Goal: Task Accomplishment & Management: Complete application form

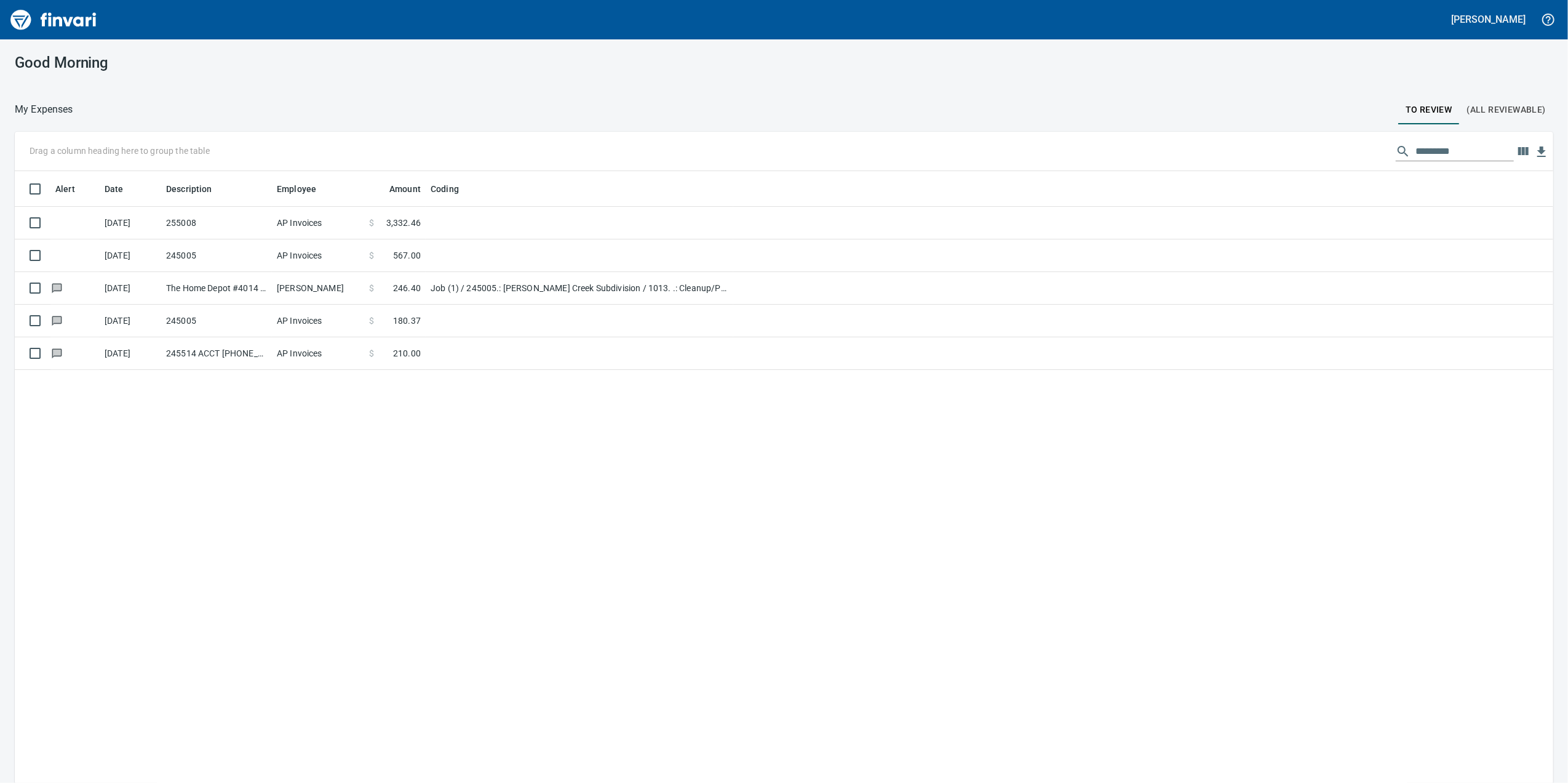
scroll to position [1, 1]
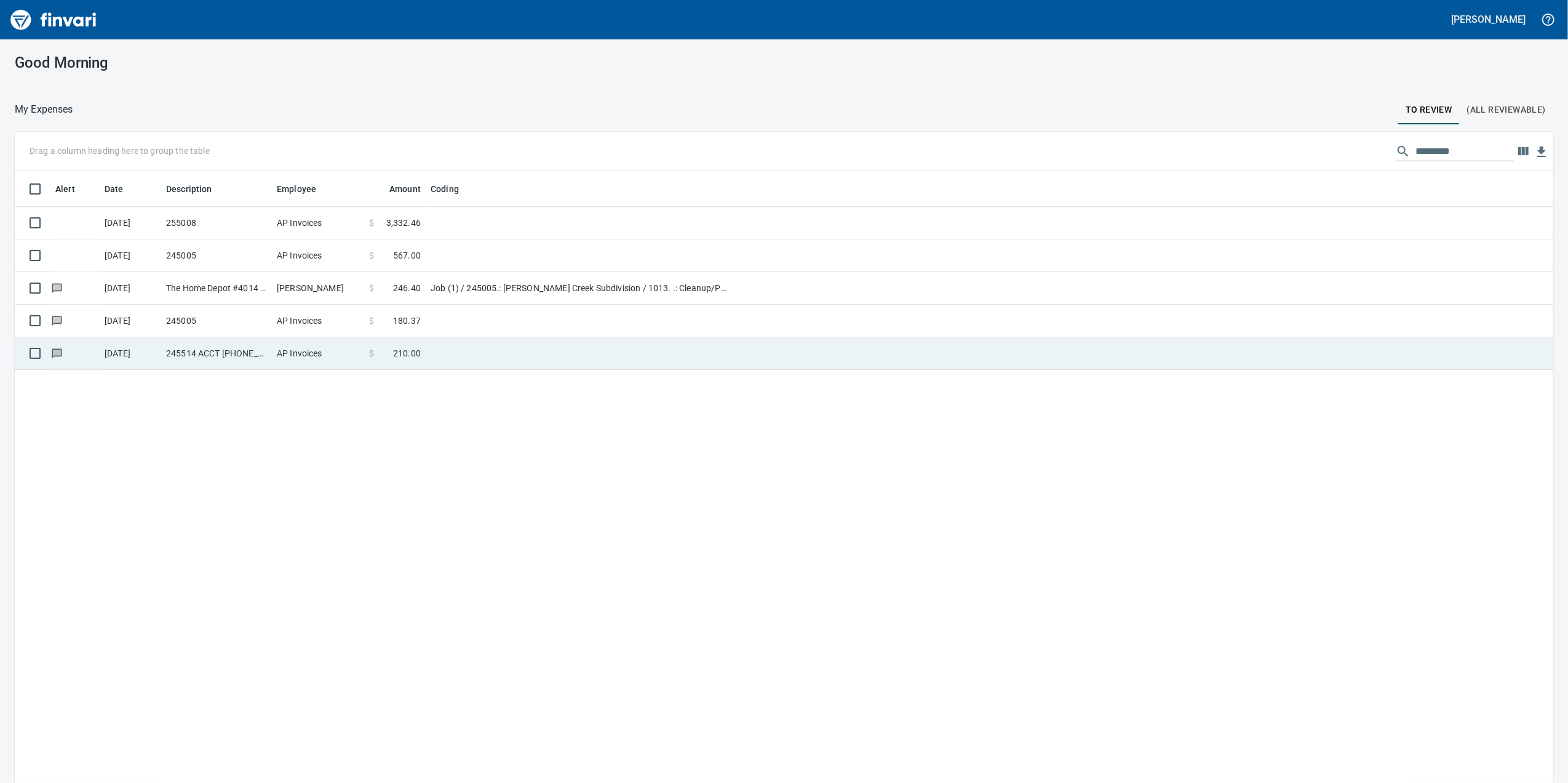
click at [480, 347] on td at bounding box center [580, 353] width 308 height 33
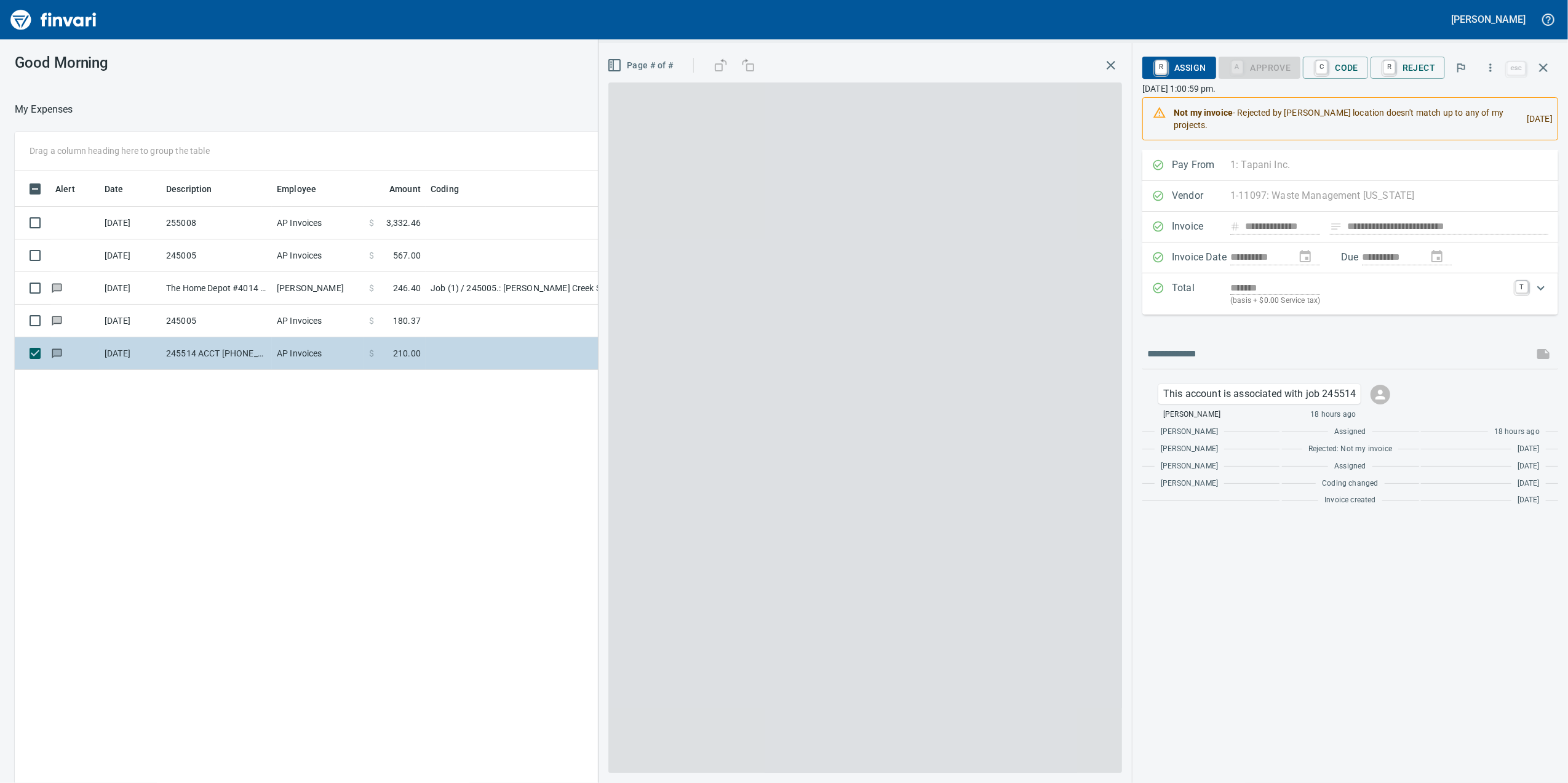
scroll to position [635, 1206]
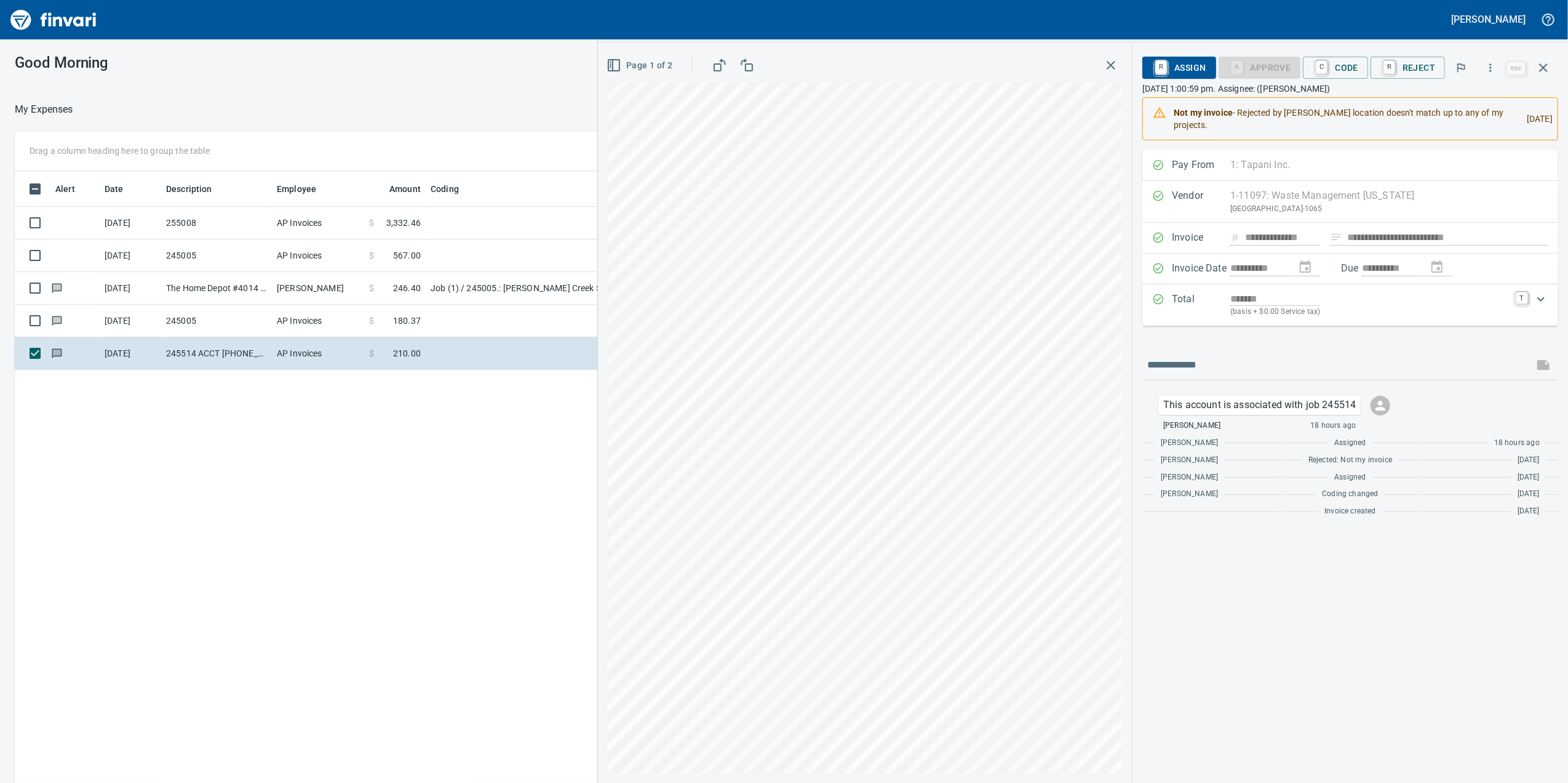
click at [621, 68] on icon "button" at bounding box center [614, 64] width 15 height 15
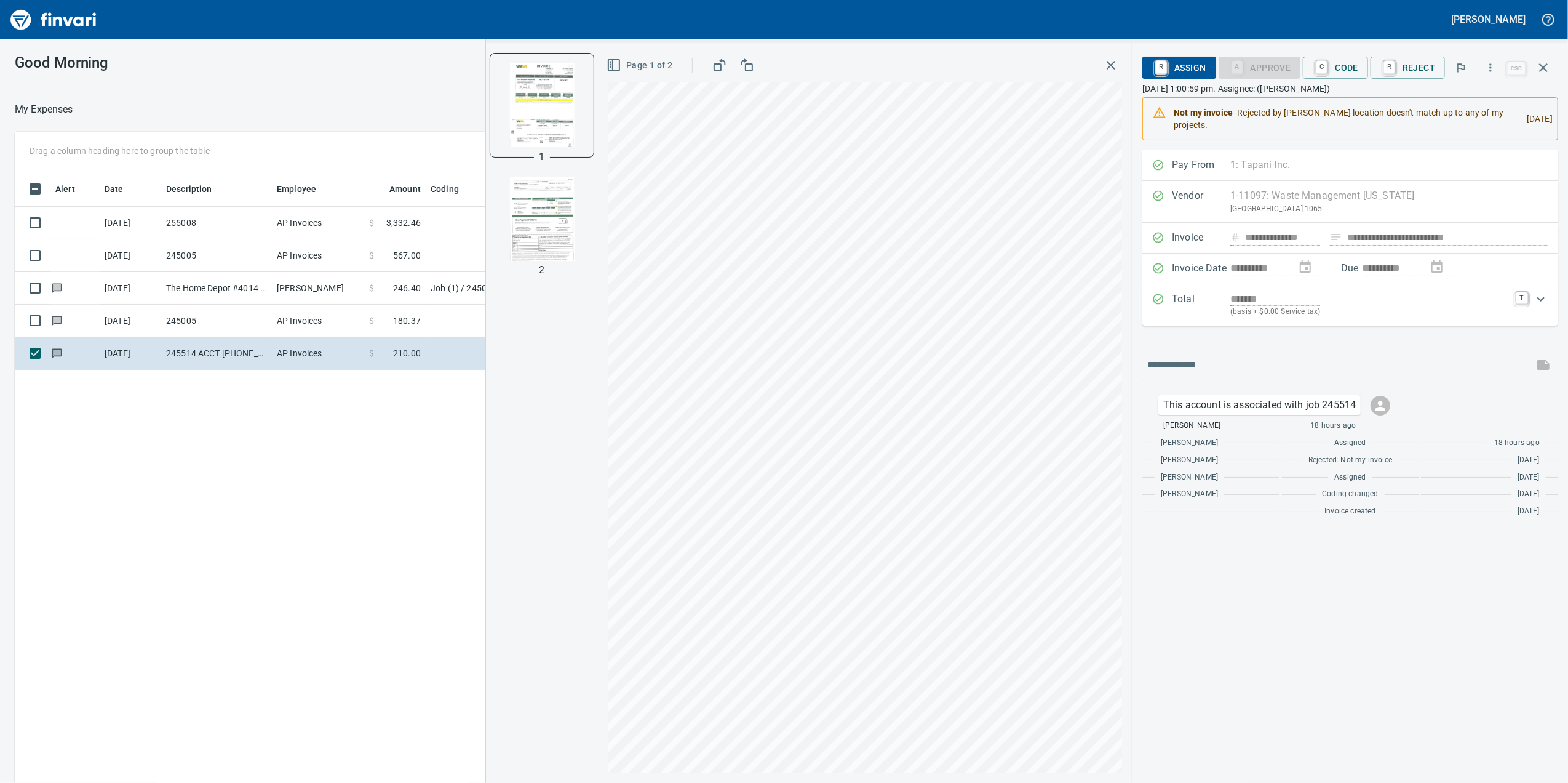
click at [544, 215] on img "button" at bounding box center [542, 219] width 84 height 84
click at [1366, 314] on p "(basis + $0.00 Service tax)" at bounding box center [1369, 312] width 278 height 12
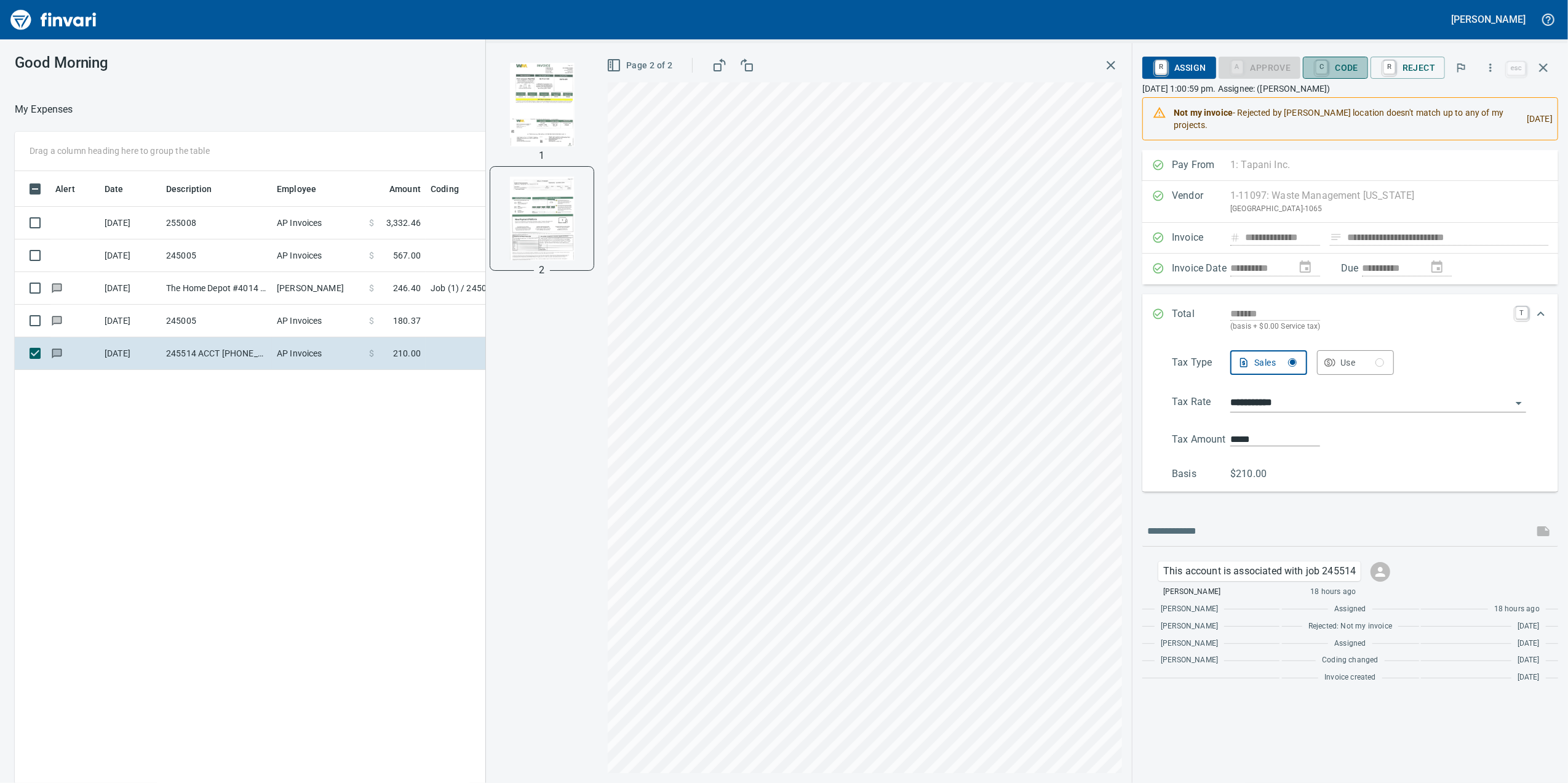
click at [1339, 77] on span "C Code" at bounding box center [1335, 68] width 46 height 21
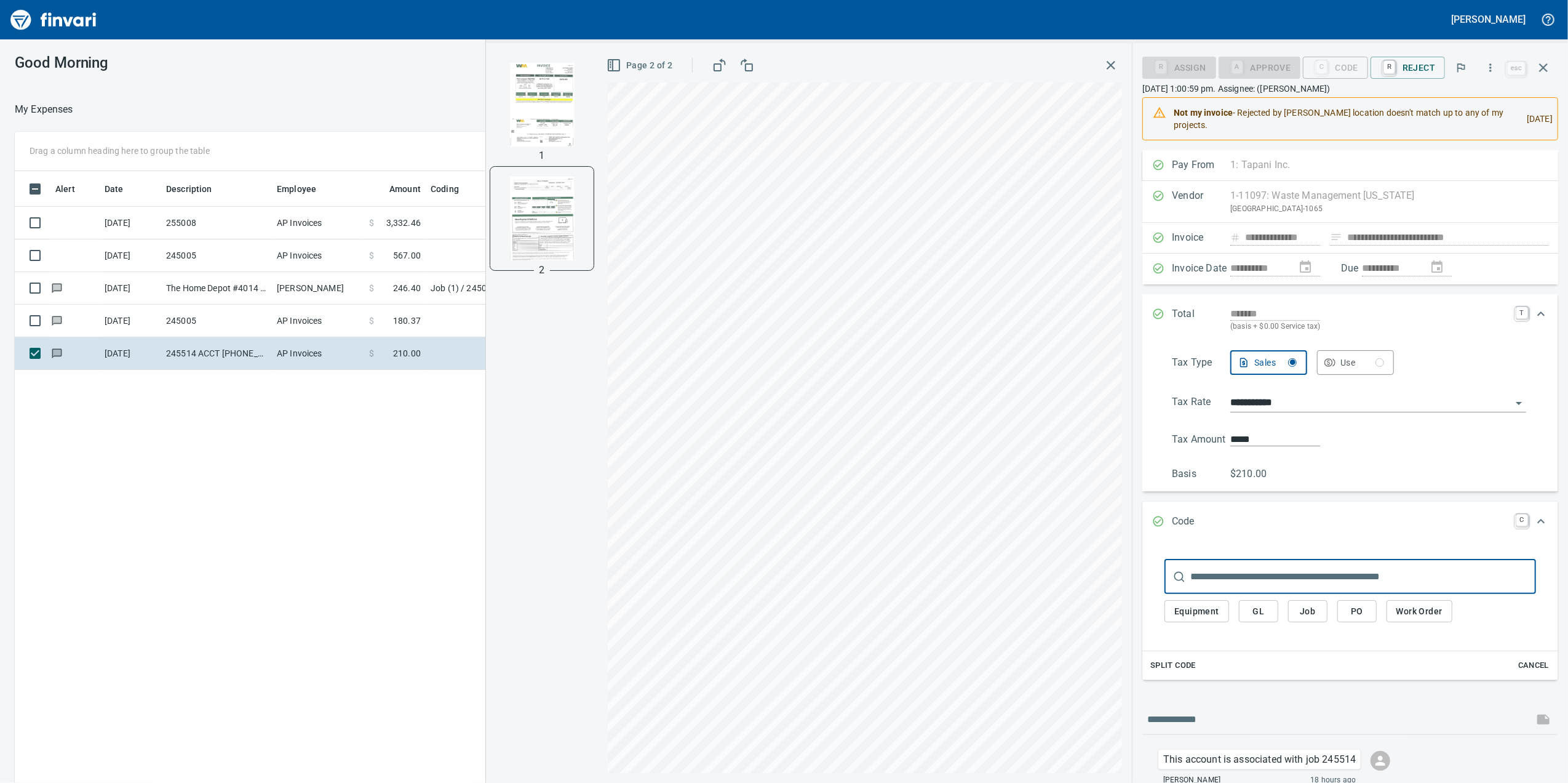
click at [1214, 584] on input "text" at bounding box center [1362, 577] width 346 height 35
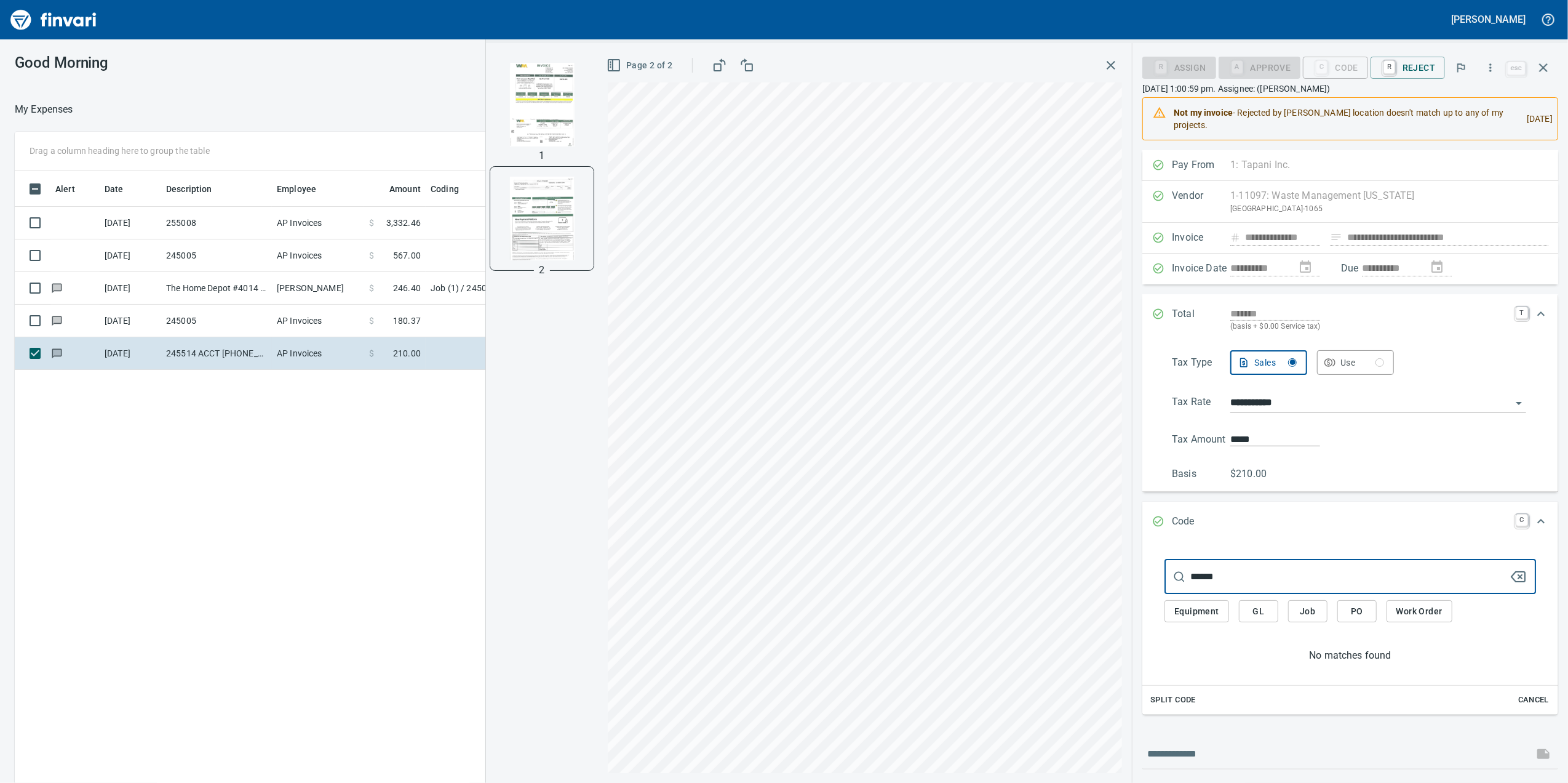
type input "******"
click at [1211, 657] on div "No matches found" at bounding box center [1350, 655] width 371 height 15
click at [1319, 618] on button "Job" at bounding box center [1308, 611] width 39 height 23
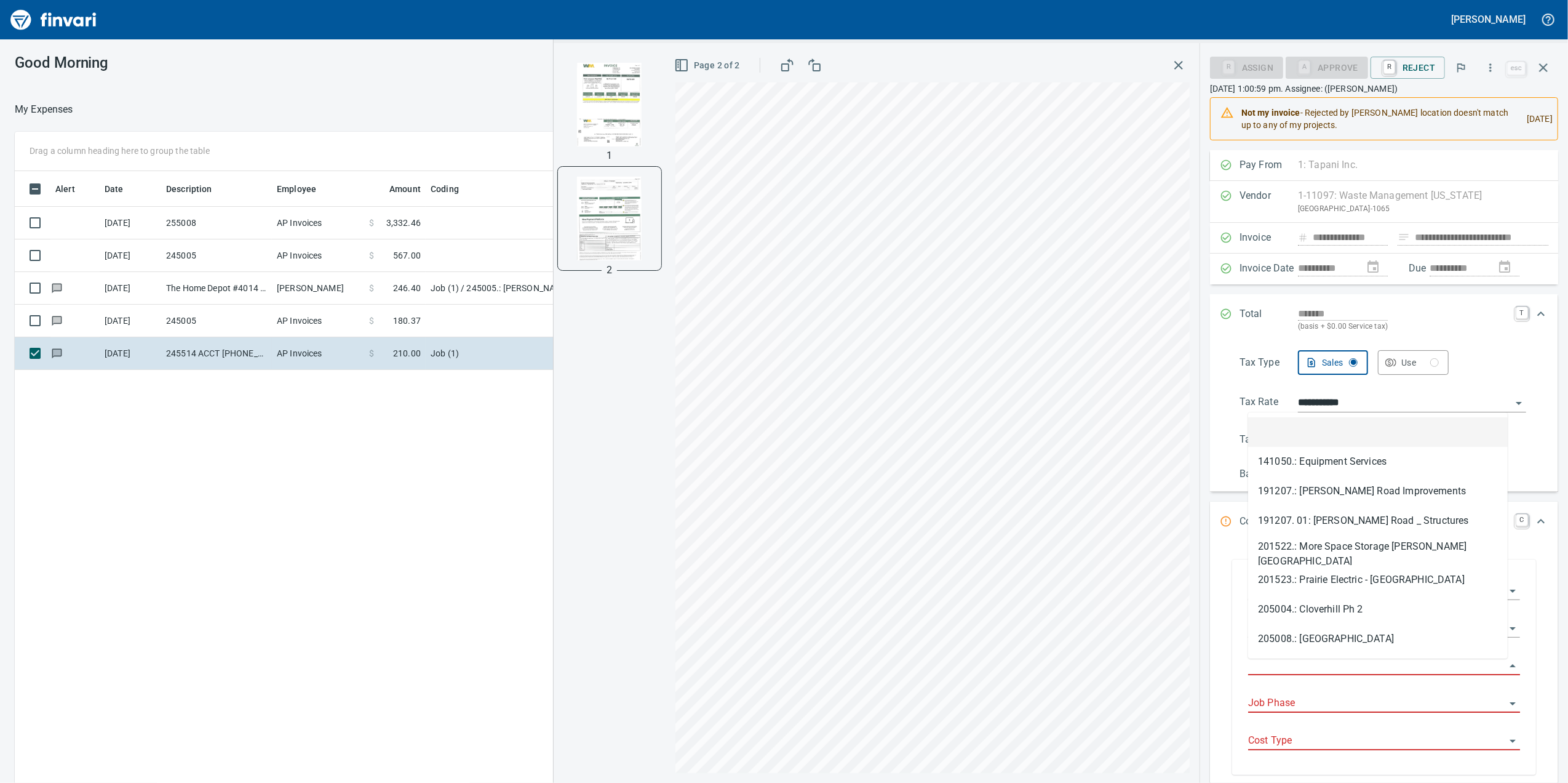
click at [1272, 665] on input "Job" at bounding box center [1376, 665] width 257 height 17
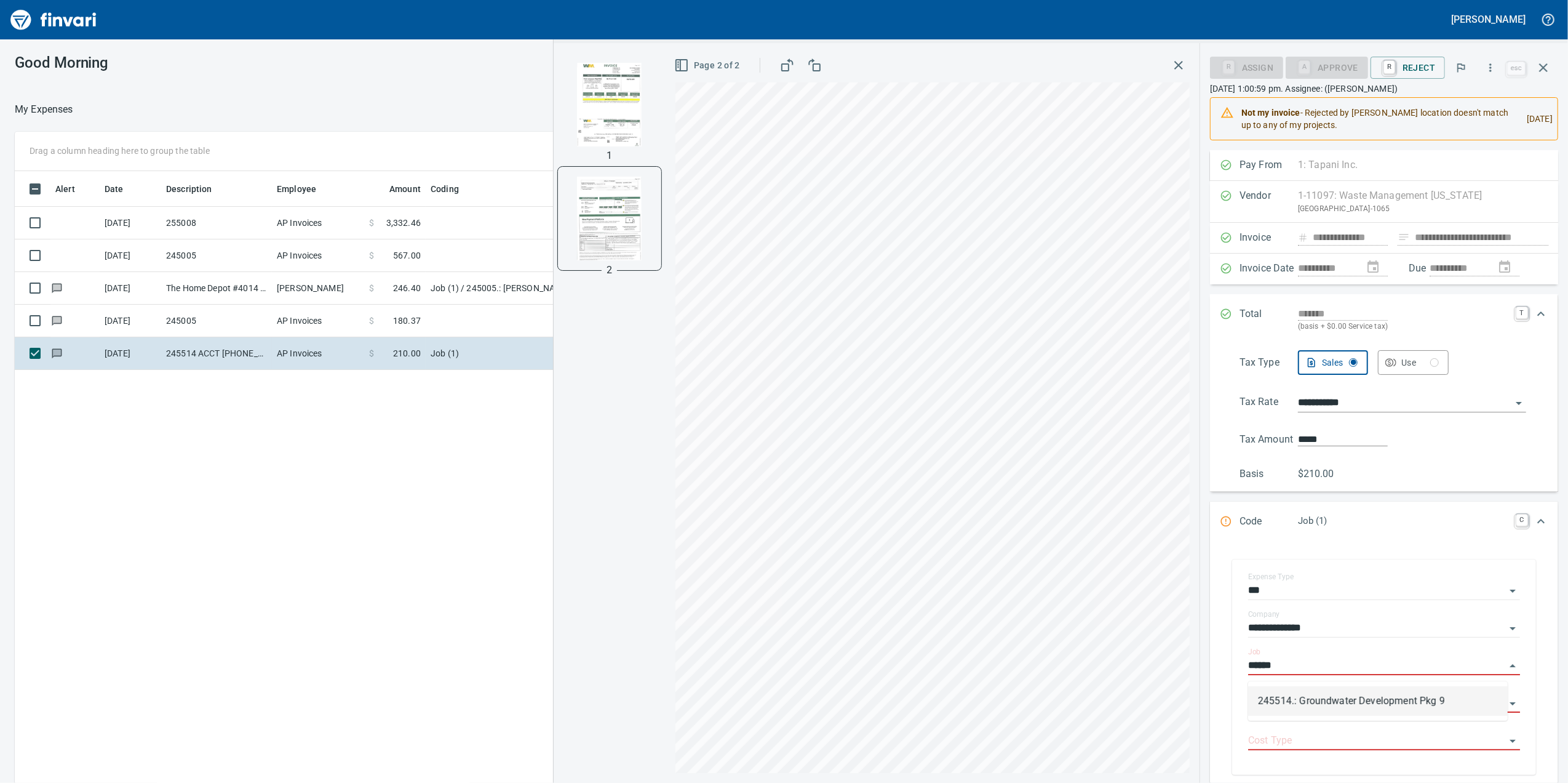
click at [1336, 703] on li "245514.: Groundwater Development Pkg 9" at bounding box center [1378, 701] width 260 height 30
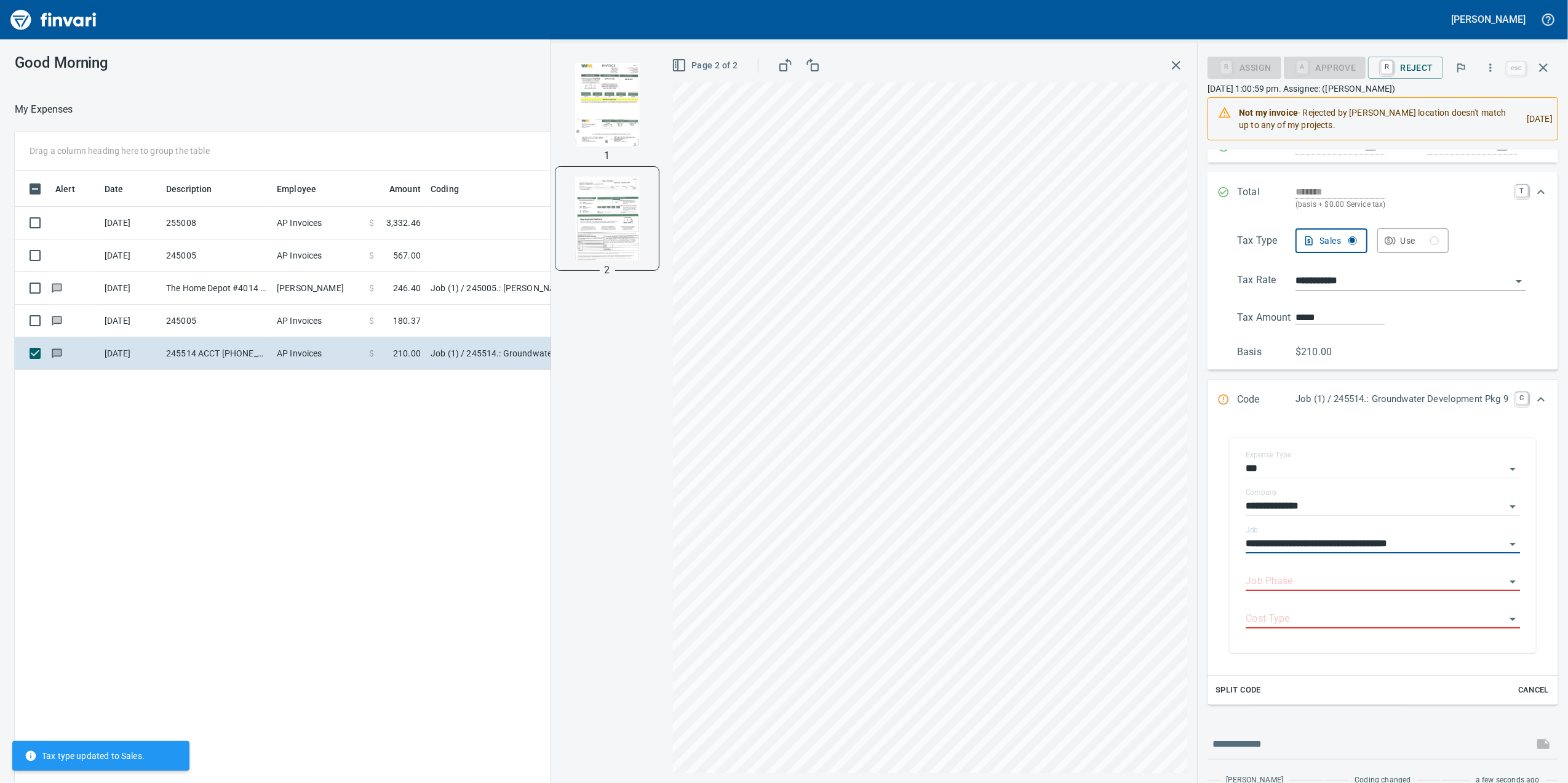
scroll to position [254, 0]
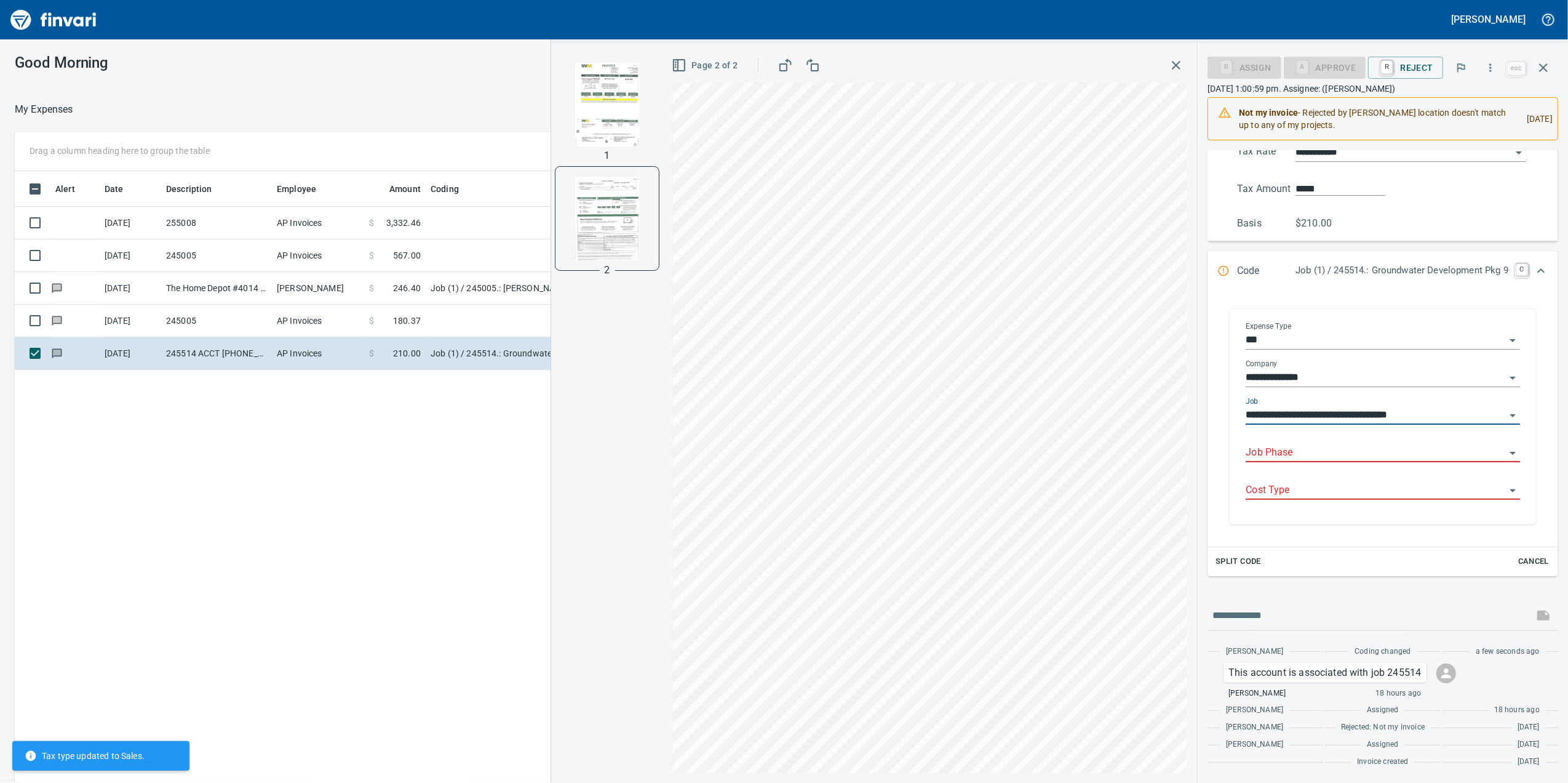
click at [1260, 442] on div "Job Phase" at bounding box center [1382, 448] width 274 height 28
type input "**********"
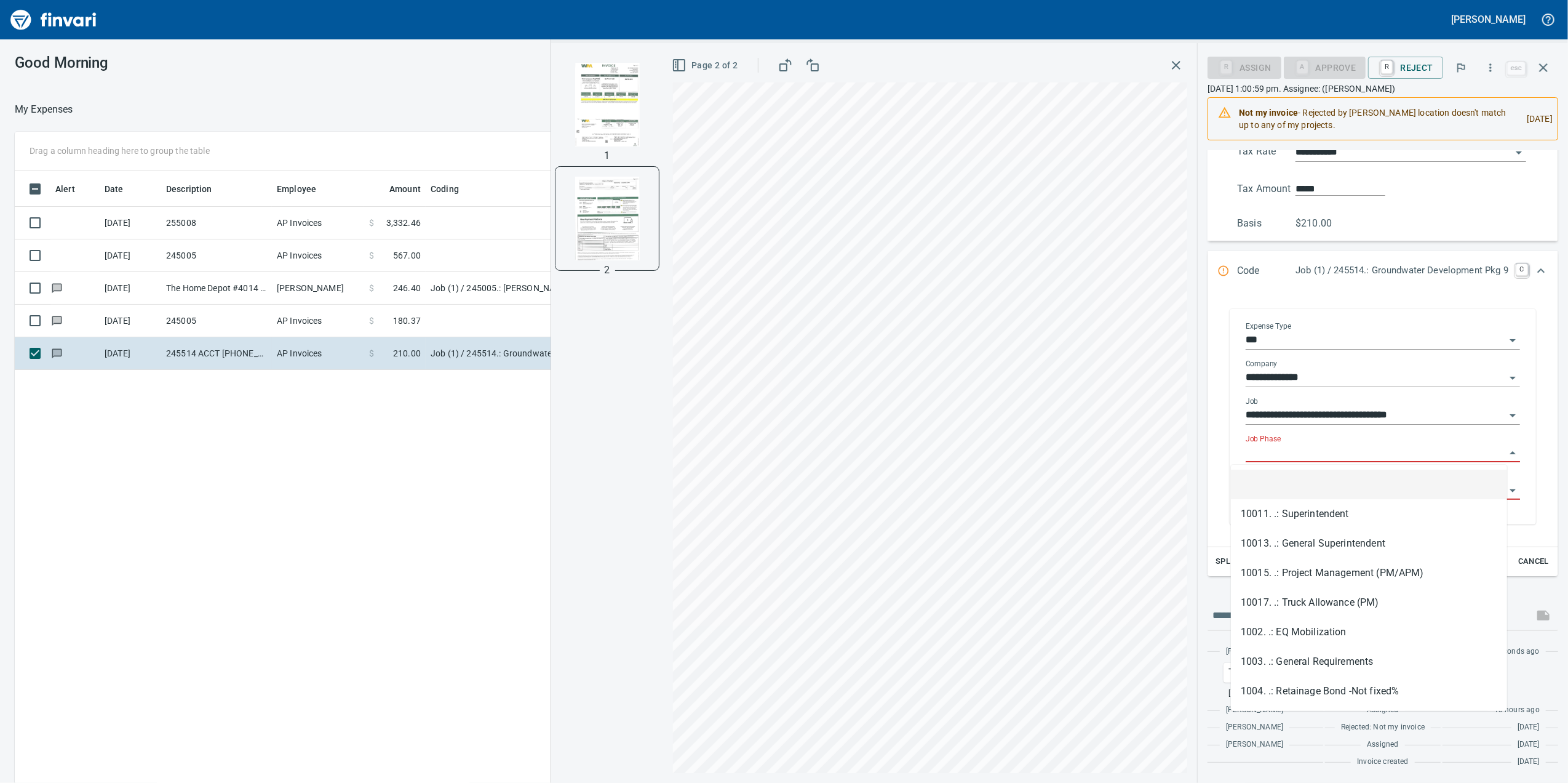
scroll to position [635, 1206]
click at [1260, 452] on input "Job Phase" at bounding box center [1375, 452] width 260 height 17
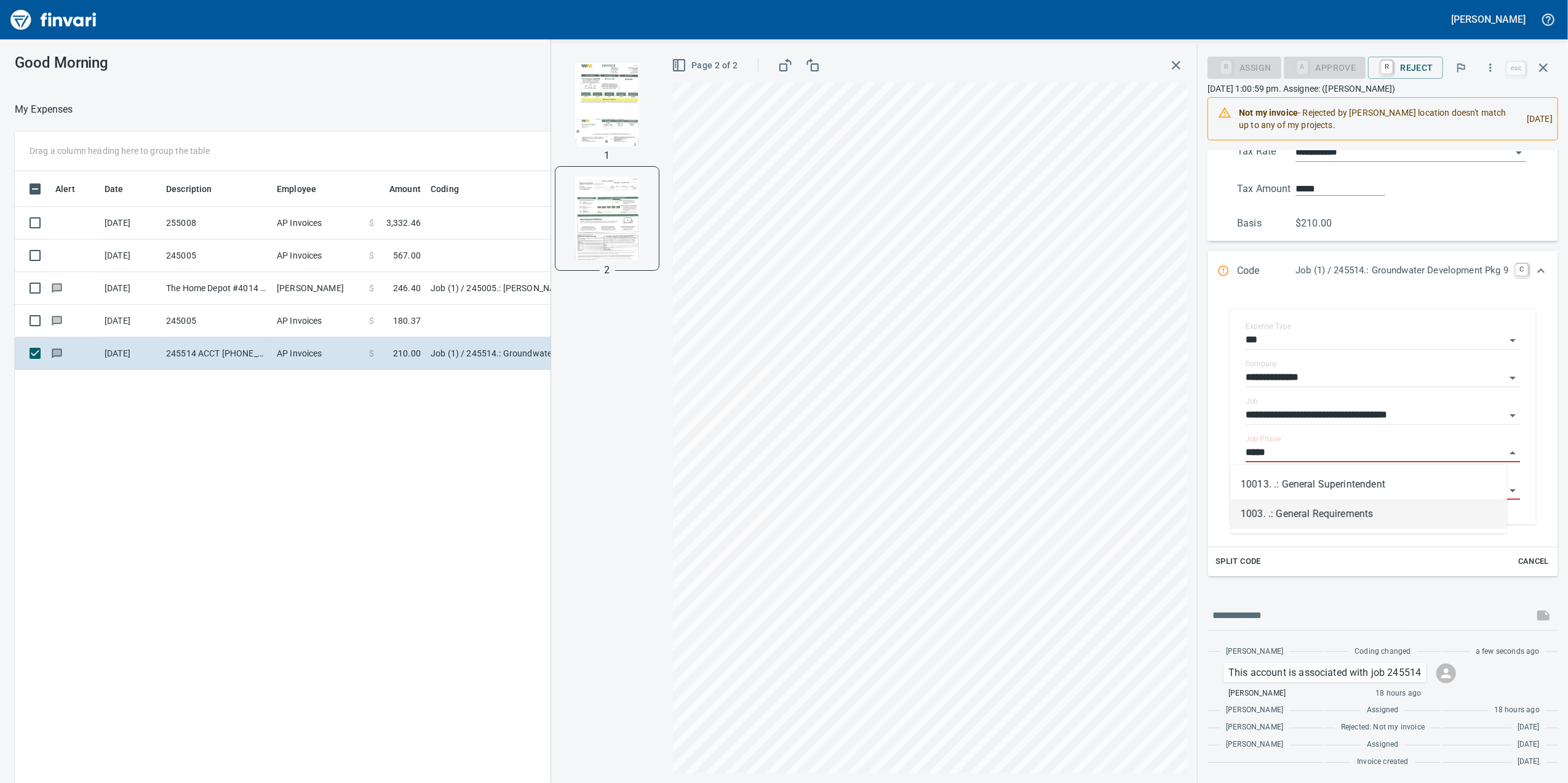
click at [1359, 525] on li "1003. .: General Requirements" at bounding box center [1369, 513] width 276 height 30
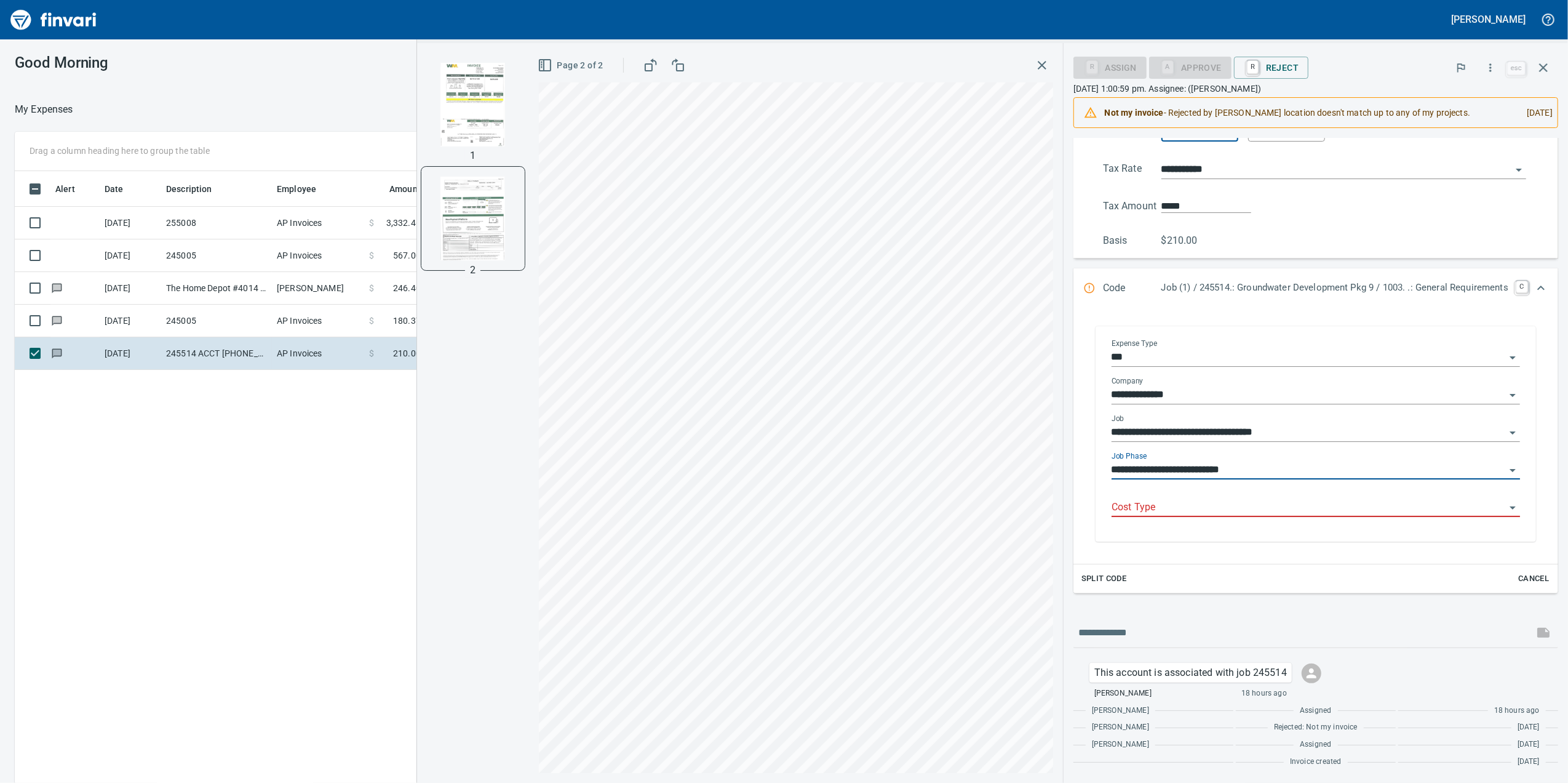
scroll to position [242, 0]
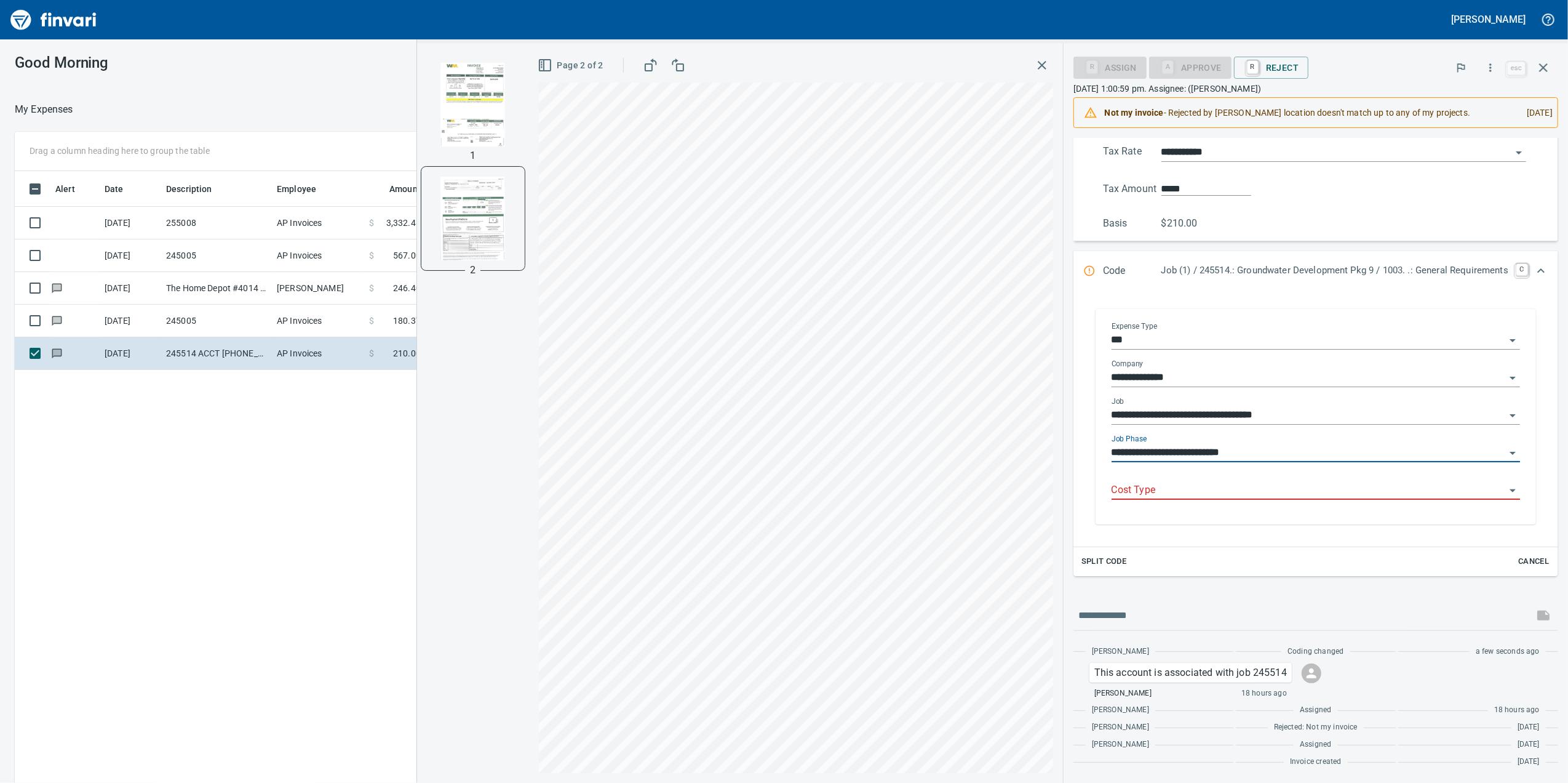
type input "**********"
click at [1133, 482] on input "Cost Type" at bounding box center [1308, 490] width 393 height 17
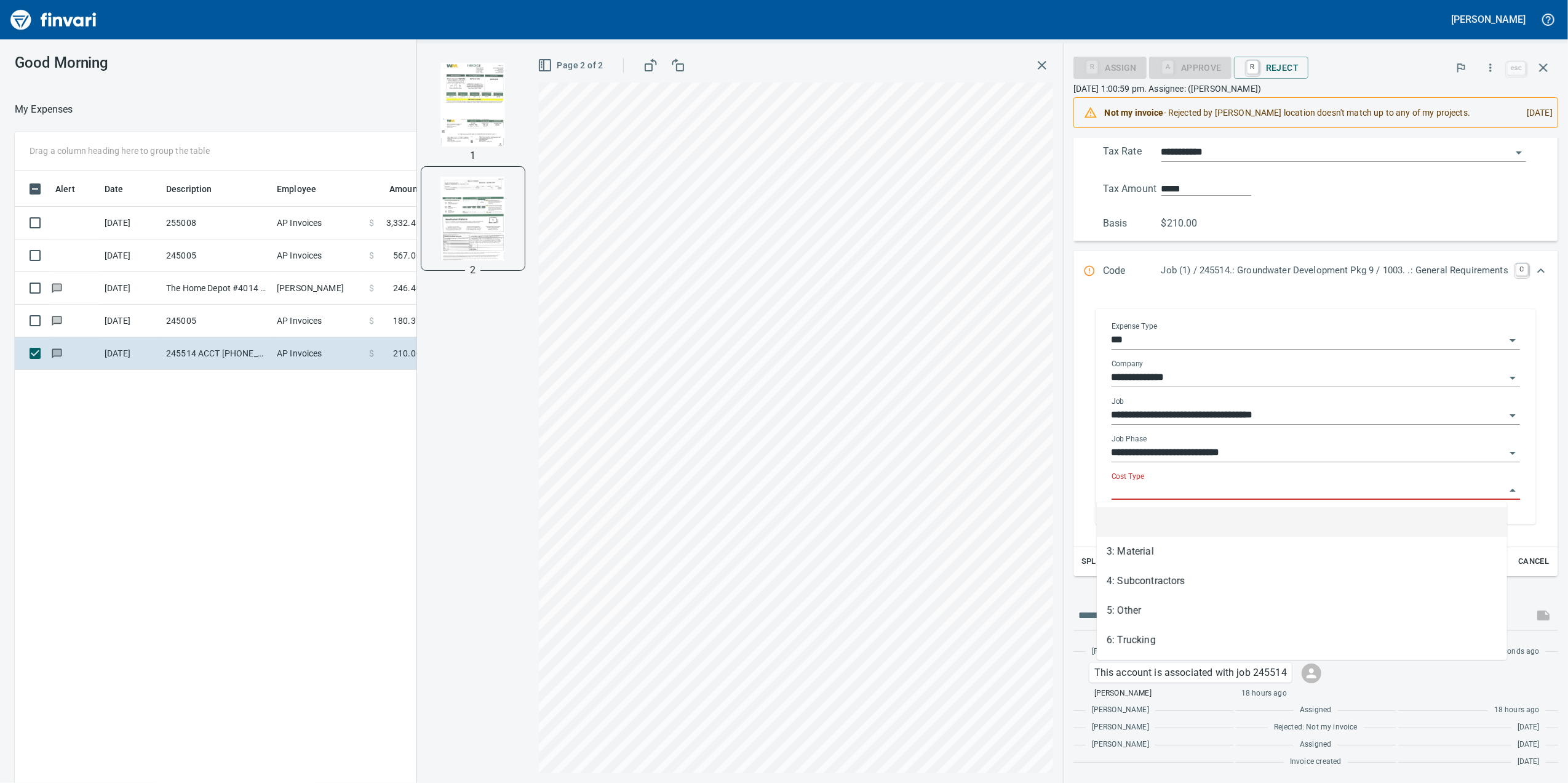
scroll to position [635, 1206]
click at [1161, 615] on li "5: Other" at bounding box center [1301, 610] width 410 height 30
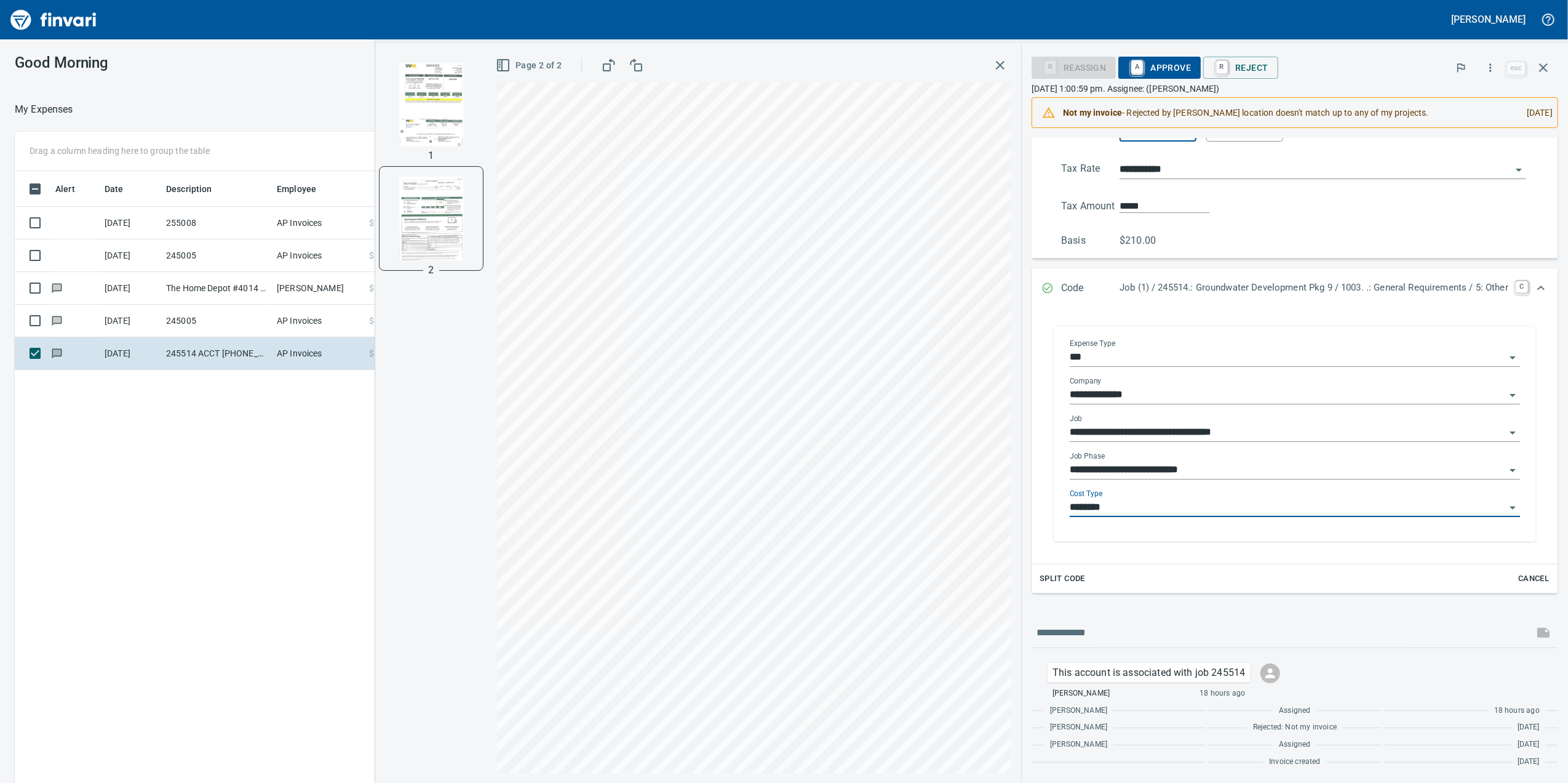
type input "********"
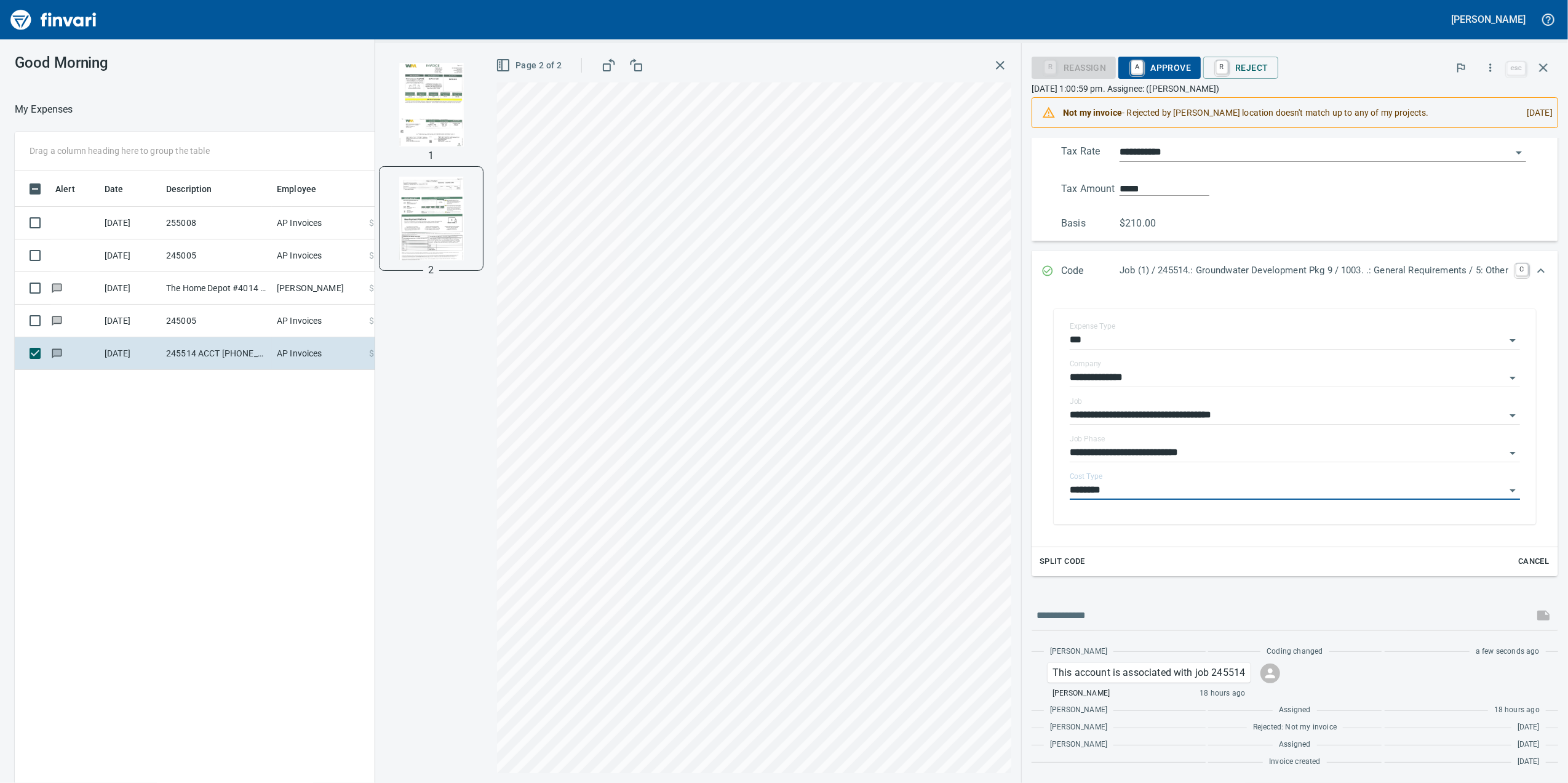
scroll to position [242, 0]
click at [1133, 71] on span "A Approve" at bounding box center [1159, 68] width 63 height 21
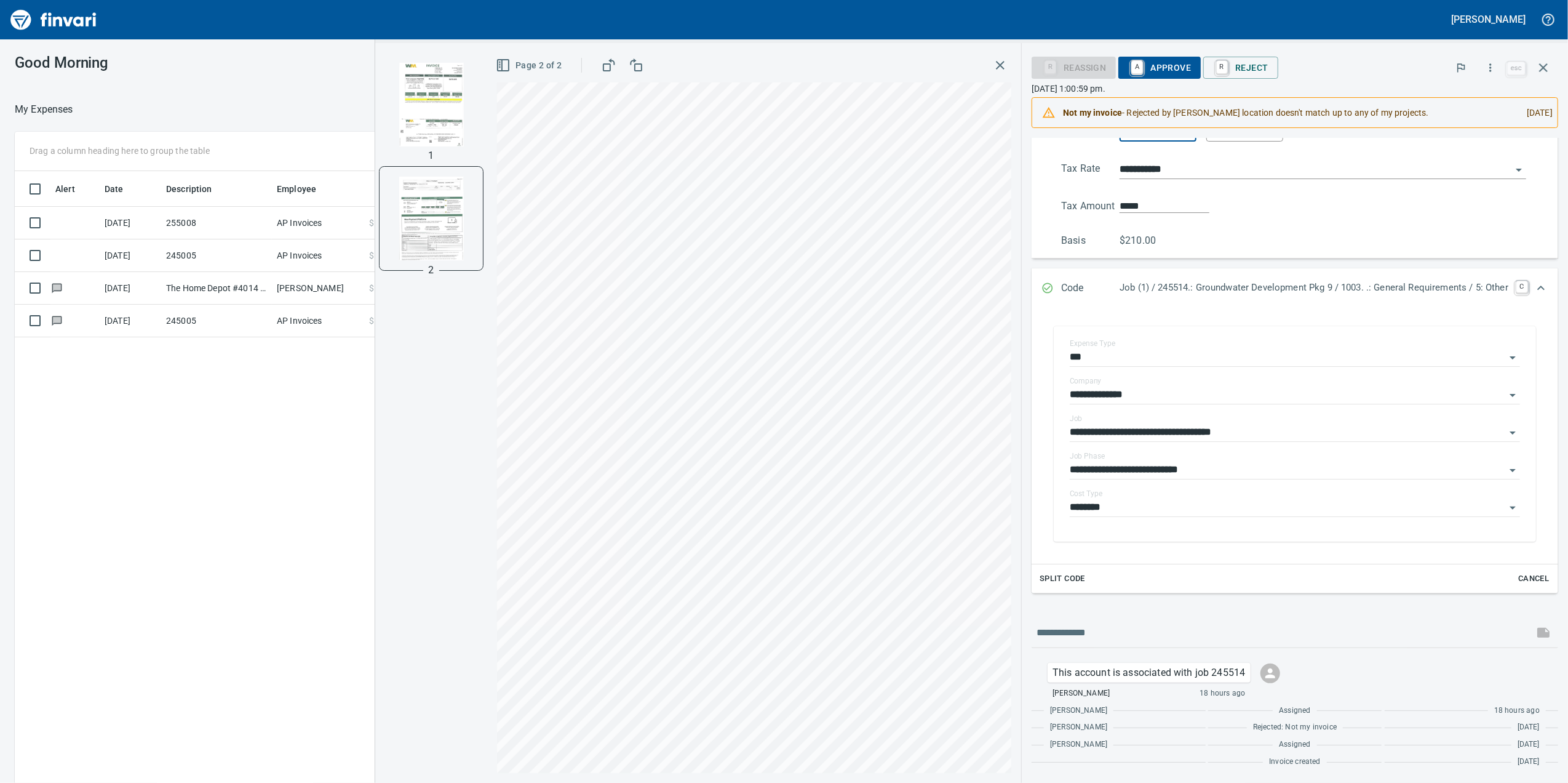
scroll to position [228, 0]
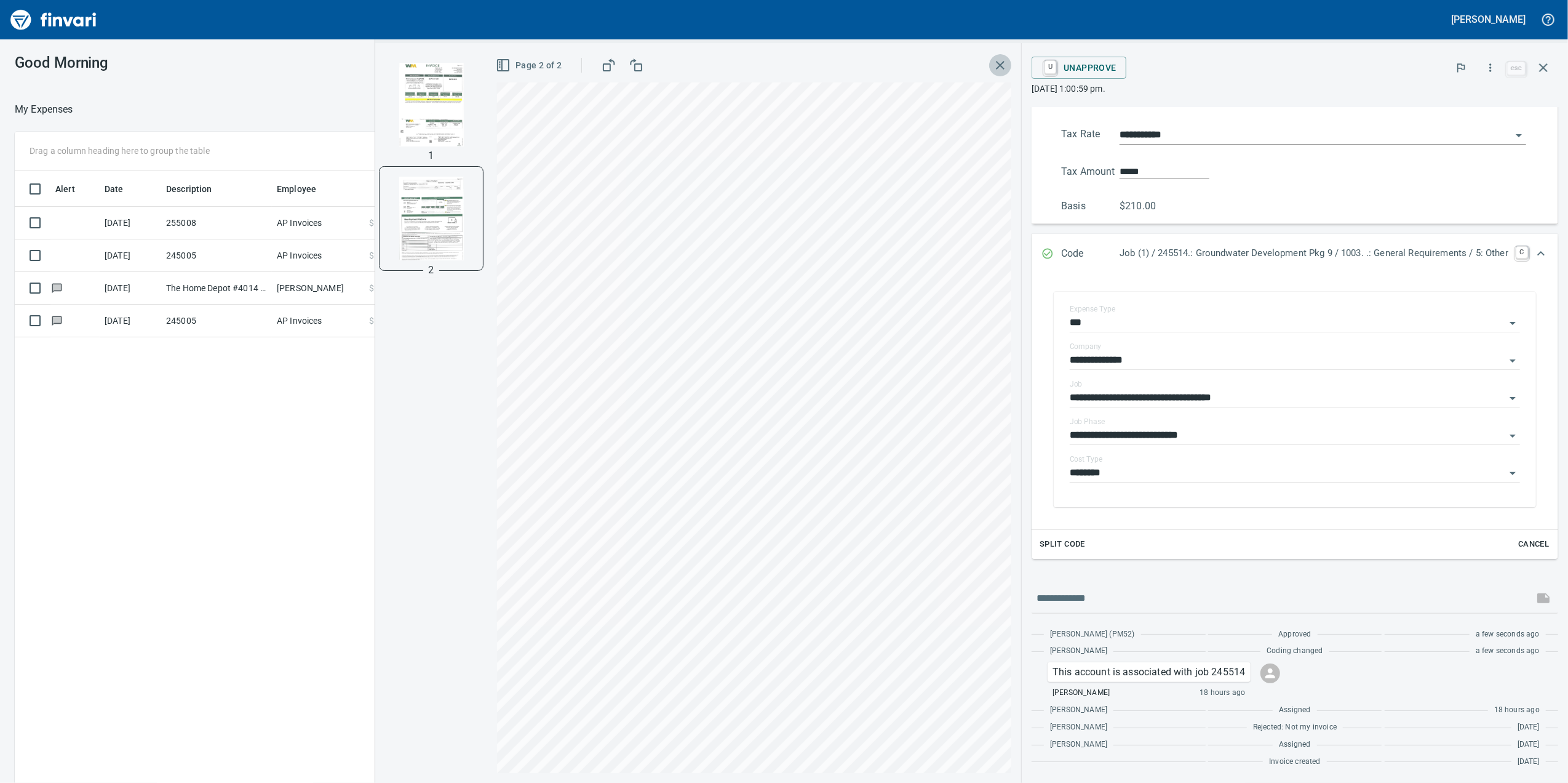
drag, startPoint x: 984, startPoint y: 65, endPoint x: 979, endPoint y: 69, distance: 6.4
click at [992, 64] on icon "button" at bounding box center [999, 64] width 15 height 15
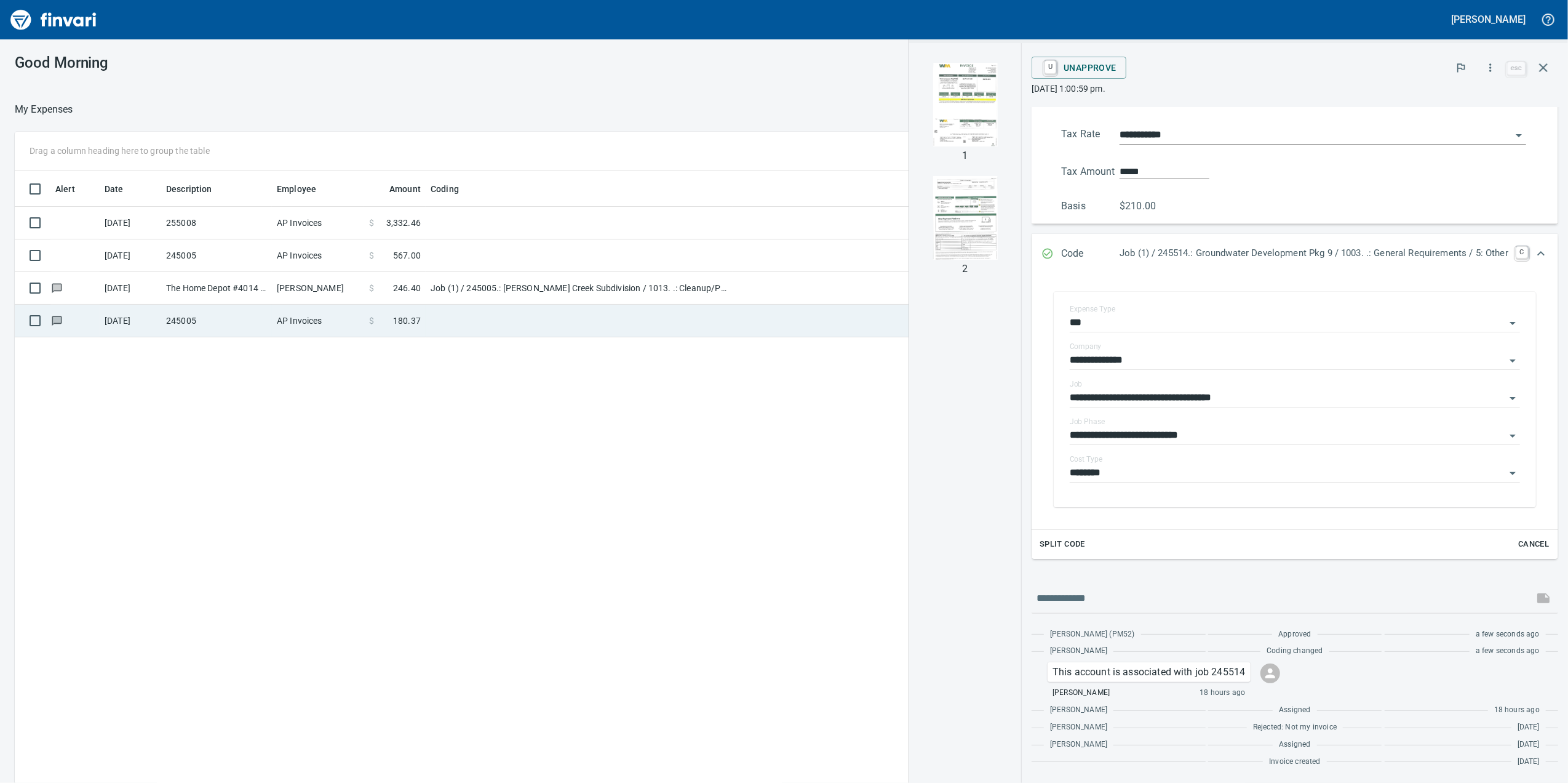
click at [323, 327] on td "AP Invoices" at bounding box center [318, 321] width 92 height 33
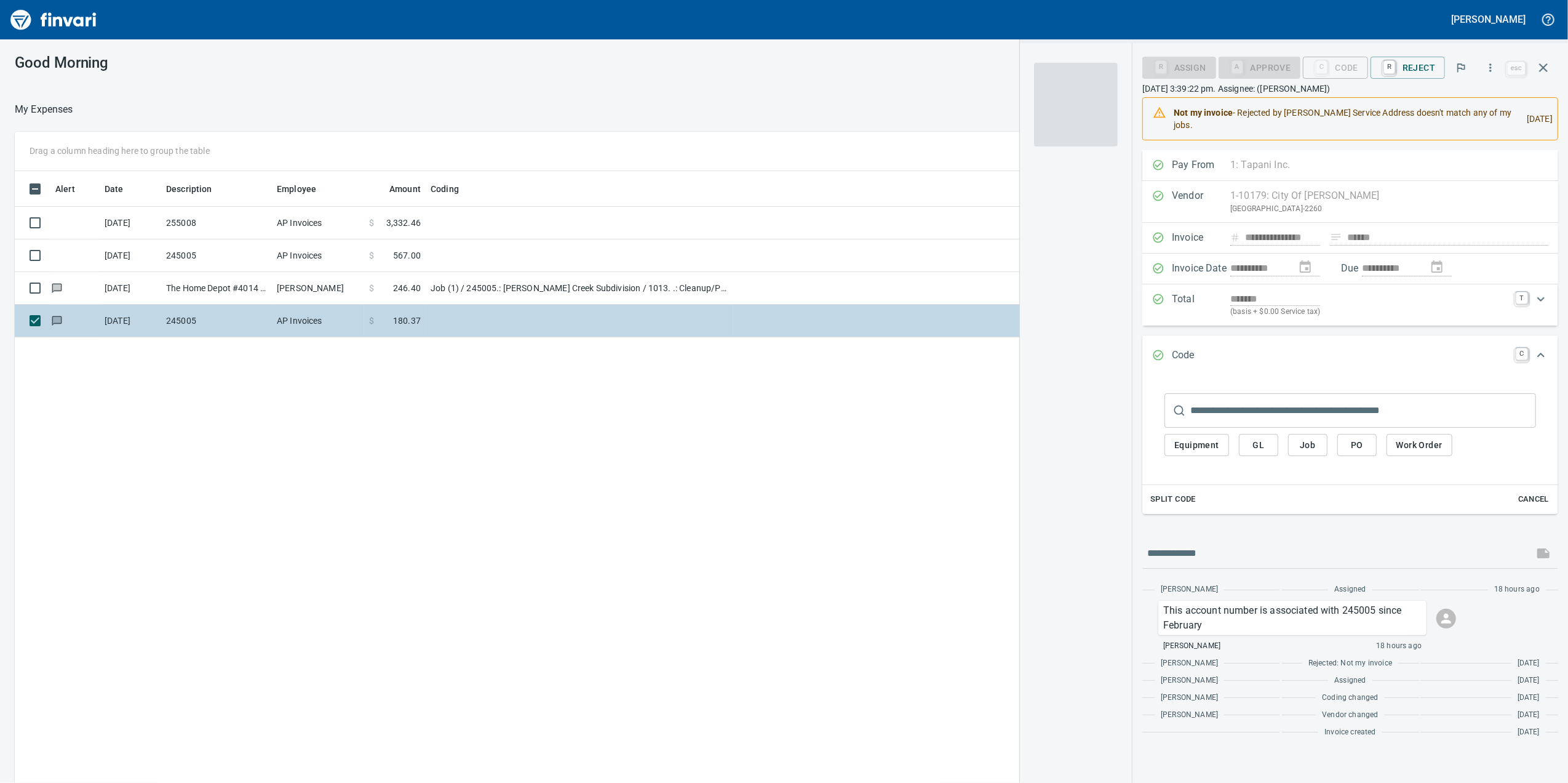
click at [561, 310] on td at bounding box center [580, 321] width 308 height 33
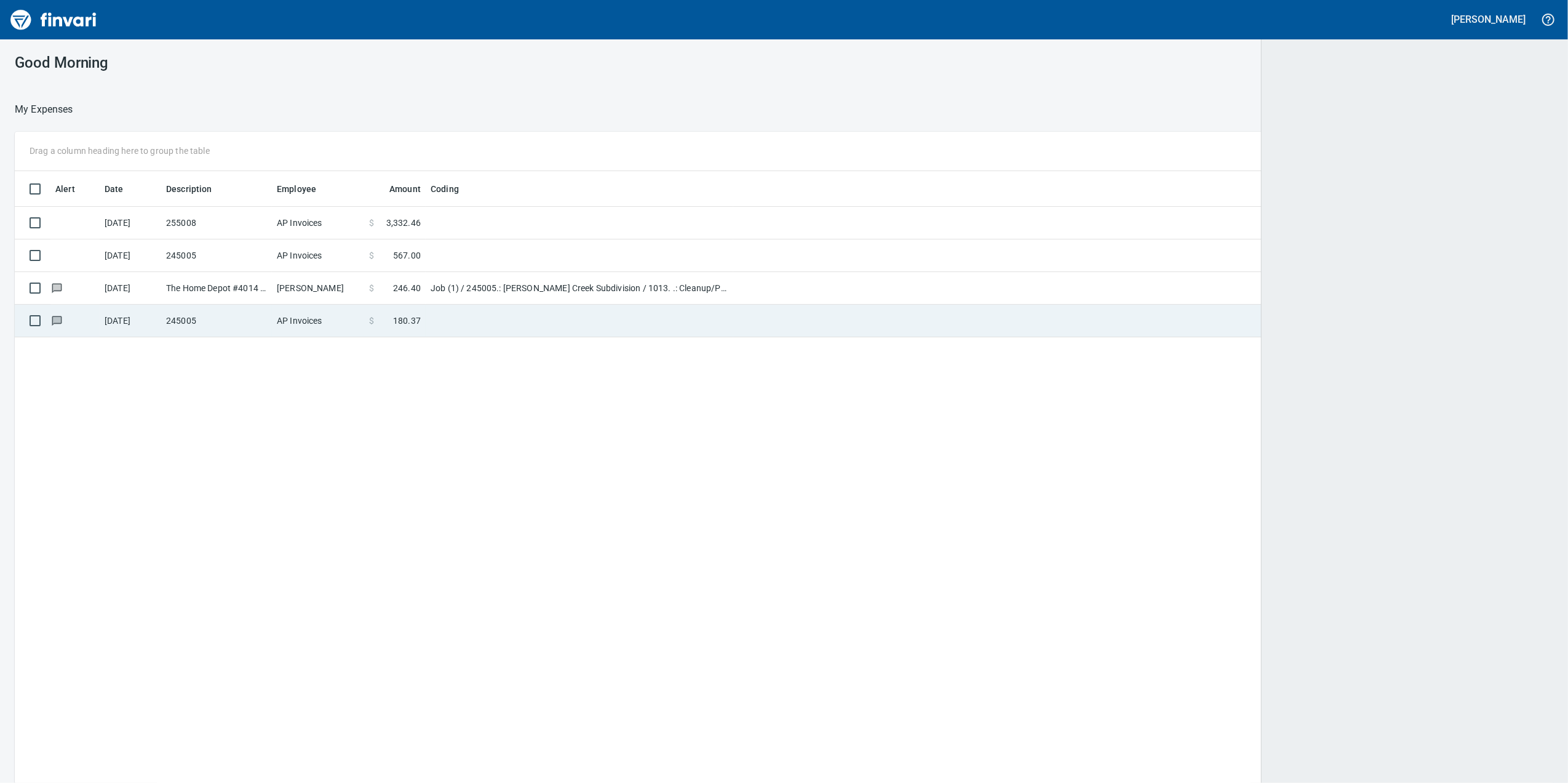
scroll to position [1, 1]
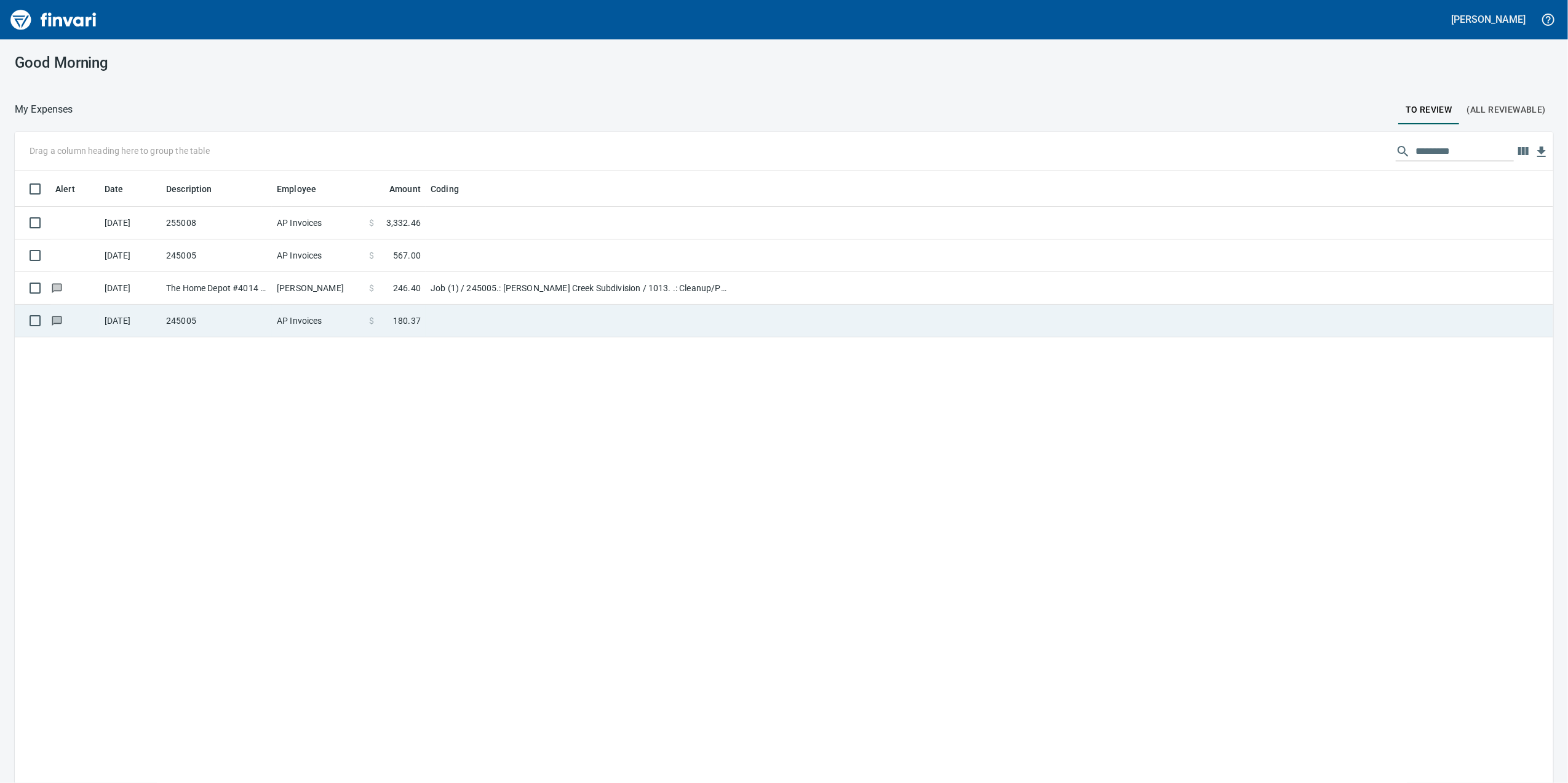
click at [557, 313] on td at bounding box center [580, 321] width 308 height 33
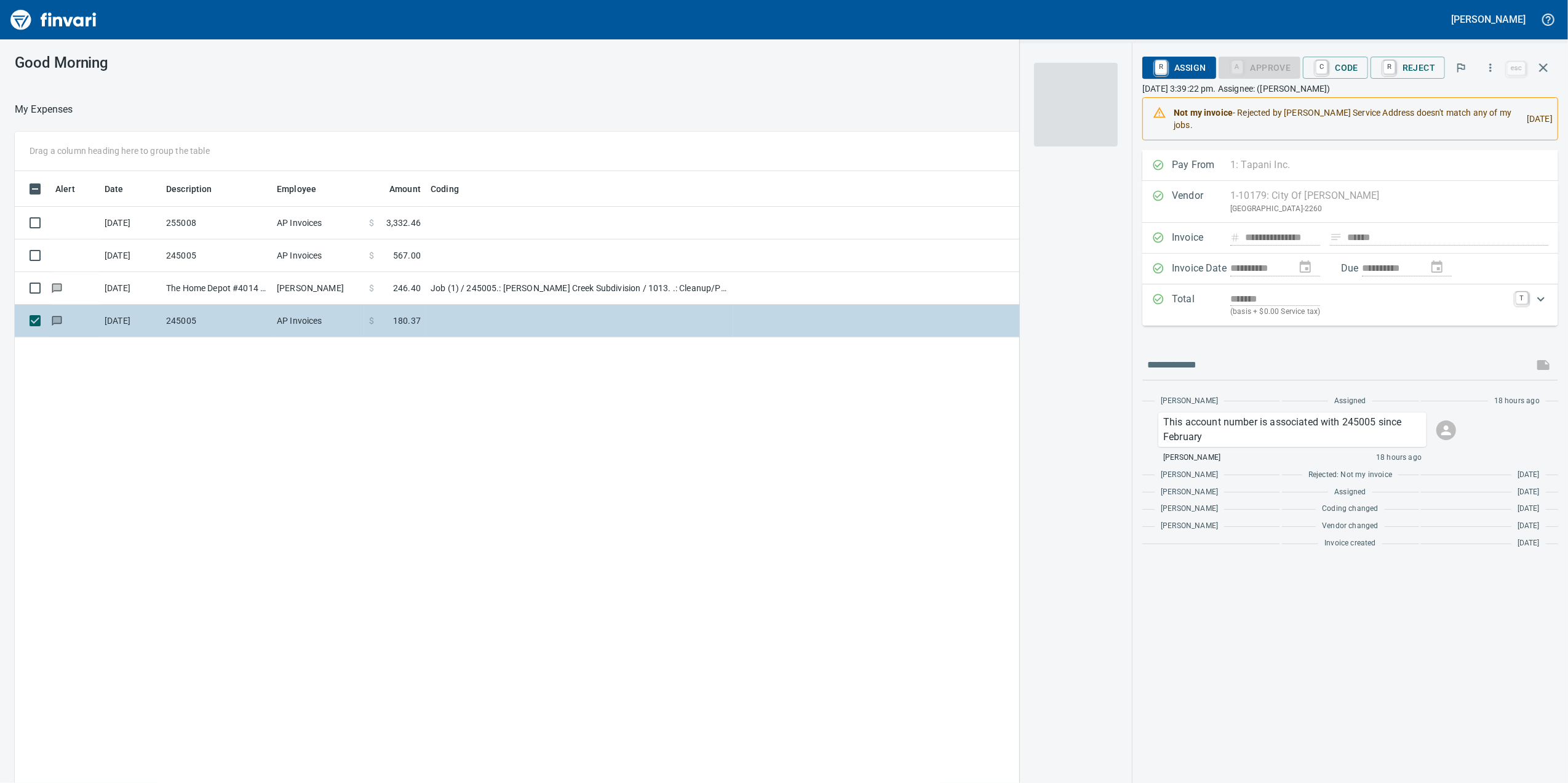
scroll to position [635, 1206]
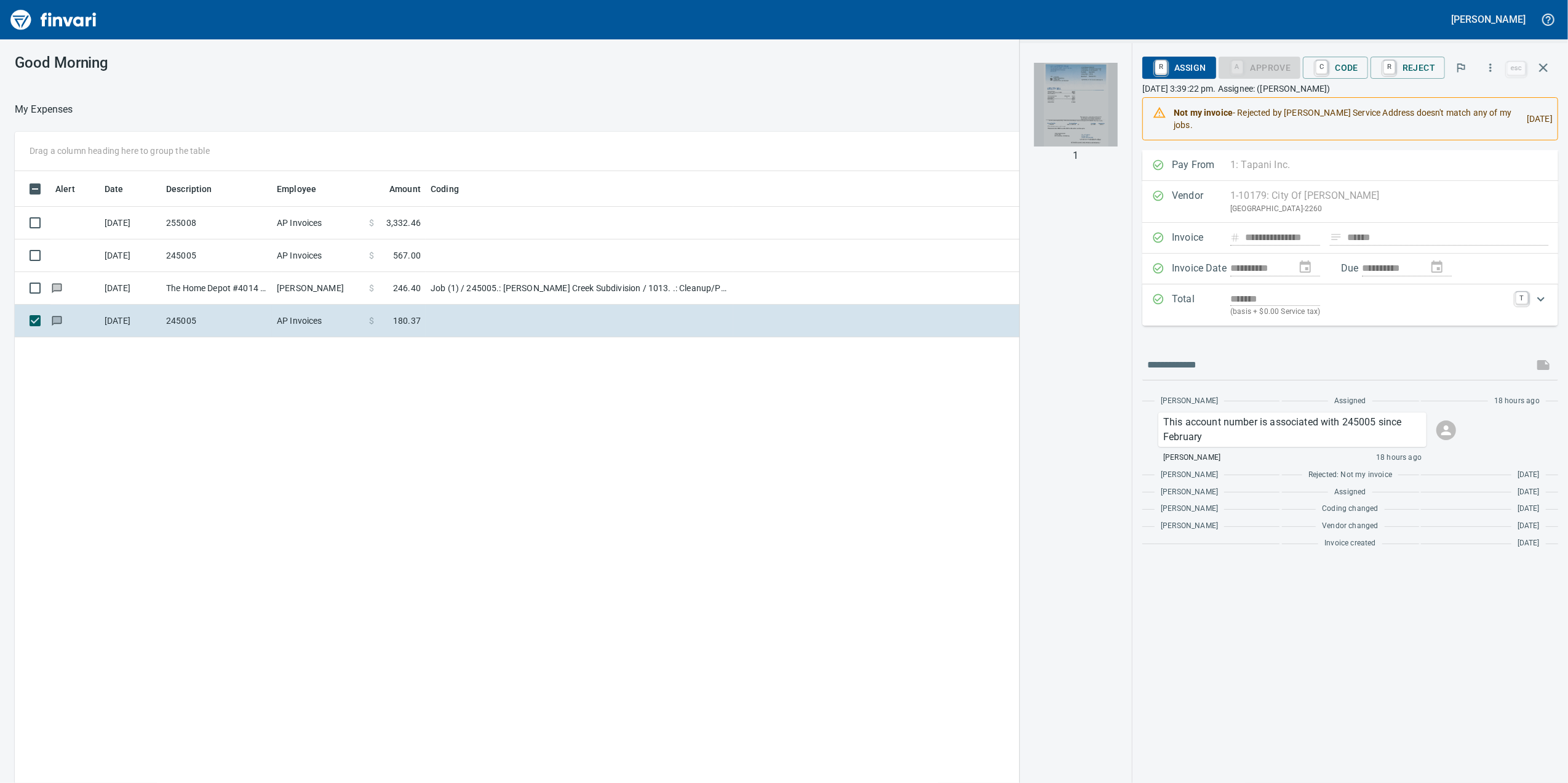
click at [1091, 98] on img "button" at bounding box center [1076, 105] width 84 height 84
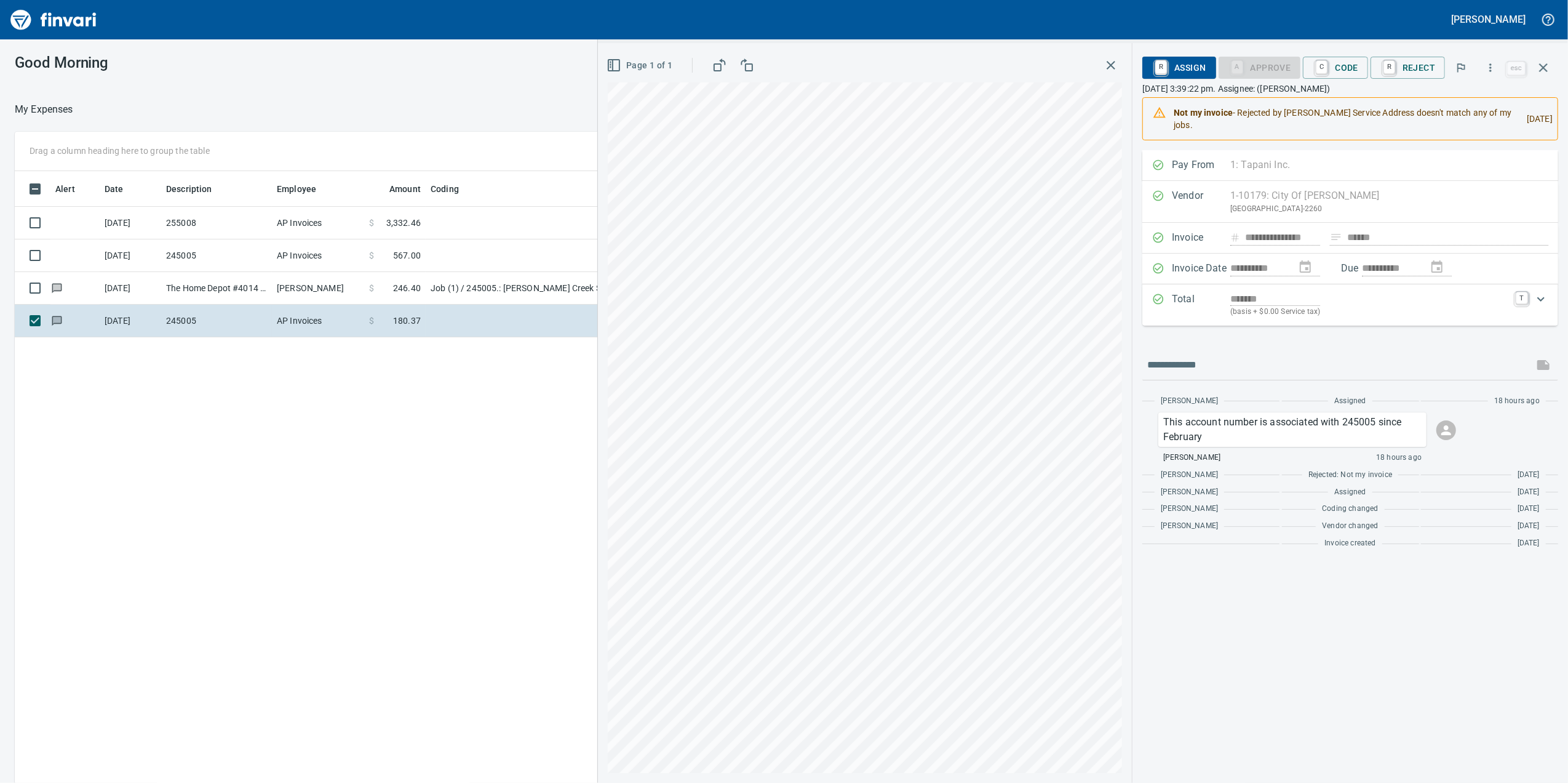
click at [1324, 311] on p "(basis + $0.00 Service tax)" at bounding box center [1369, 312] width 278 height 12
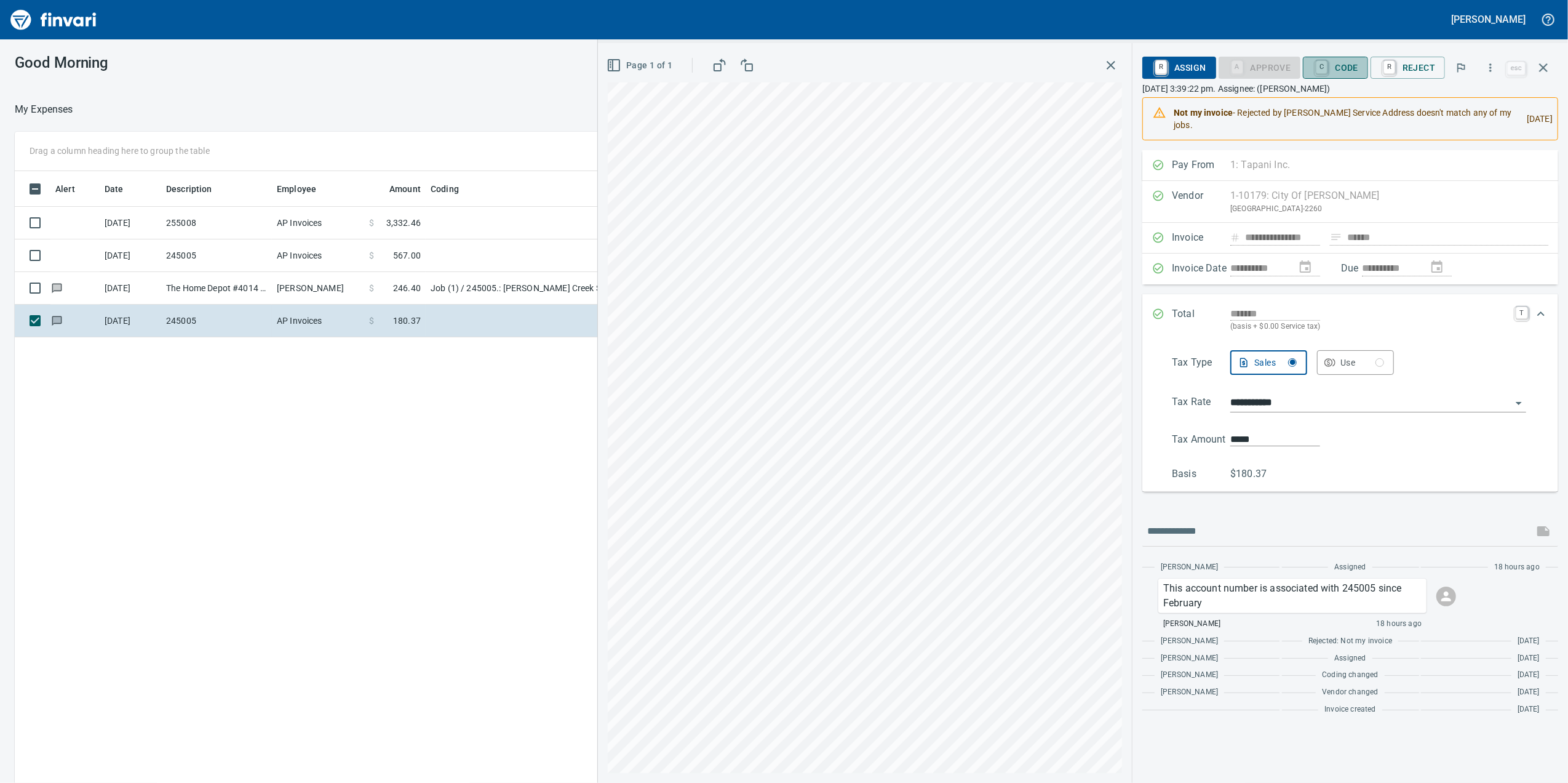
click at [1334, 67] on span "C Code" at bounding box center [1335, 68] width 46 height 21
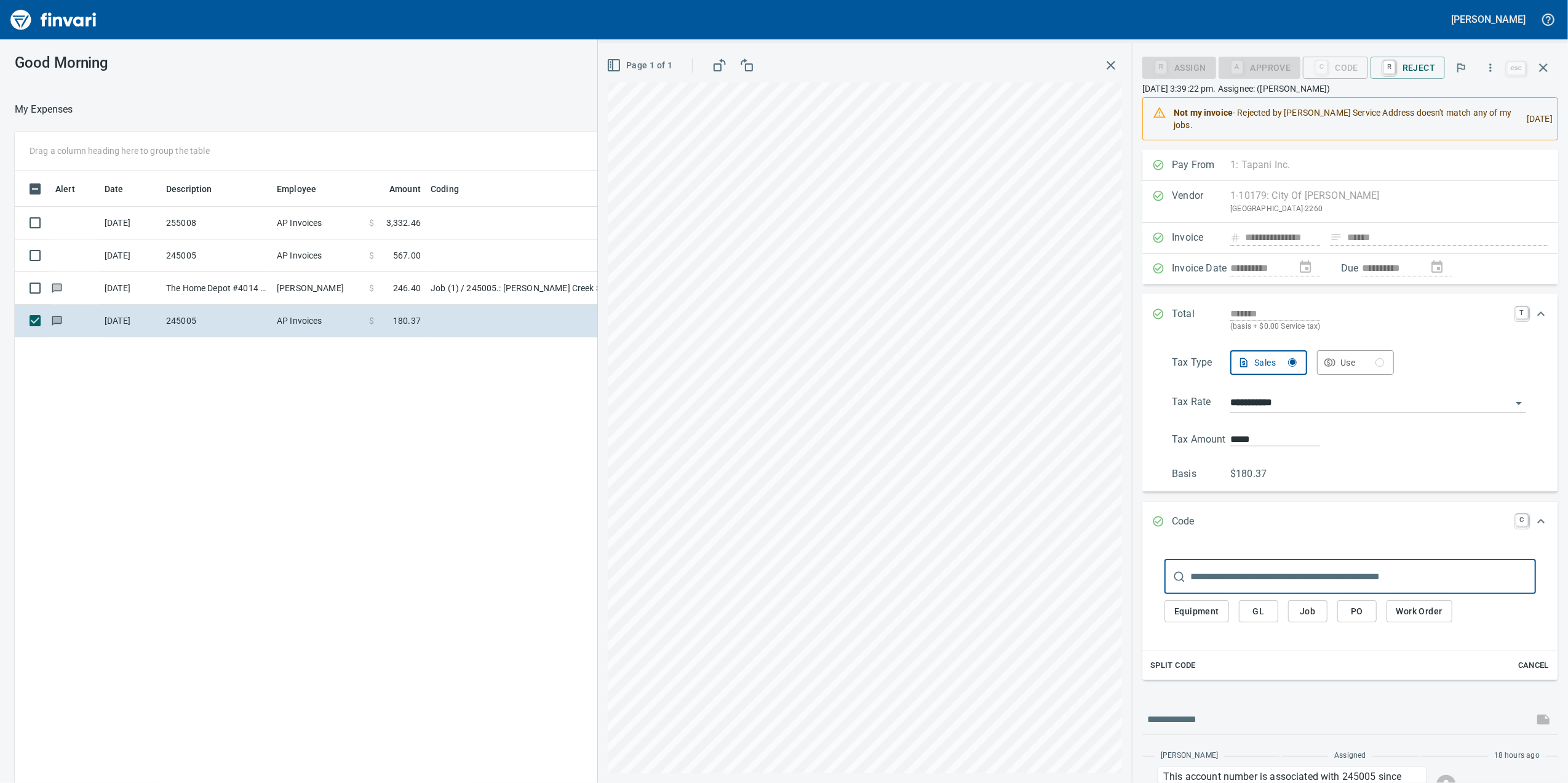
scroll to position [140, 0]
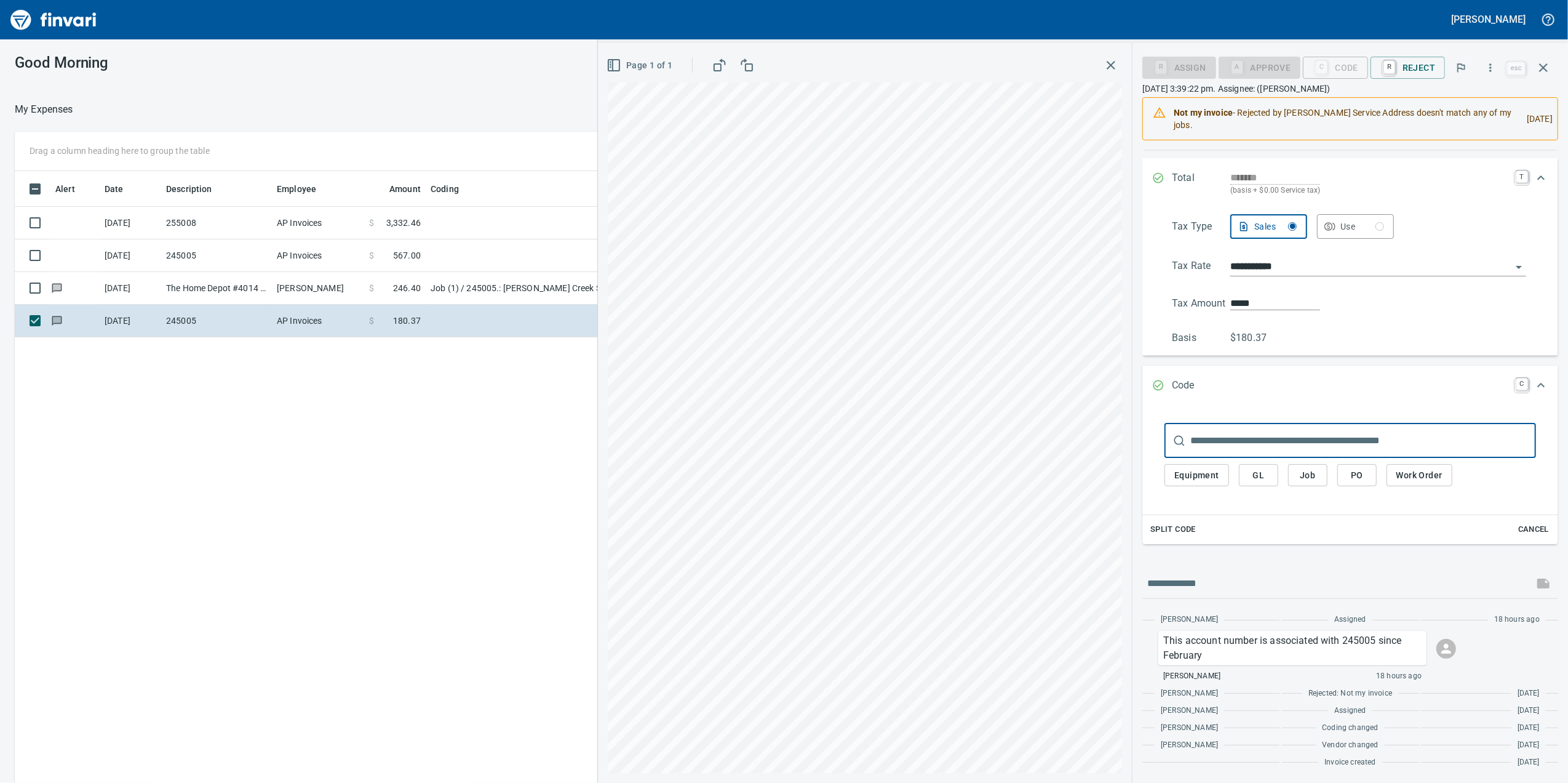
click at [1294, 471] on button "Job" at bounding box center [1308, 475] width 39 height 23
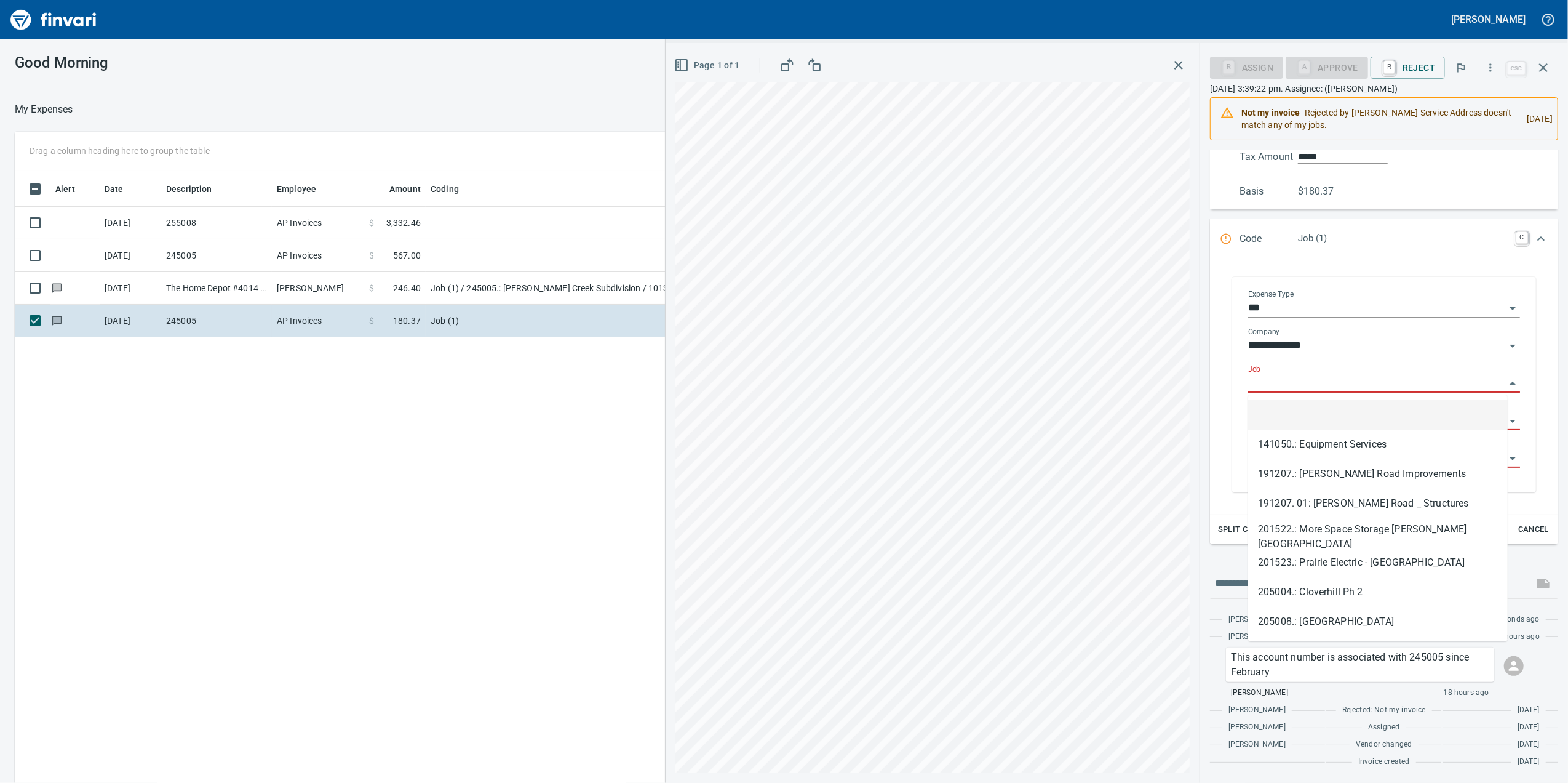
scroll to position [635, 1206]
click at [1260, 377] on input "Job" at bounding box center [1376, 383] width 257 height 17
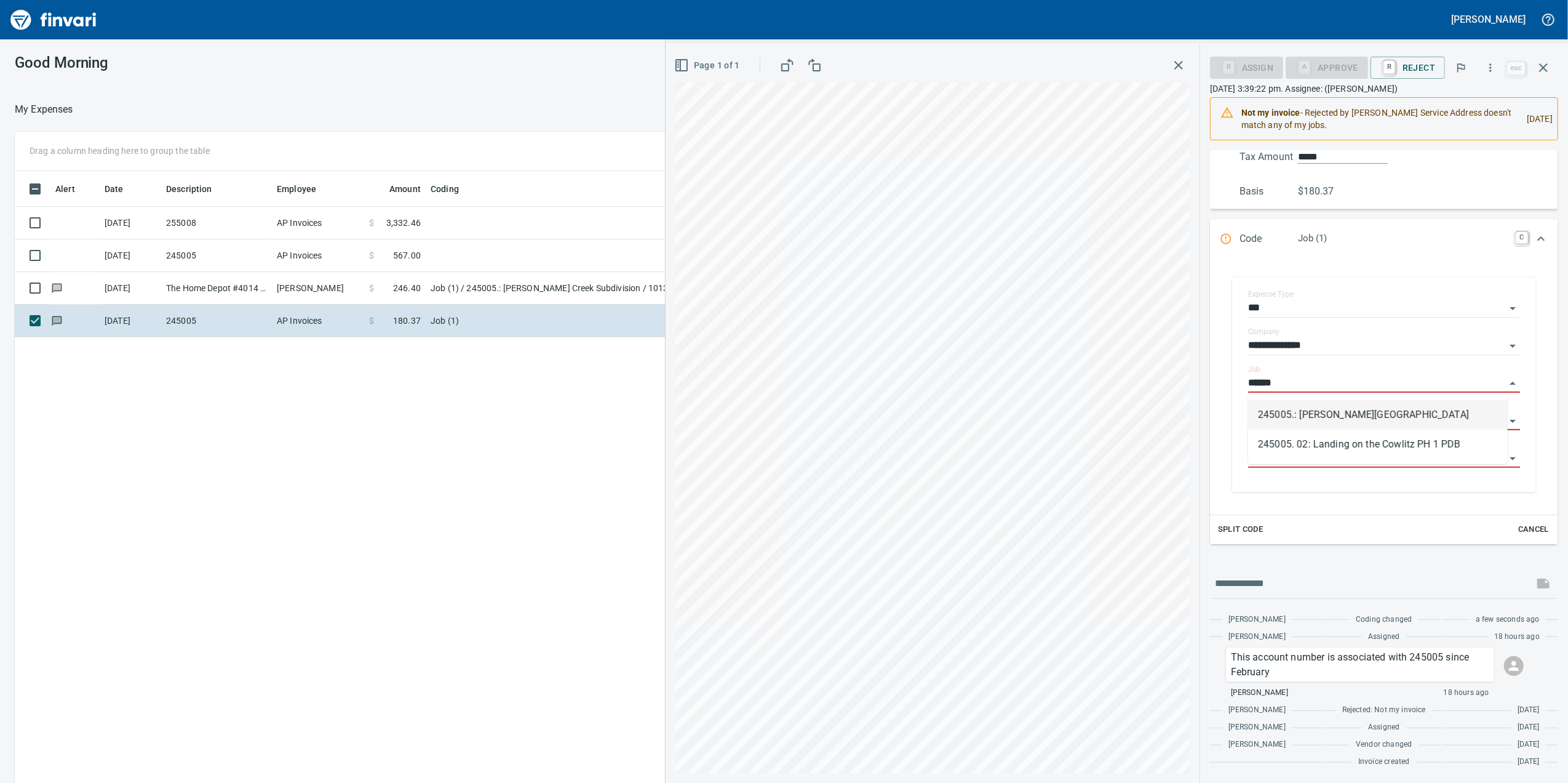
click at [1315, 415] on li "245005.: [PERSON_NAME][GEOGRAPHIC_DATA]" at bounding box center [1378, 414] width 260 height 30
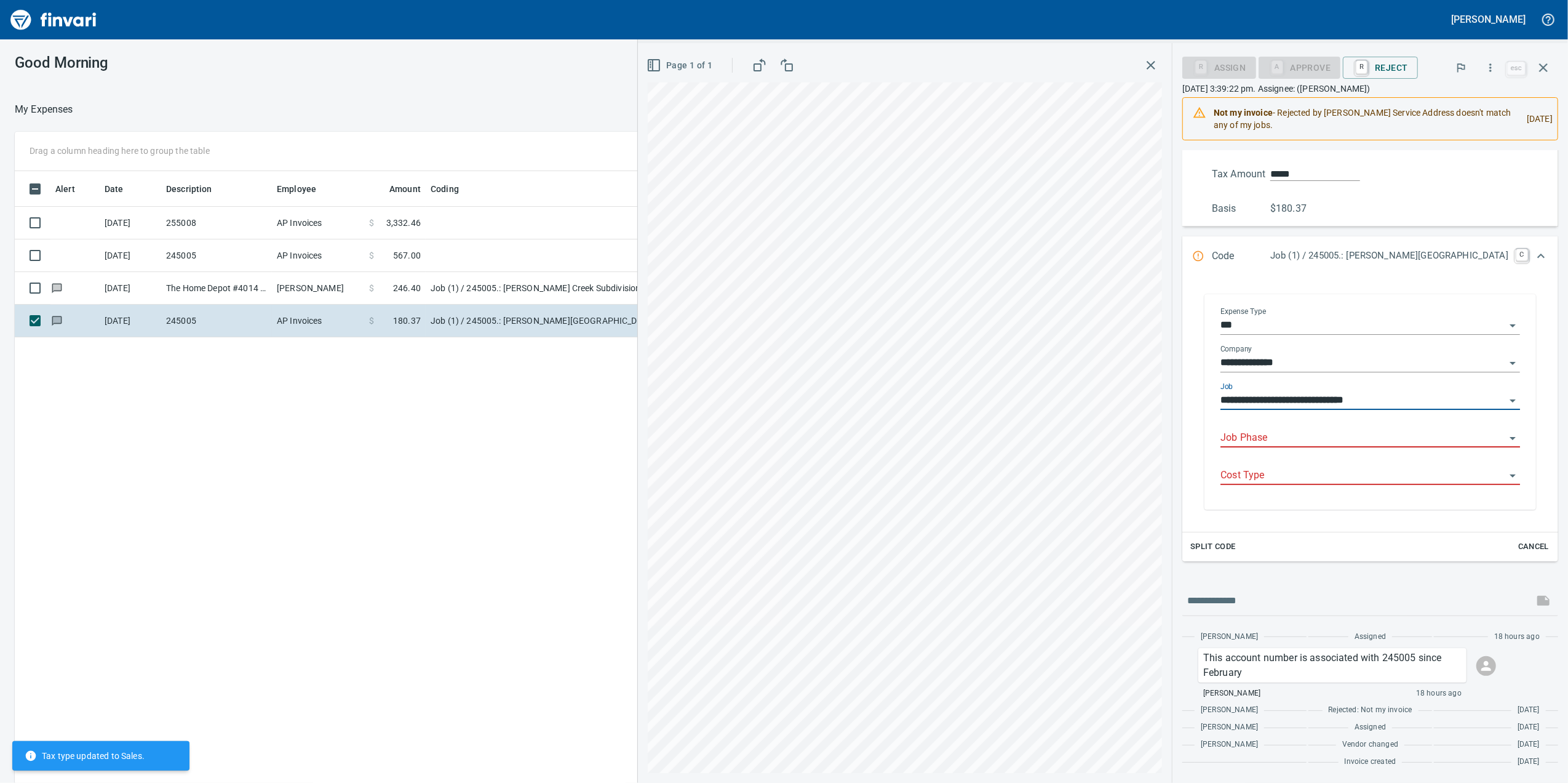
scroll to position [286, 0]
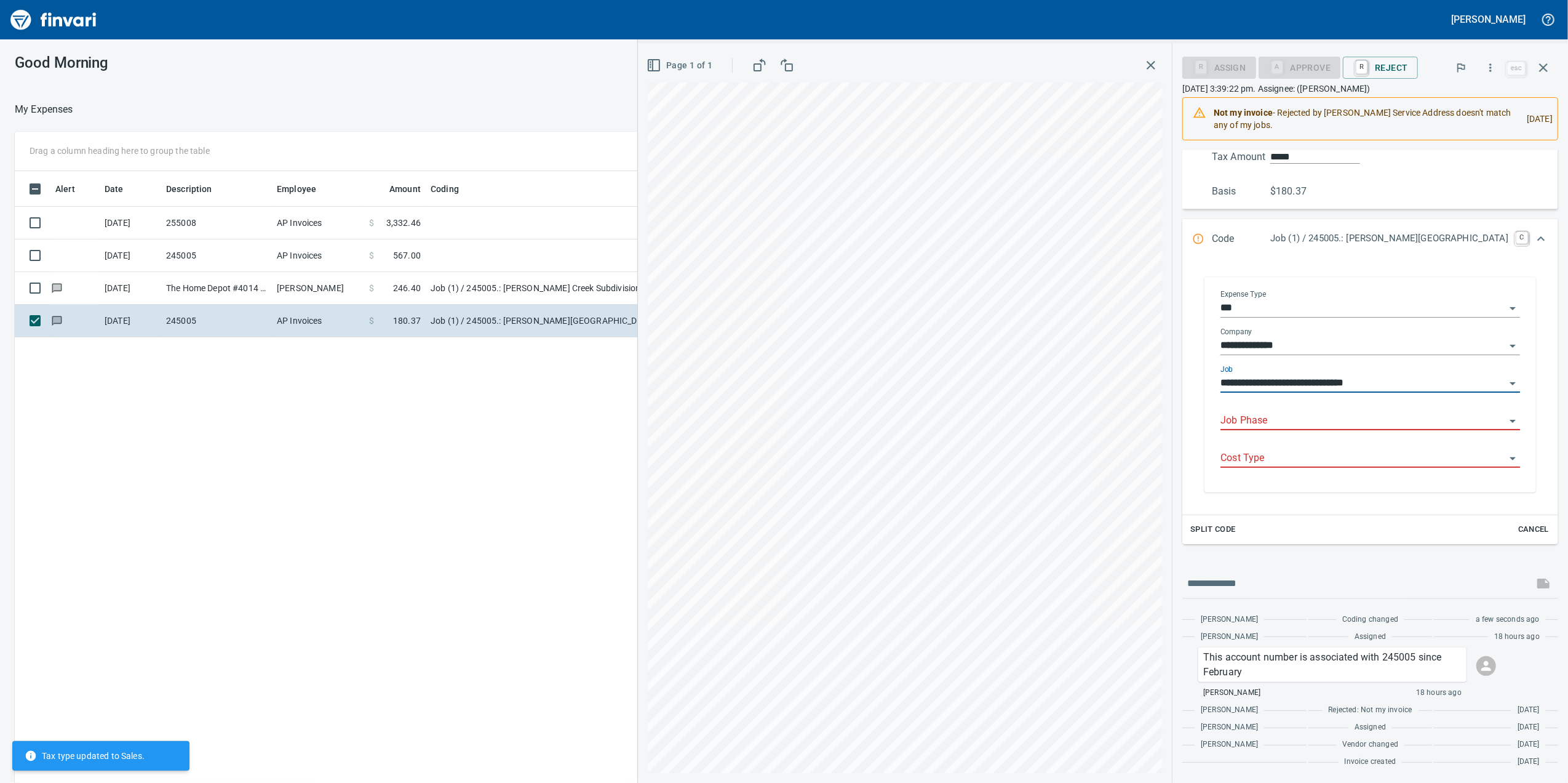
type input "**********"
click at [1270, 429] on input "Job Phase" at bounding box center [1362, 421] width 285 height 17
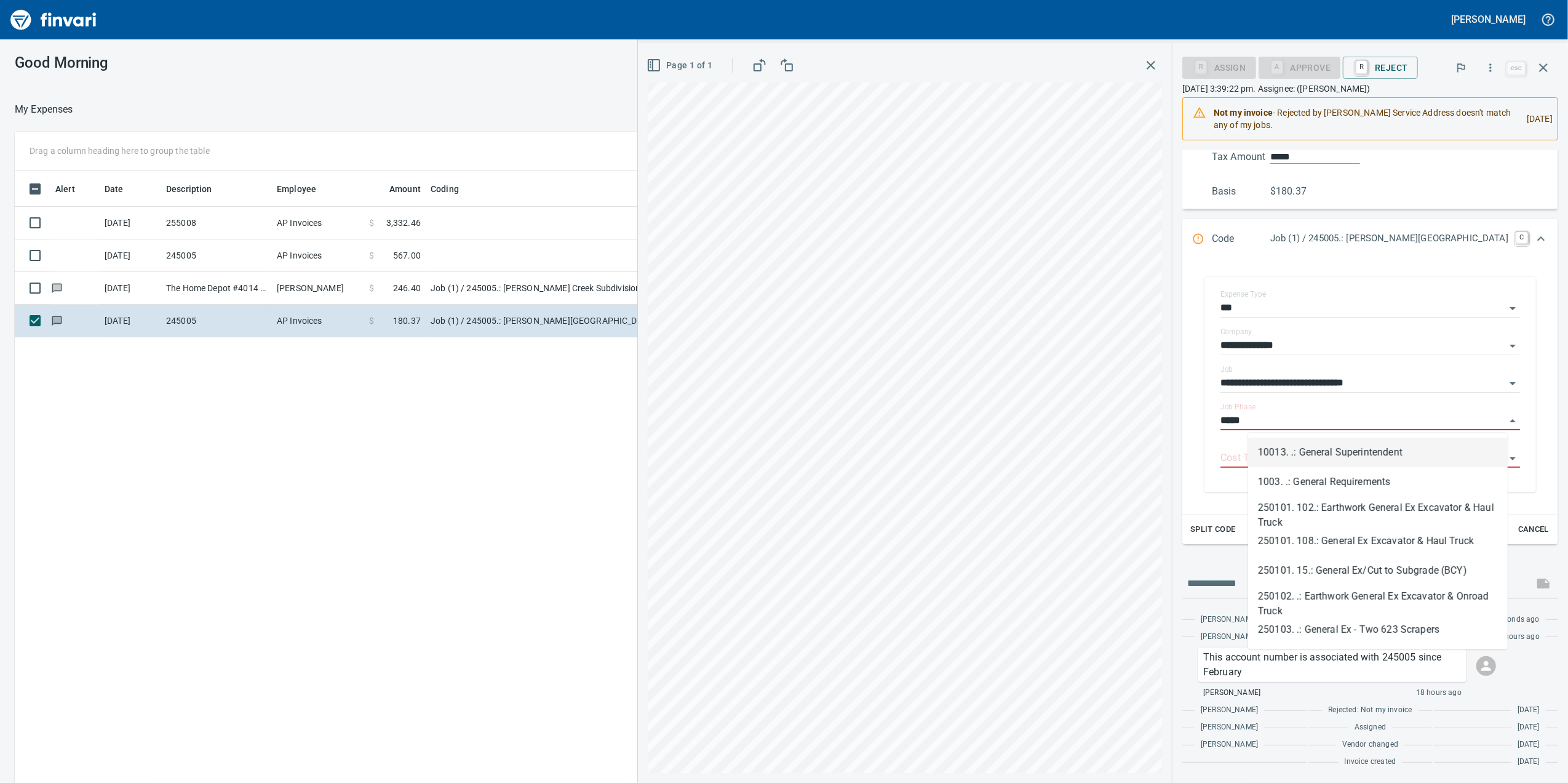
scroll to position [635, 1206]
click at [1365, 475] on li "1003. .: General Requirements" at bounding box center [1378, 482] width 260 height 30
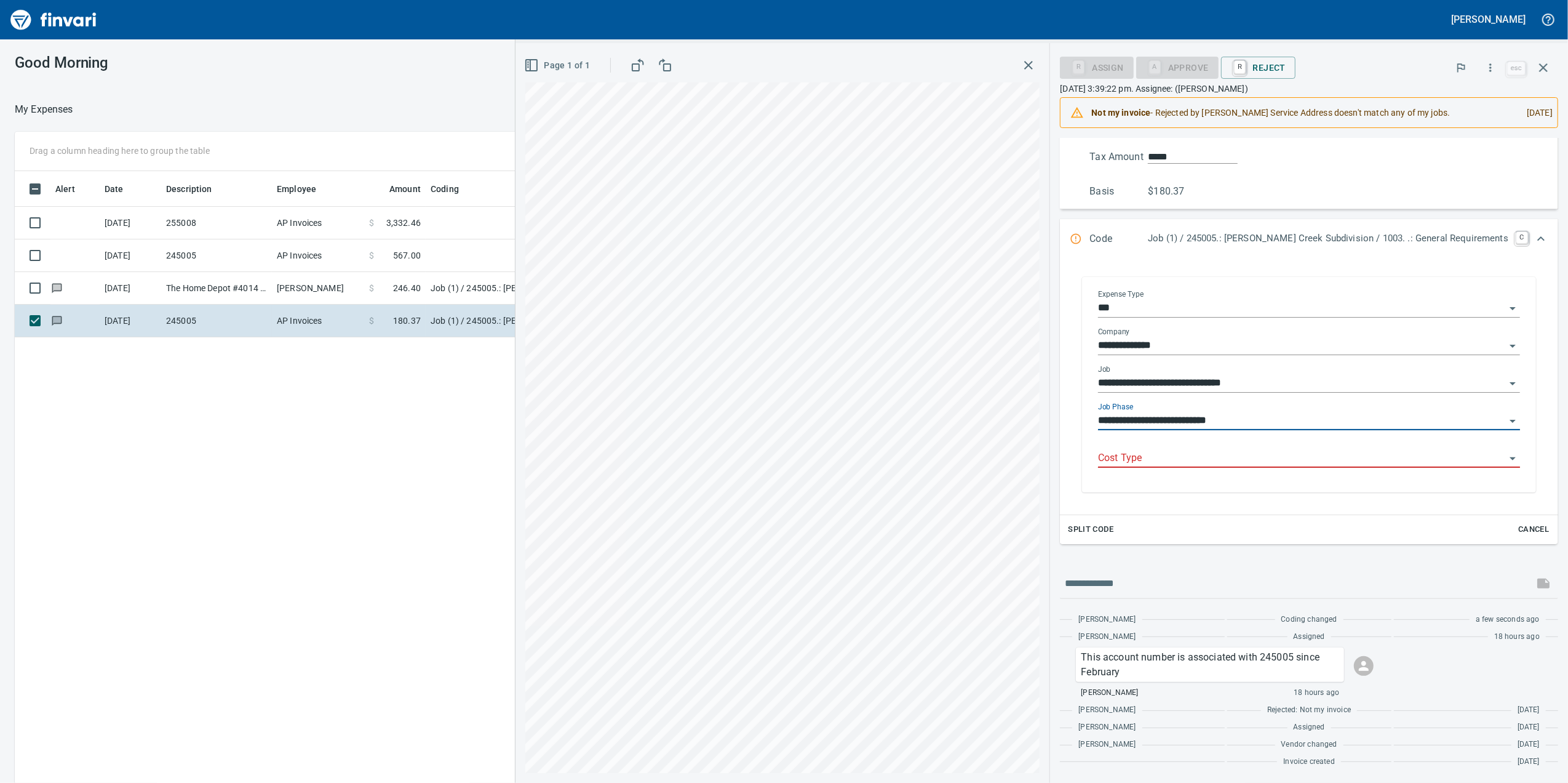
scroll to position [274, 0]
type input "**********"
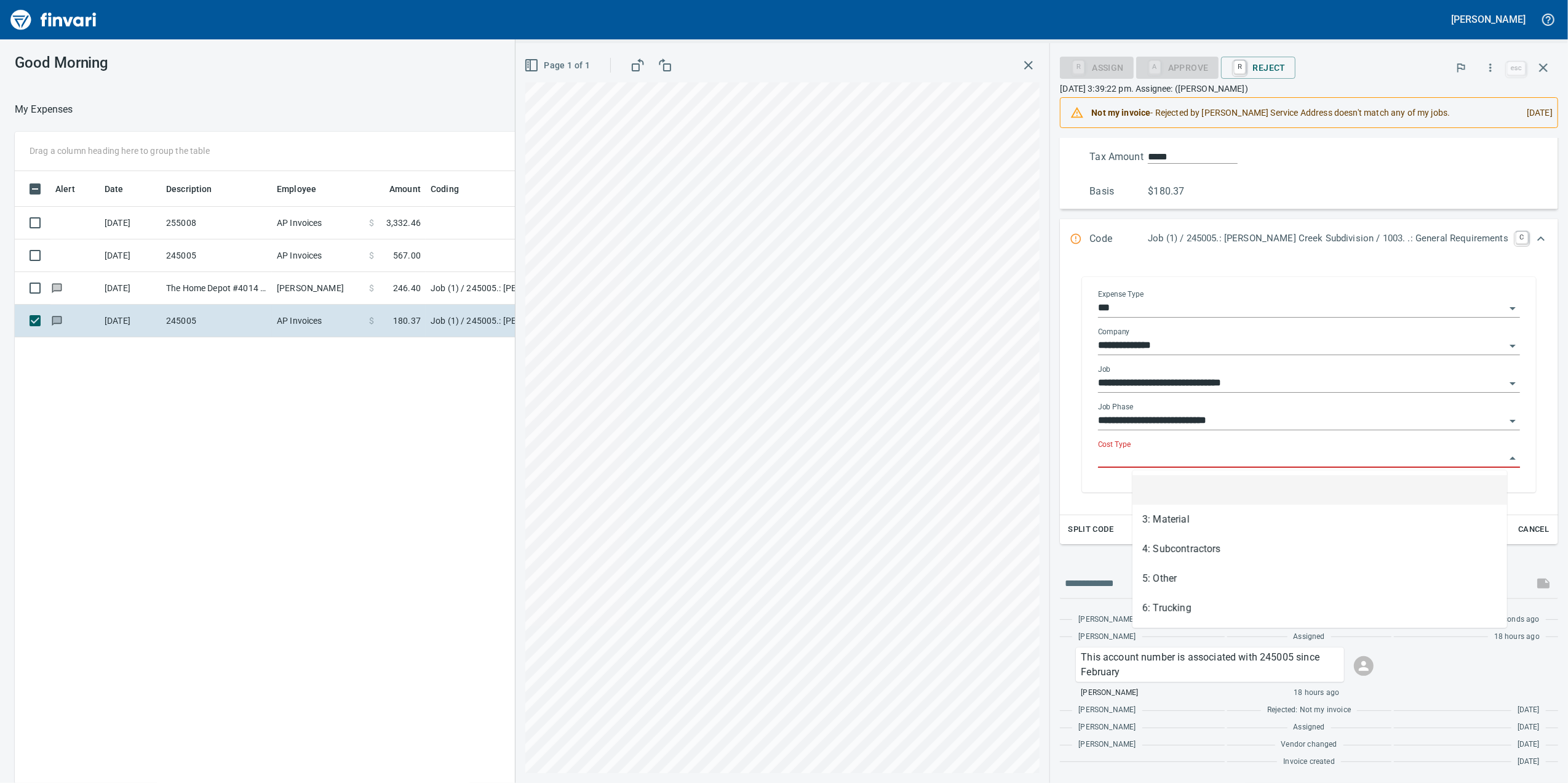
scroll to position [635, 1206]
click at [1269, 464] on input "Cost Type" at bounding box center [1301, 458] width 407 height 17
click at [1217, 577] on li "5: Other" at bounding box center [1319, 578] width 375 height 30
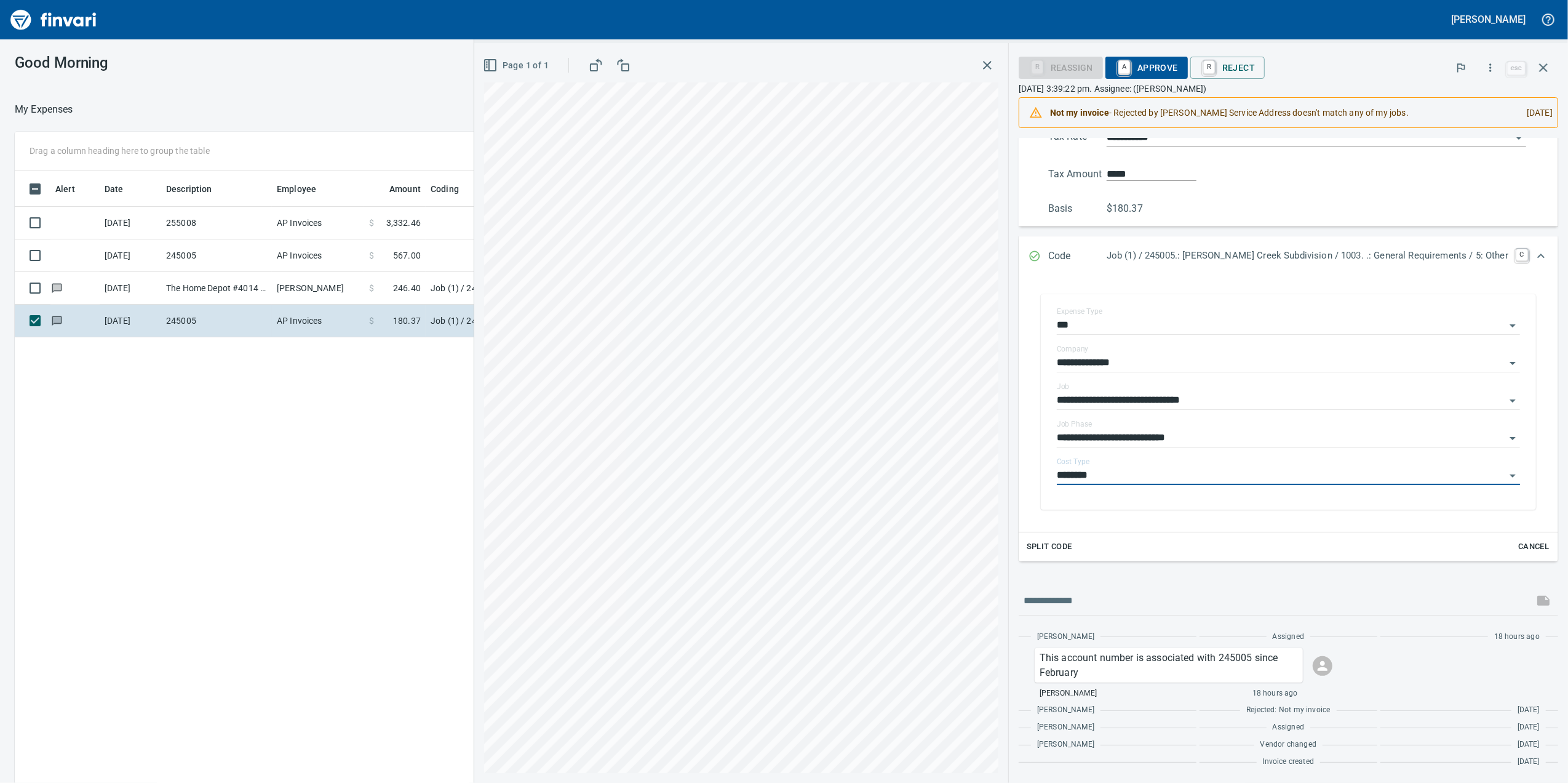
type input "********"
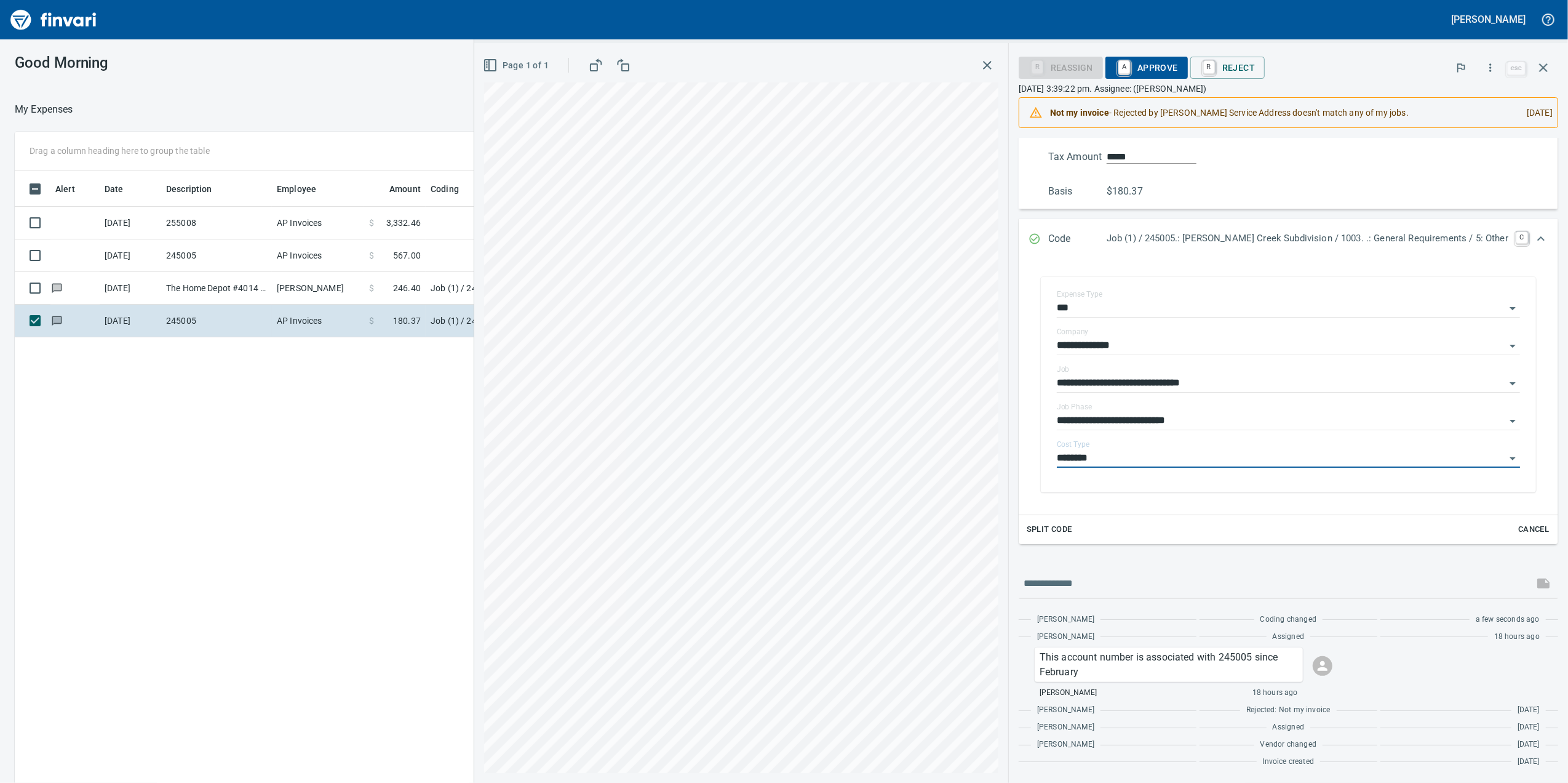
click at [1170, 67] on span "A Approve" at bounding box center [1146, 68] width 63 height 21
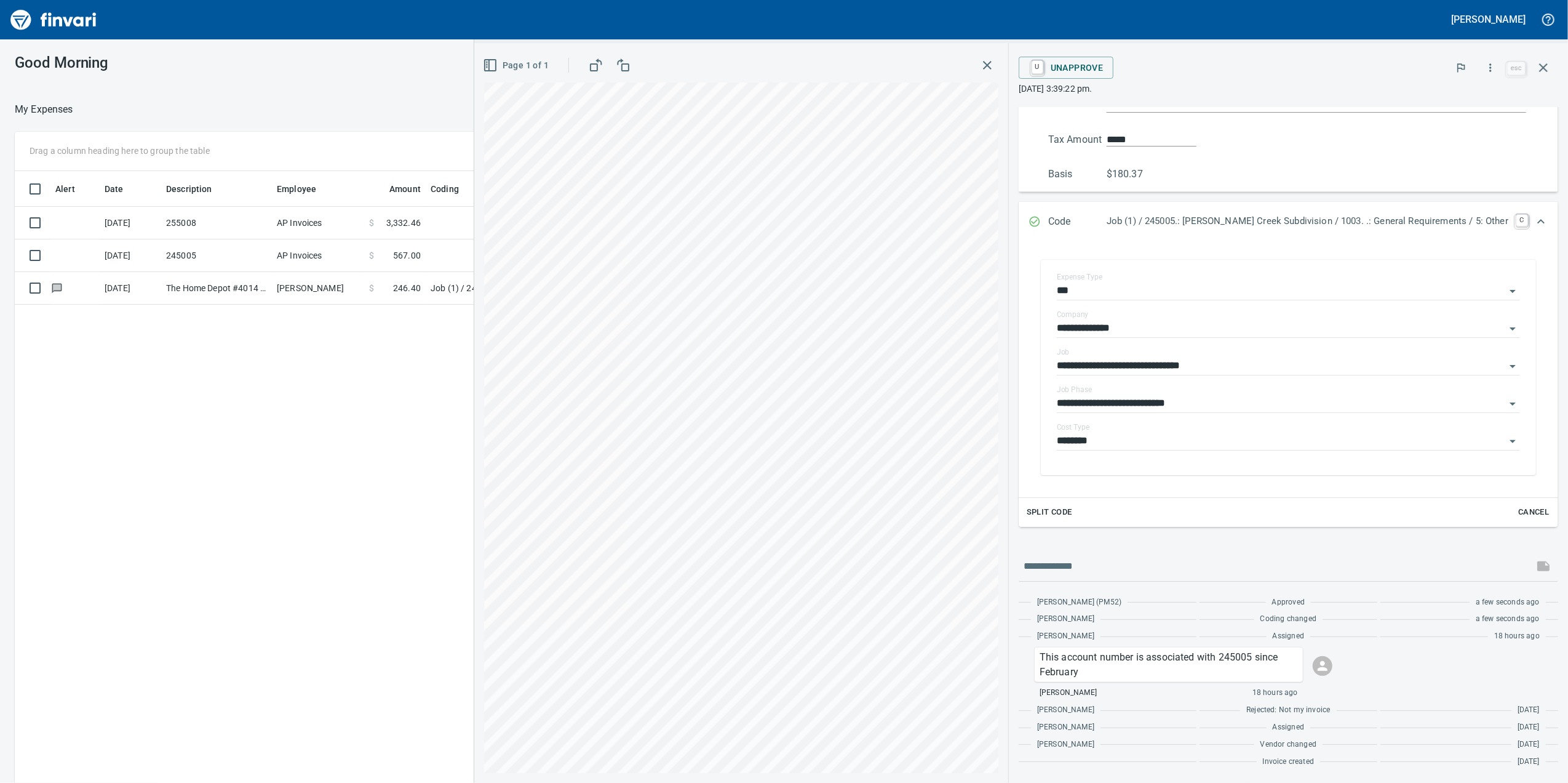
scroll to position [259, 0]
click at [998, 69] on button "button" at bounding box center [987, 65] width 22 height 22
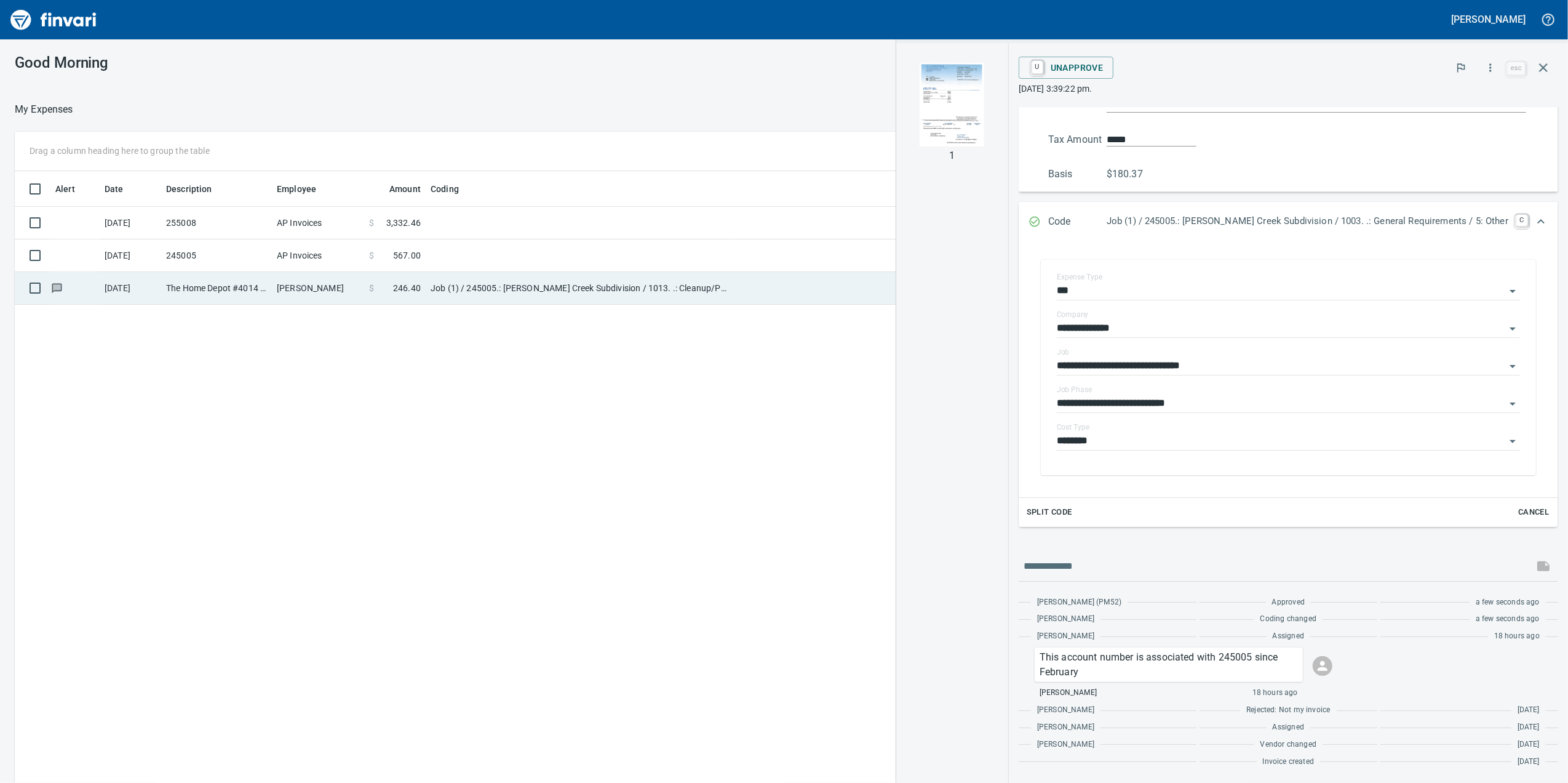
click at [475, 293] on td "Job (1) / 245005.: [PERSON_NAME] Creek Subdivision / 1013. .: Cleanup/Punchlist…" at bounding box center [580, 288] width 308 height 33
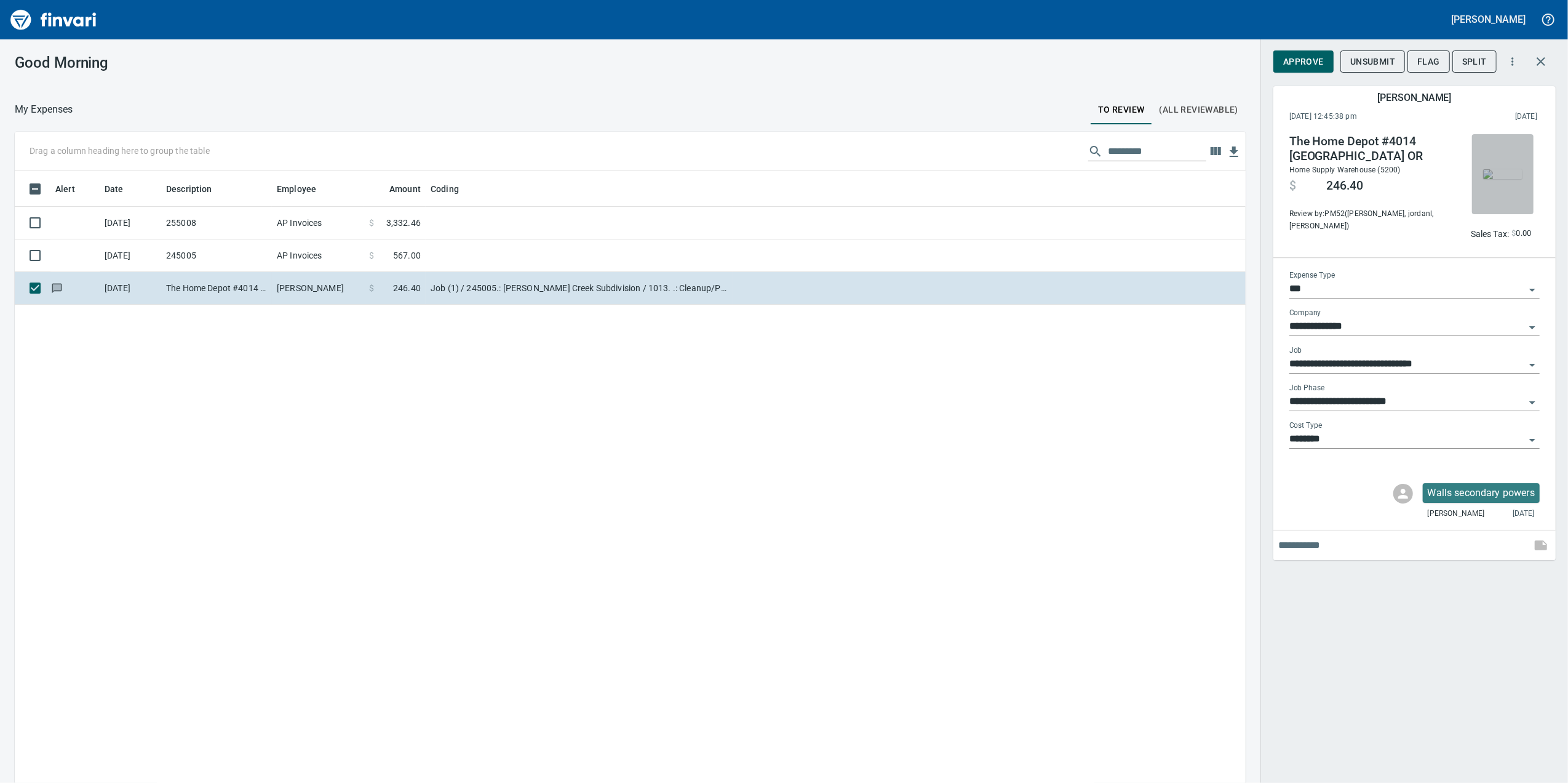
click at [1493, 179] on img "button" at bounding box center [1502, 174] width 39 height 10
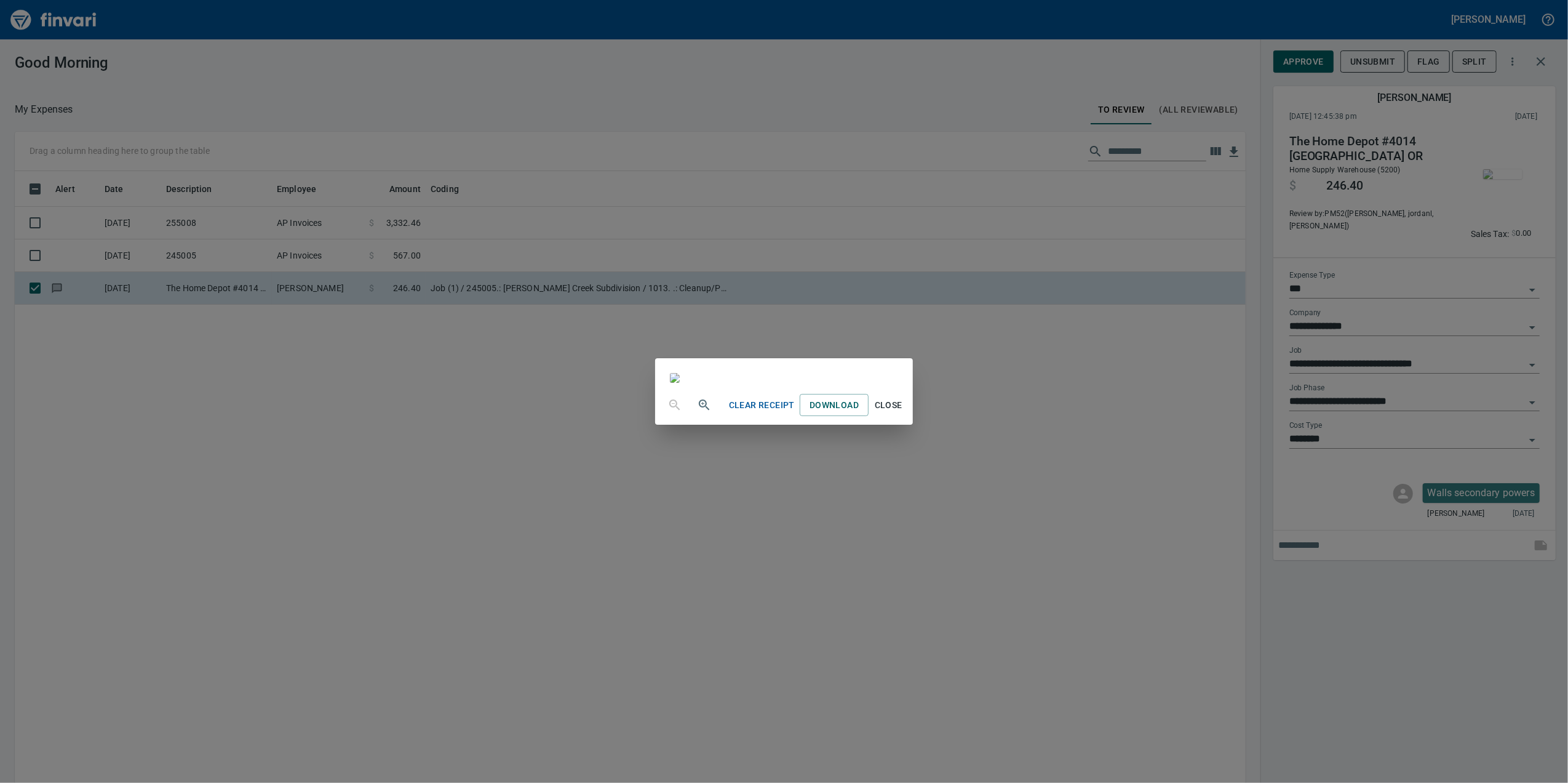
click at [1112, 574] on div "Clear Receipt Download Close" at bounding box center [784, 392] width 1568 height 783
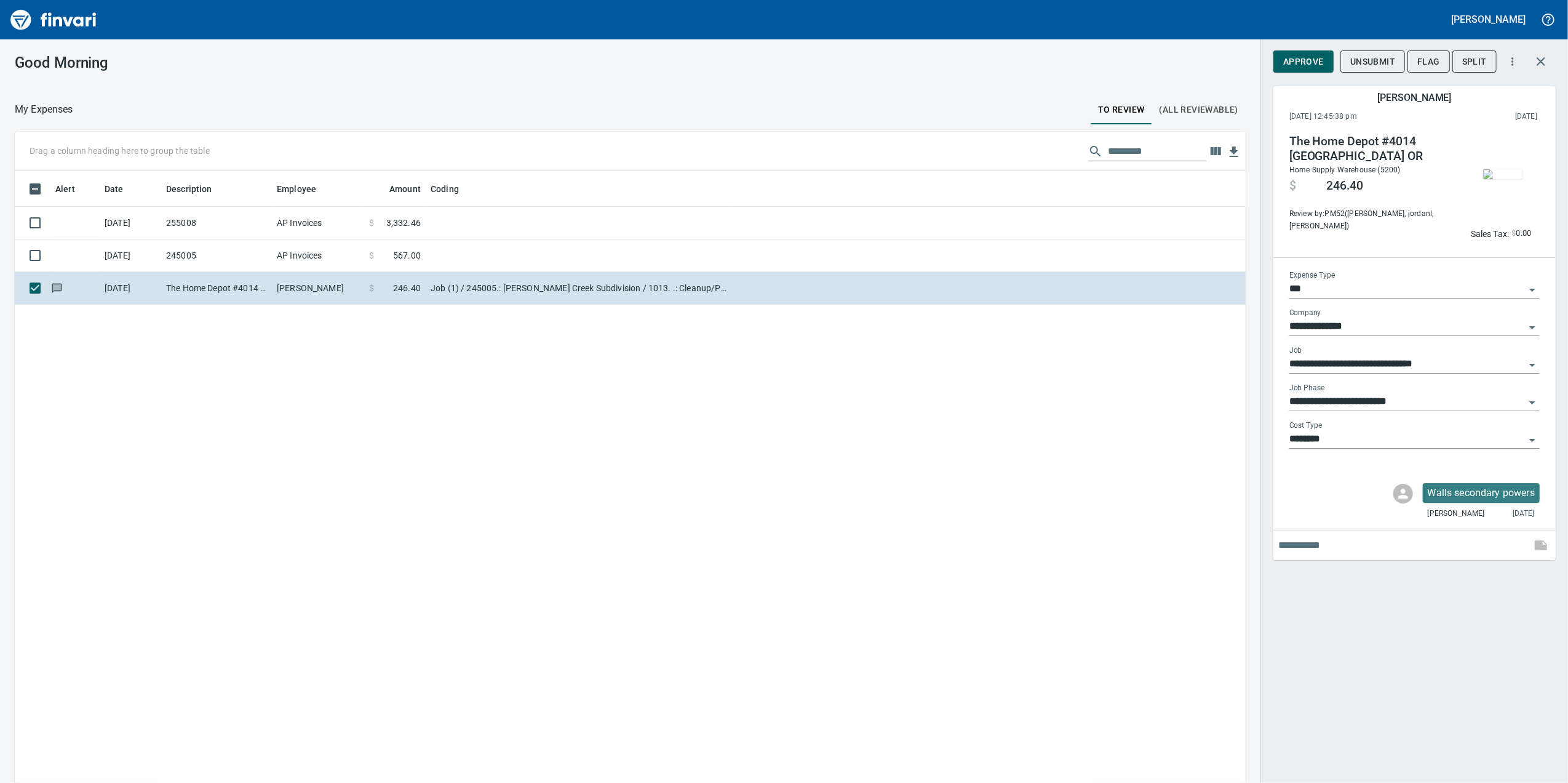
click at [1502, 169] on img "button" at bounding box center [1502, 174] width 39 height 10
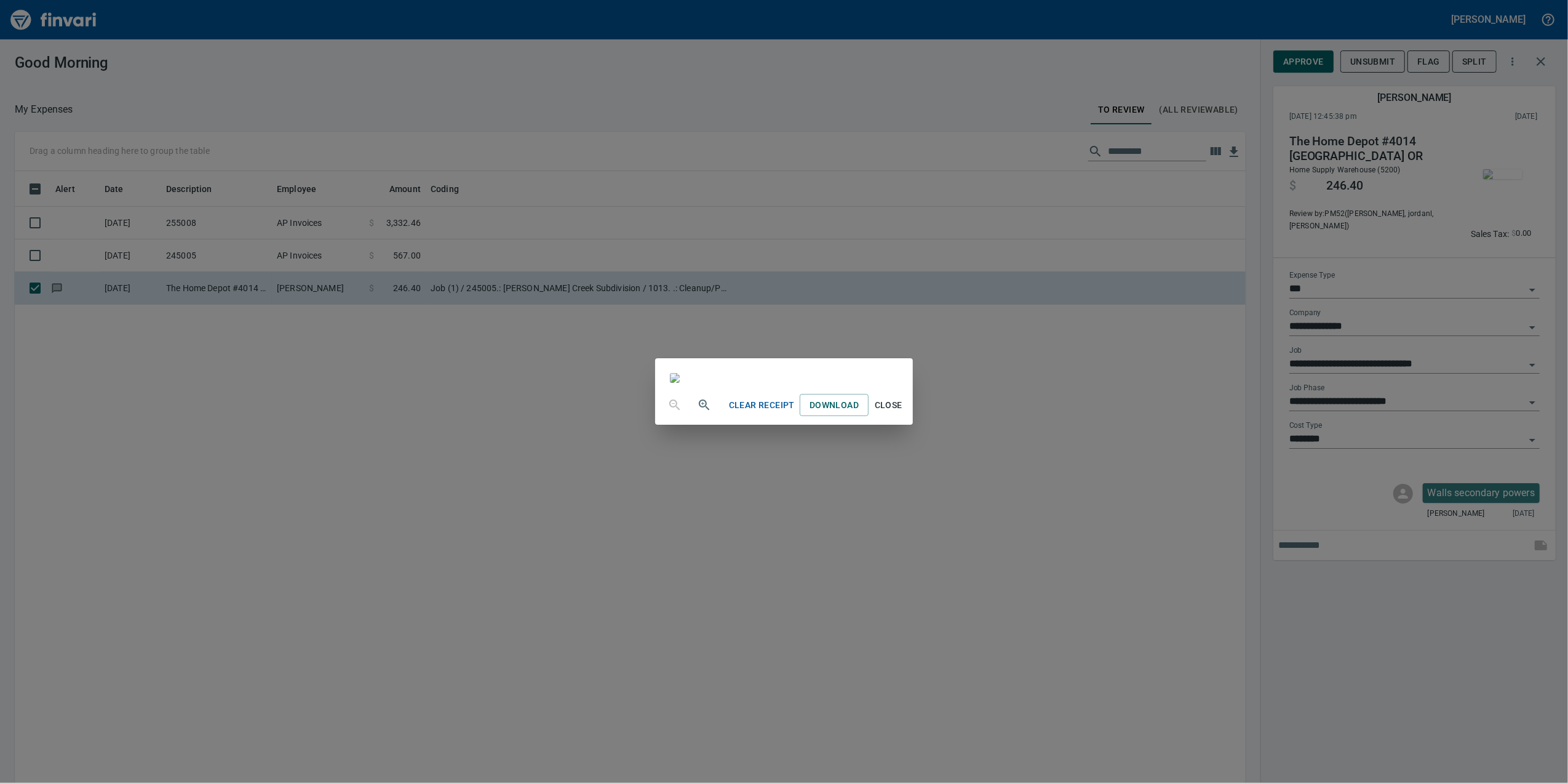
click at [1141, 416] on div "Clear Receipt Download Close" at bounding box center [784, 392] width 1568 height 783
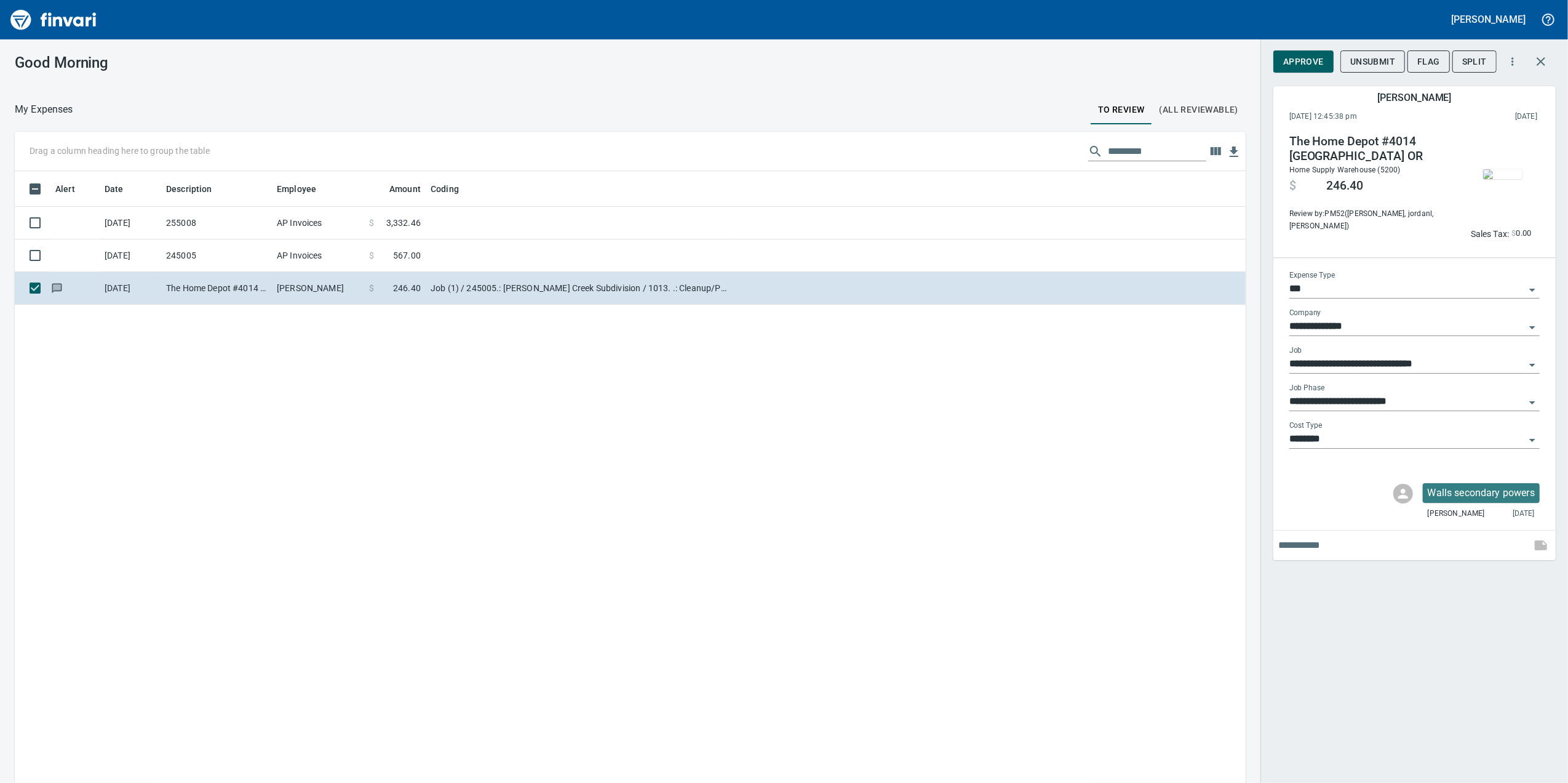
click at [1504, 179] on img "button" at bounding box center [1502, 174] width 39 height 10
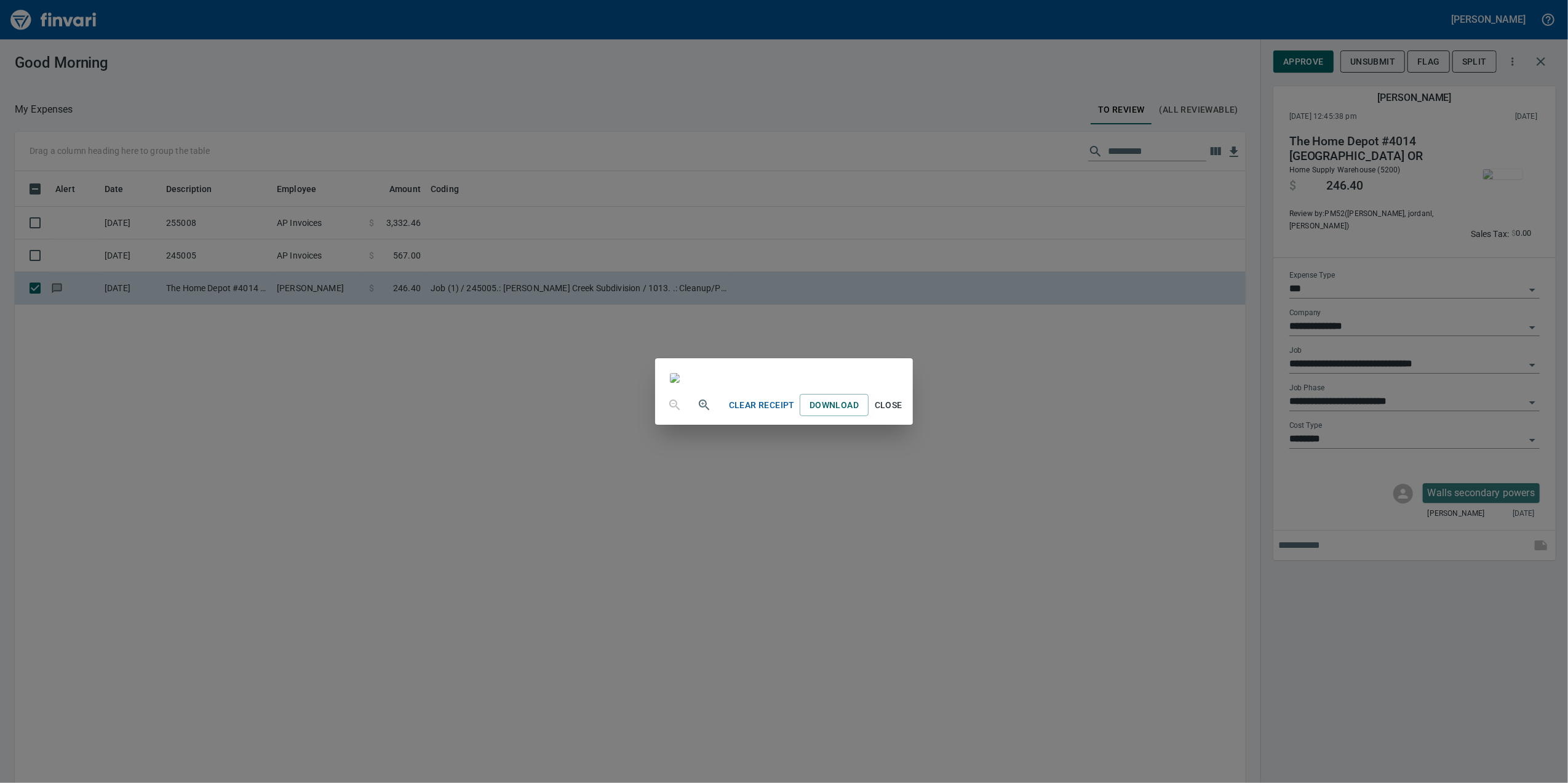
click at [1150, 399] on div "Clear Receipt Download Close" at bounding box center [784, 392] width 1568 height 783
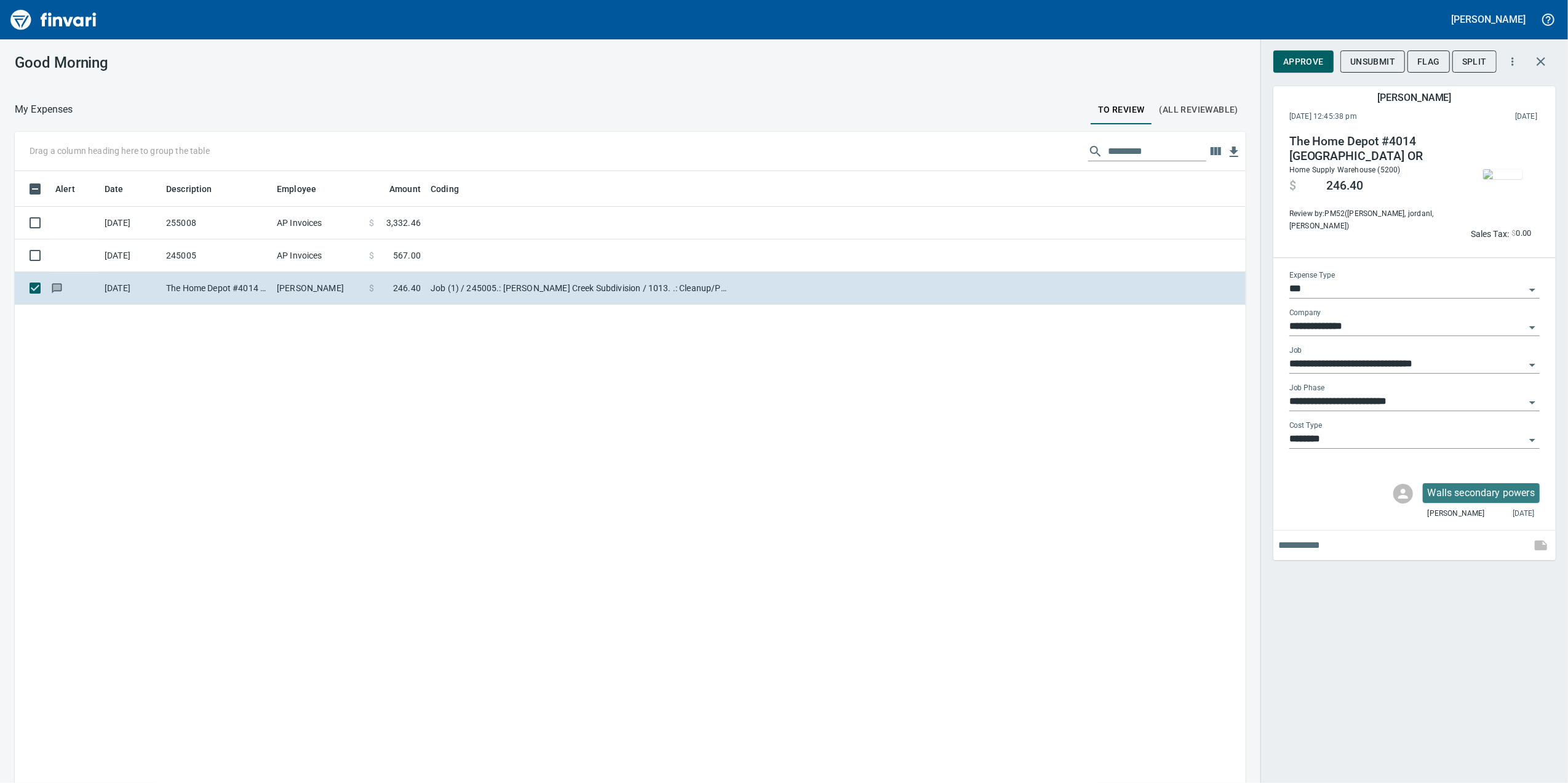
scroll to position [635, 1206]
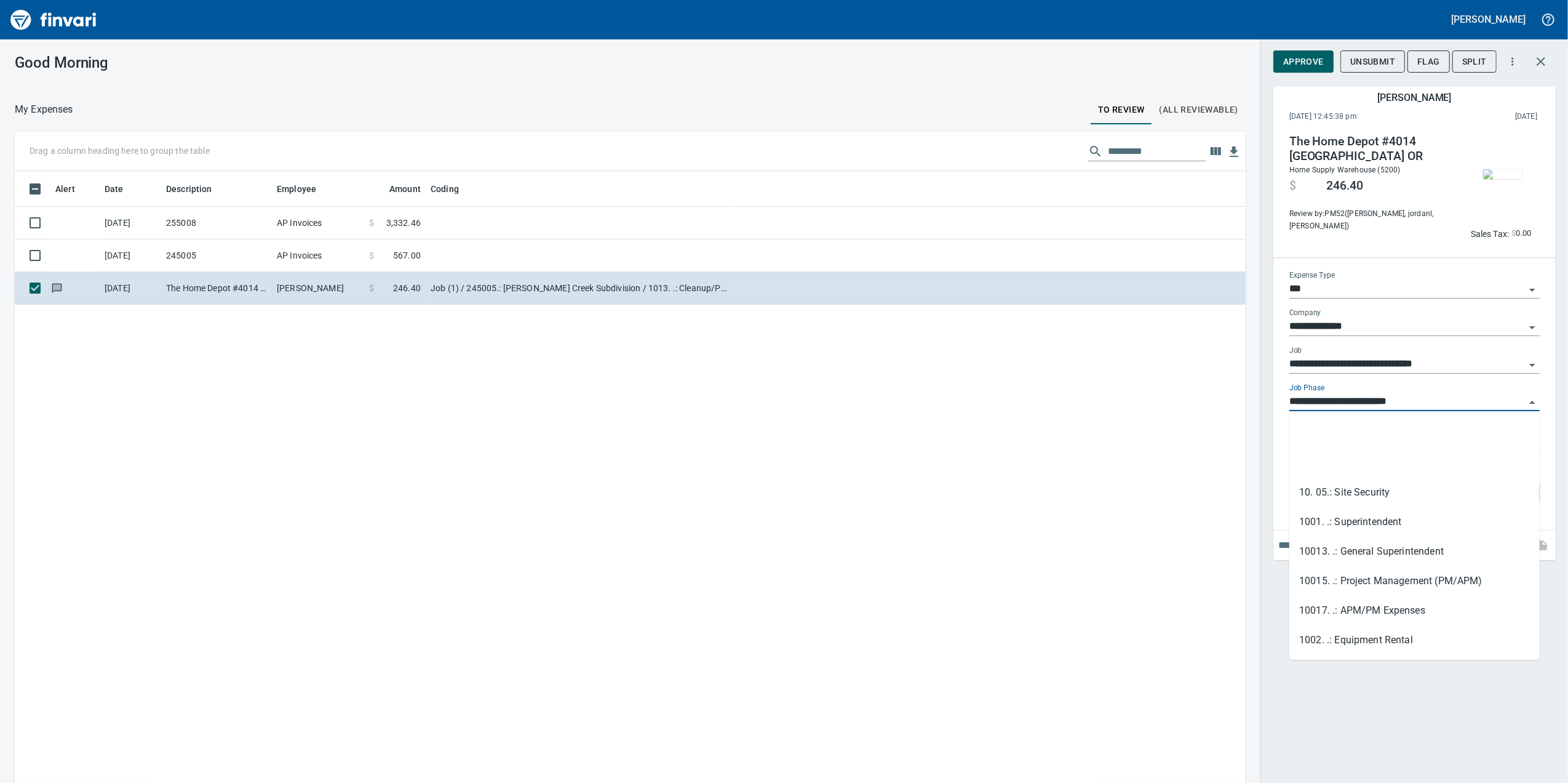
click at [1442, 402] on input "**********" at bounding box center [1407, 401] width 235 height 17
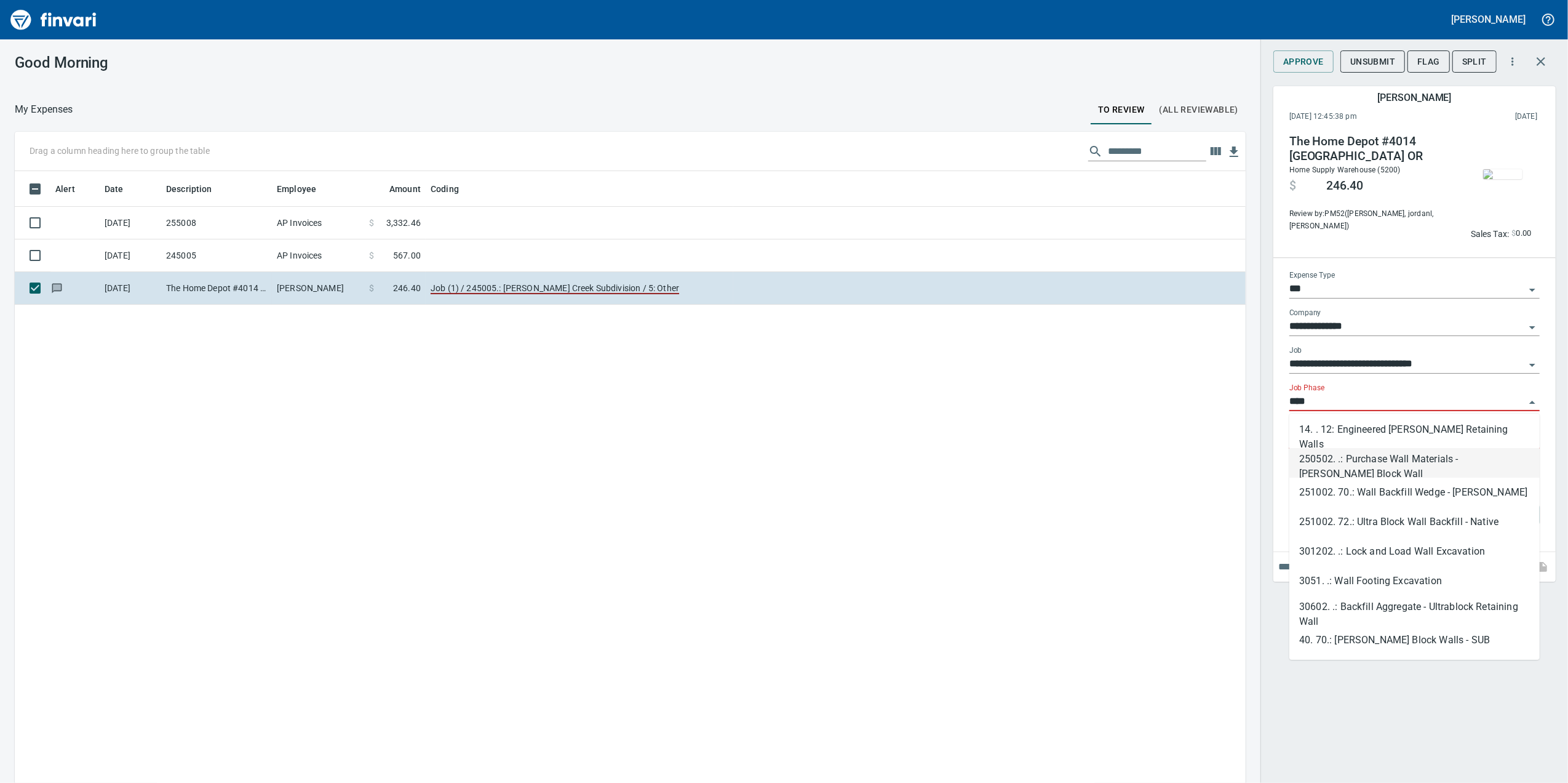
click at [1471, 455] on li "250502. .: Purchase Wall Materials - [PERSON_NAME] Block Wall" at bounding box center [1414, 462] width 250 height 30
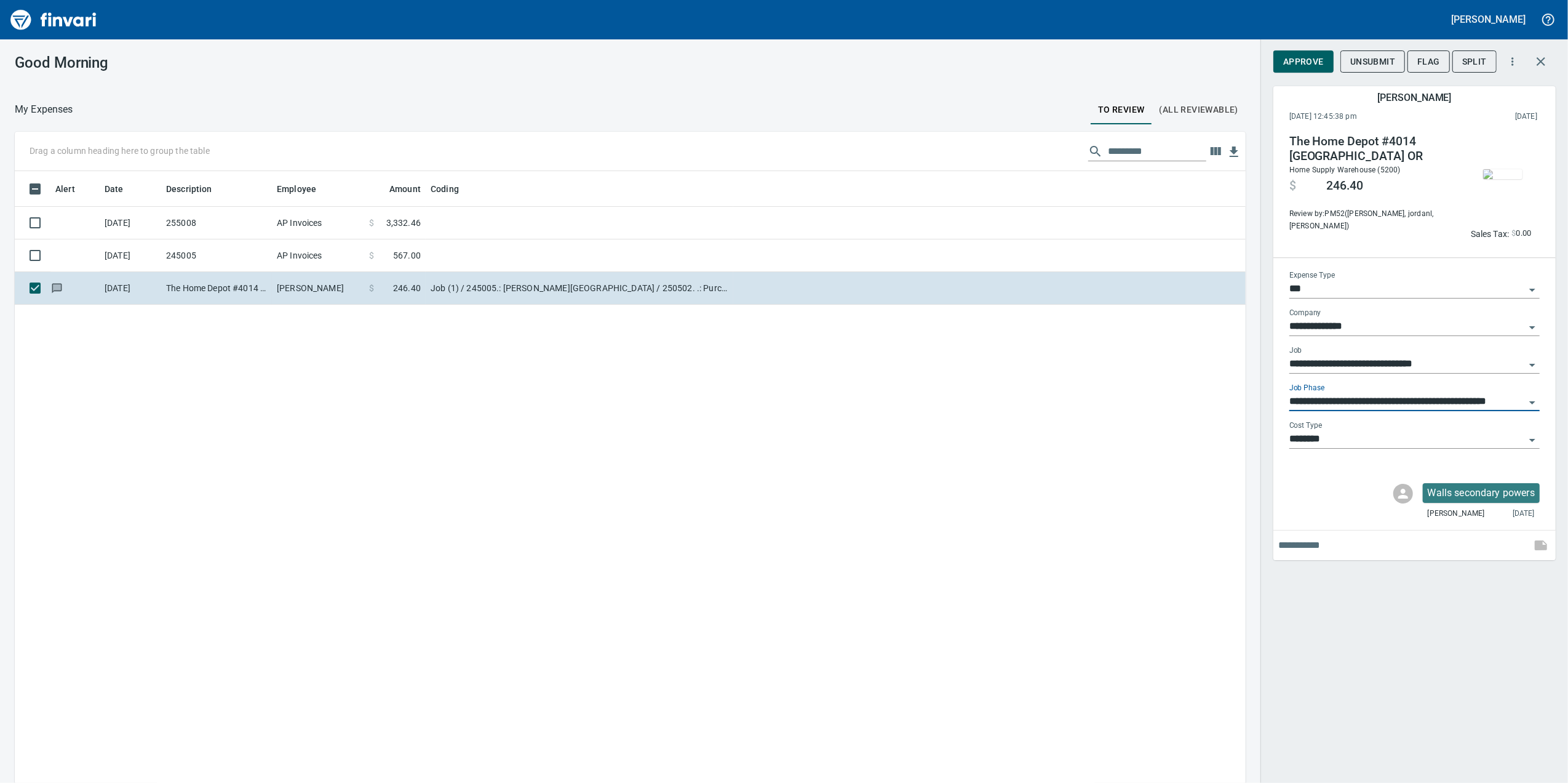
type input "**********"
click at [1489, 179] on img "button" at bounding box center [1502, 174] width 39 height 10
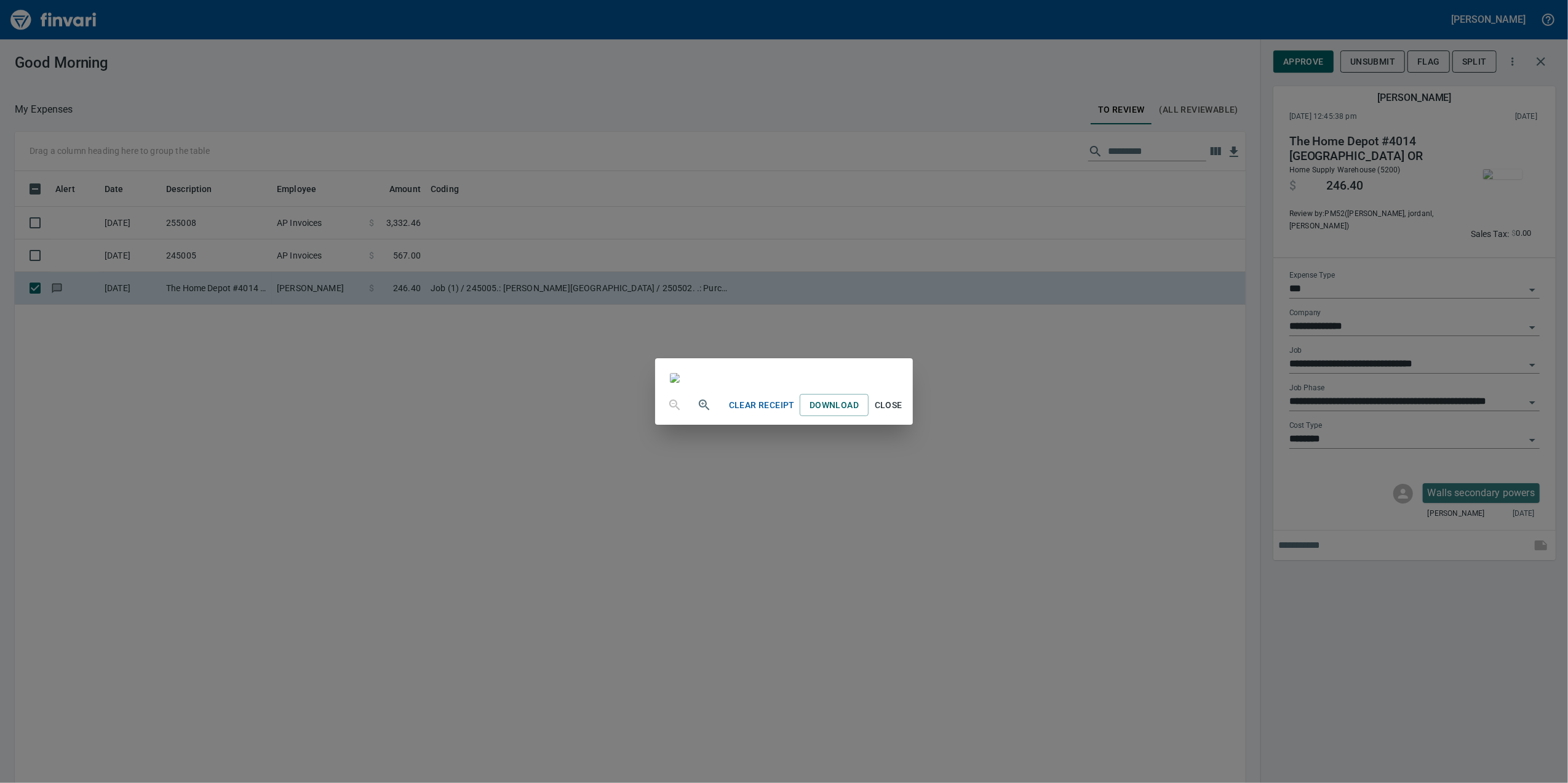
click at [1155, 448] on div "Clear Receipt Download Close" at bounding box center [784, 392] width 1568 height 783
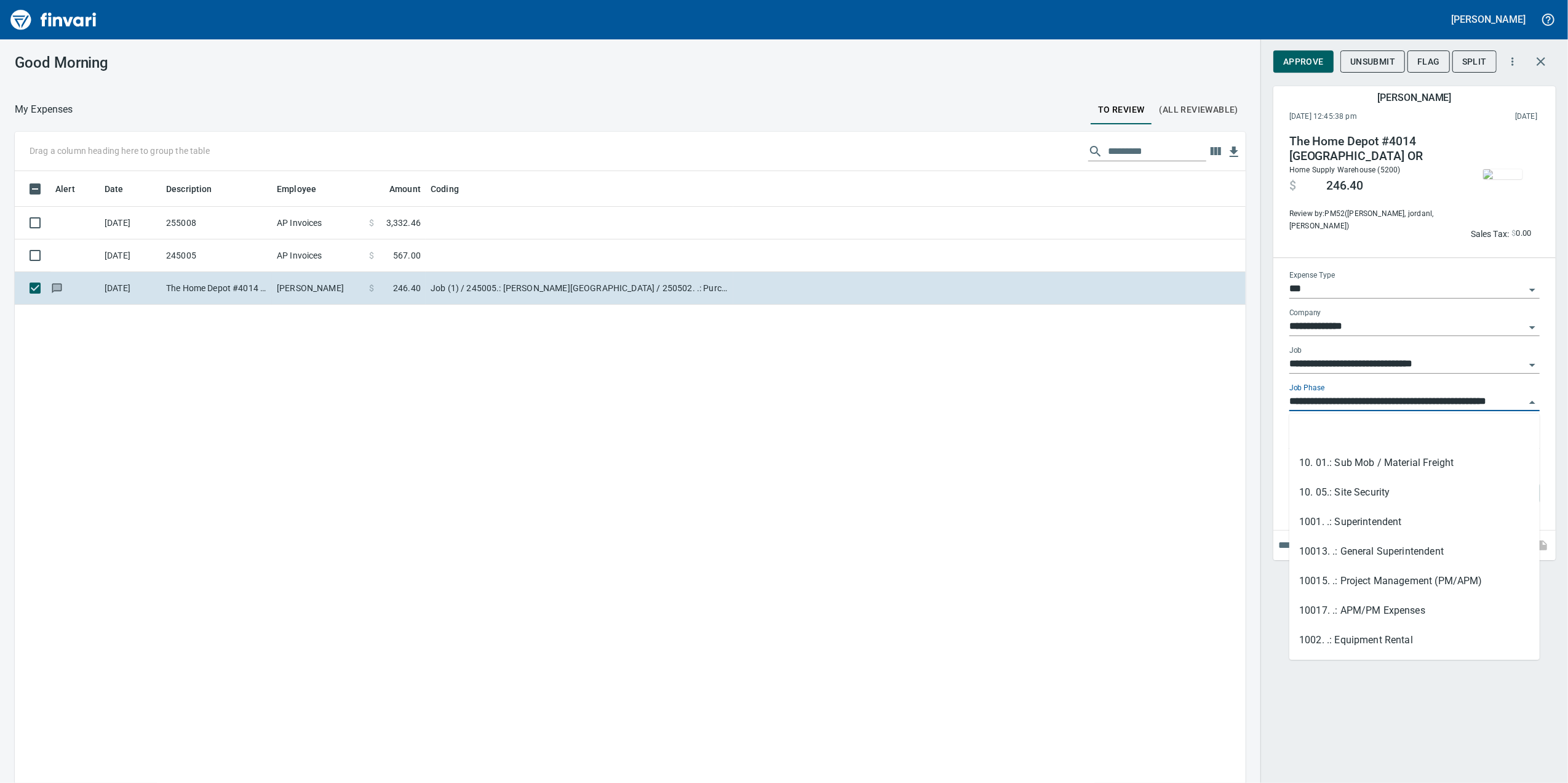
click at [1463, 400] on input "**********" at bounding box center [1407, 401] width 235 height 17
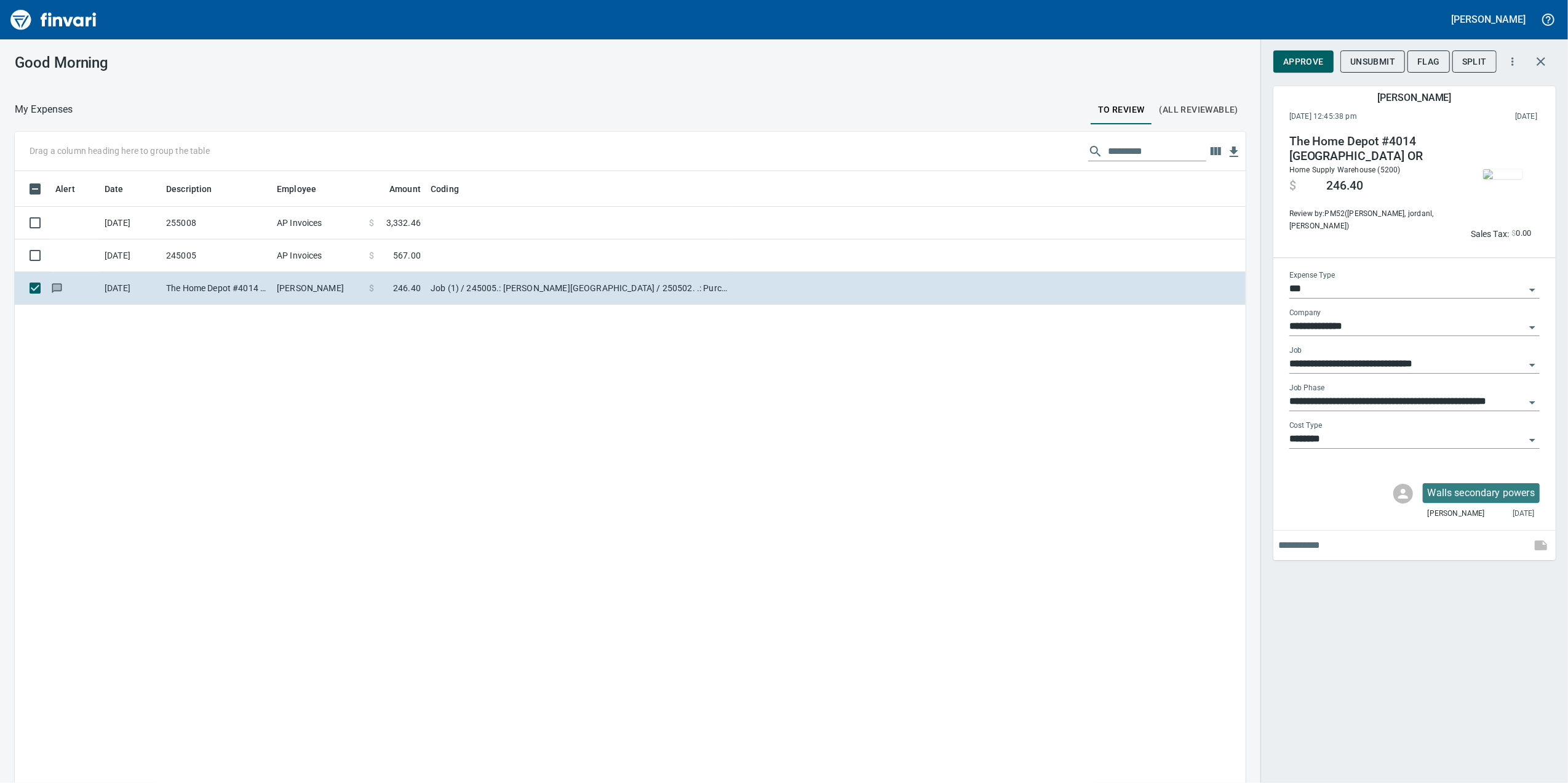
click at [1431, 379] on div "**********" at bounding box center [1414, 364] width 250 height 37
click at [1535, 400] on icon "Open" at bounding box center [1531, 402] width 15 height 15
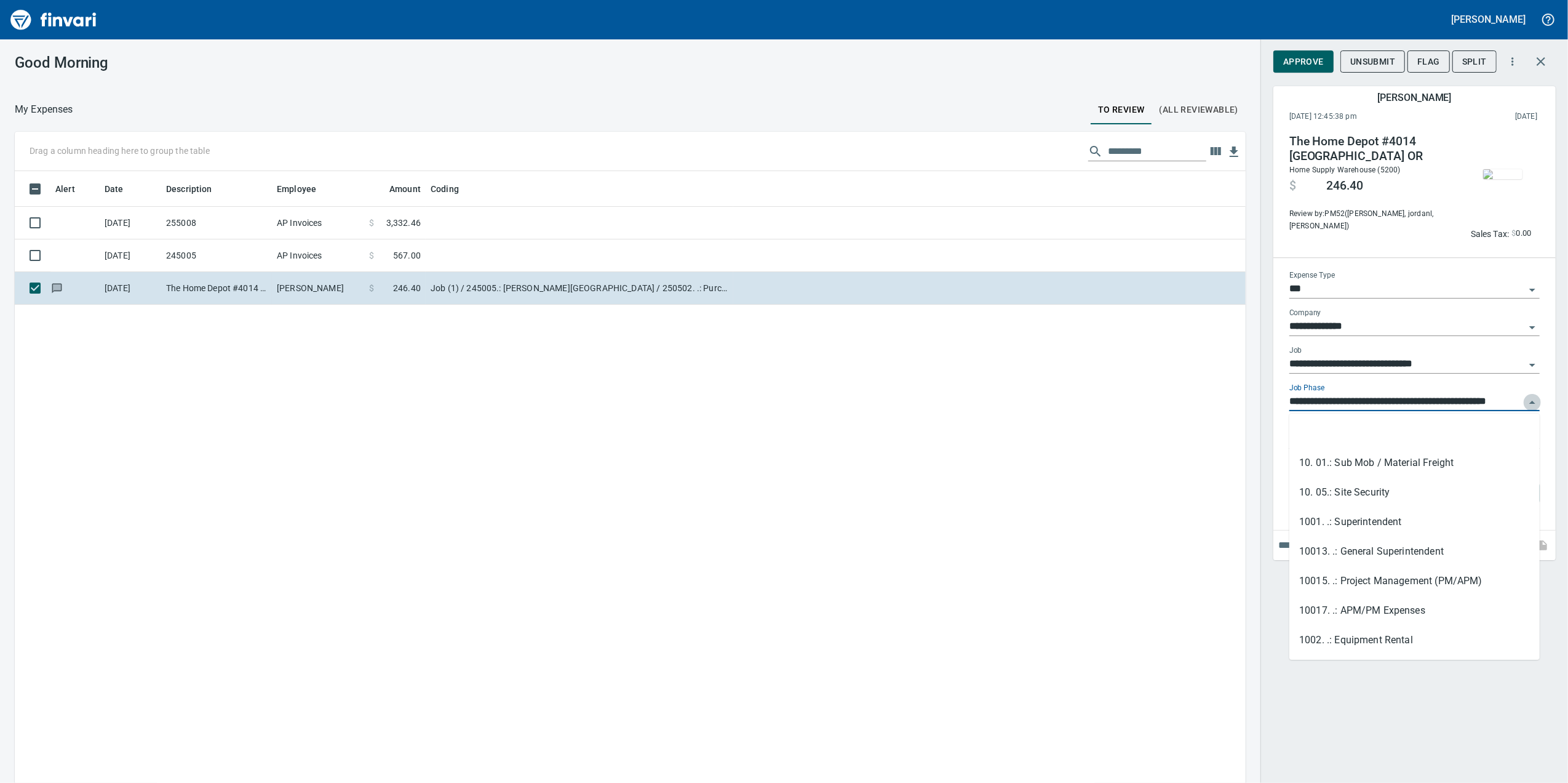
click at [1535, 400] on icon "Close" at bounding box center [1531, 402] width 15 height 15
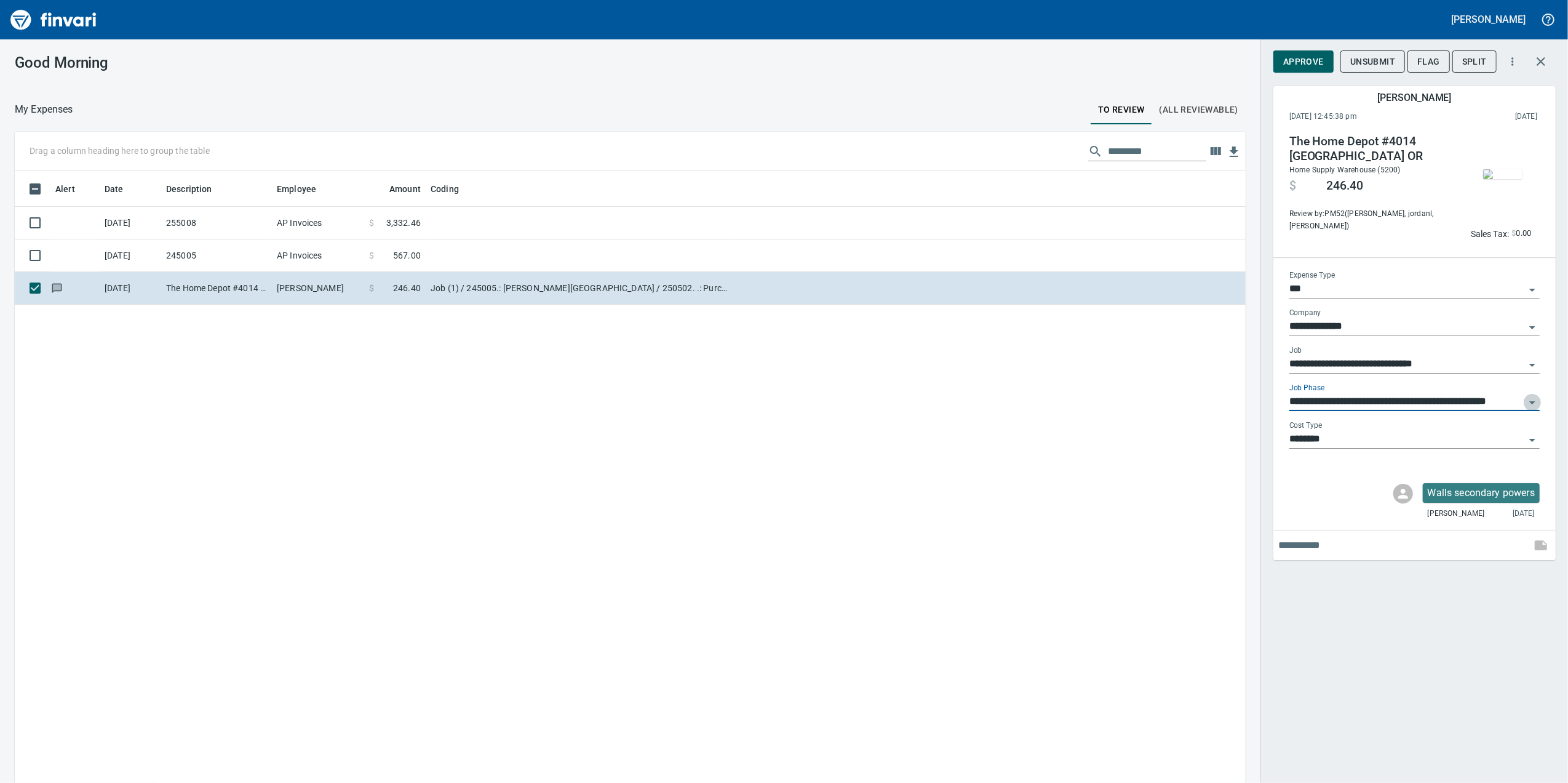
click at [1535, 400] on icon "Open" at bounding box center [1531, 402] width 15 height 15
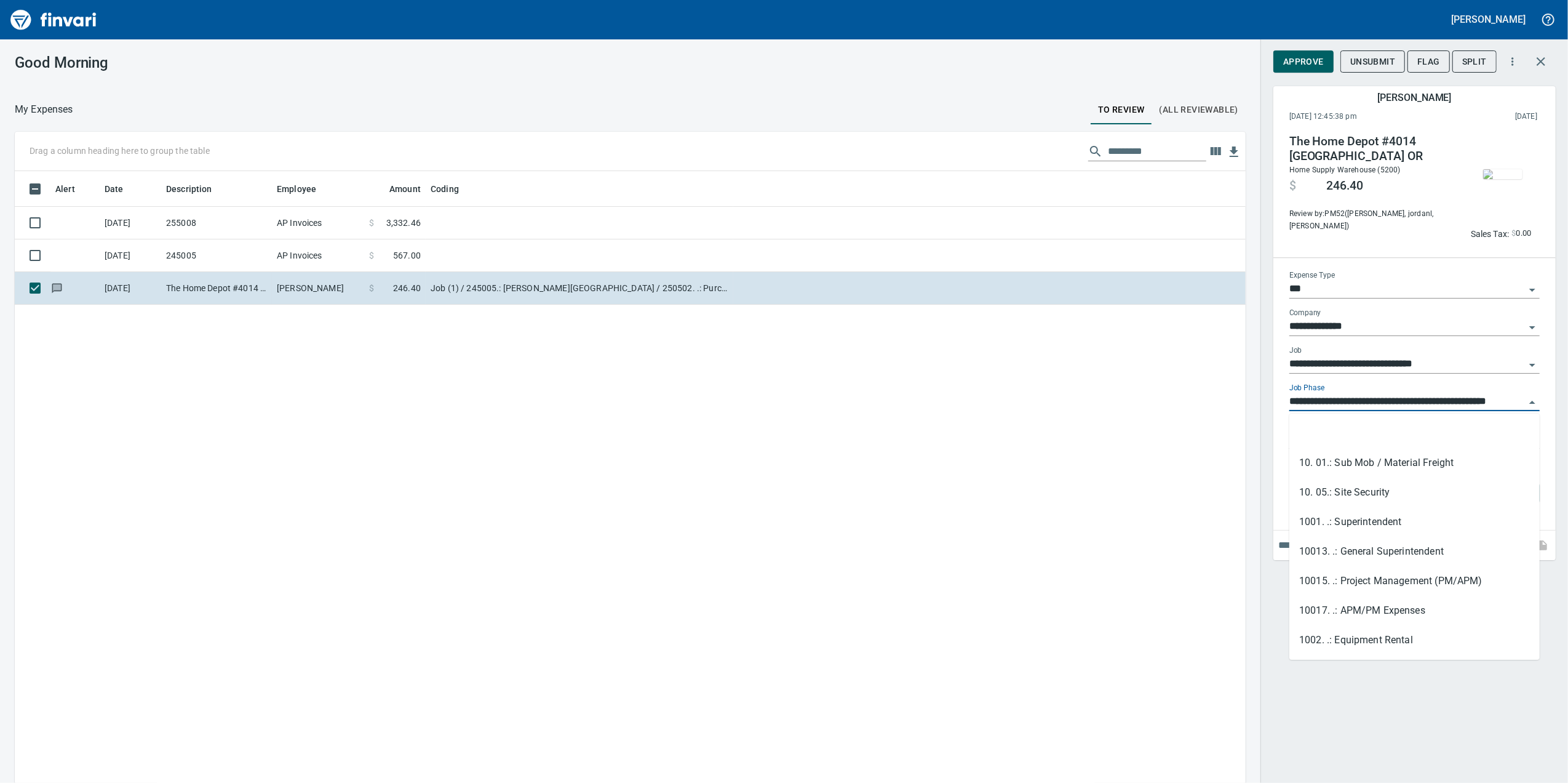
drag, startPoint x: 1535, startPoint y: 400, endPoint x: 1533, endPoint y: 409, distance: 9.2
click at [1534, 407] on icon "Close" at bounding box center [1531, 402] width 15 height 15
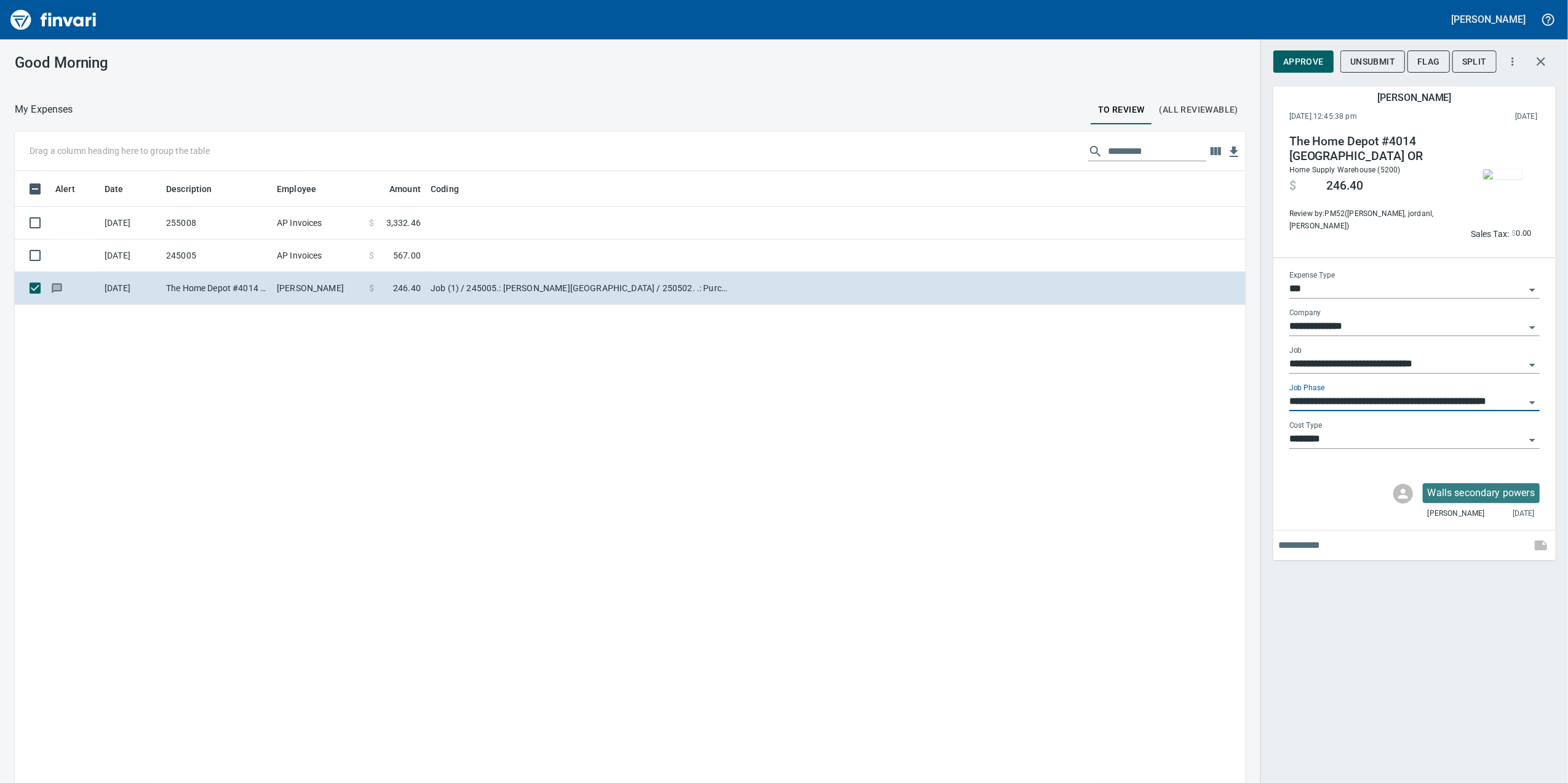
scroll to position [0, 0]
click at [1481, 170] on span "button" at bounding box center [1502, 174] width 52 height 10
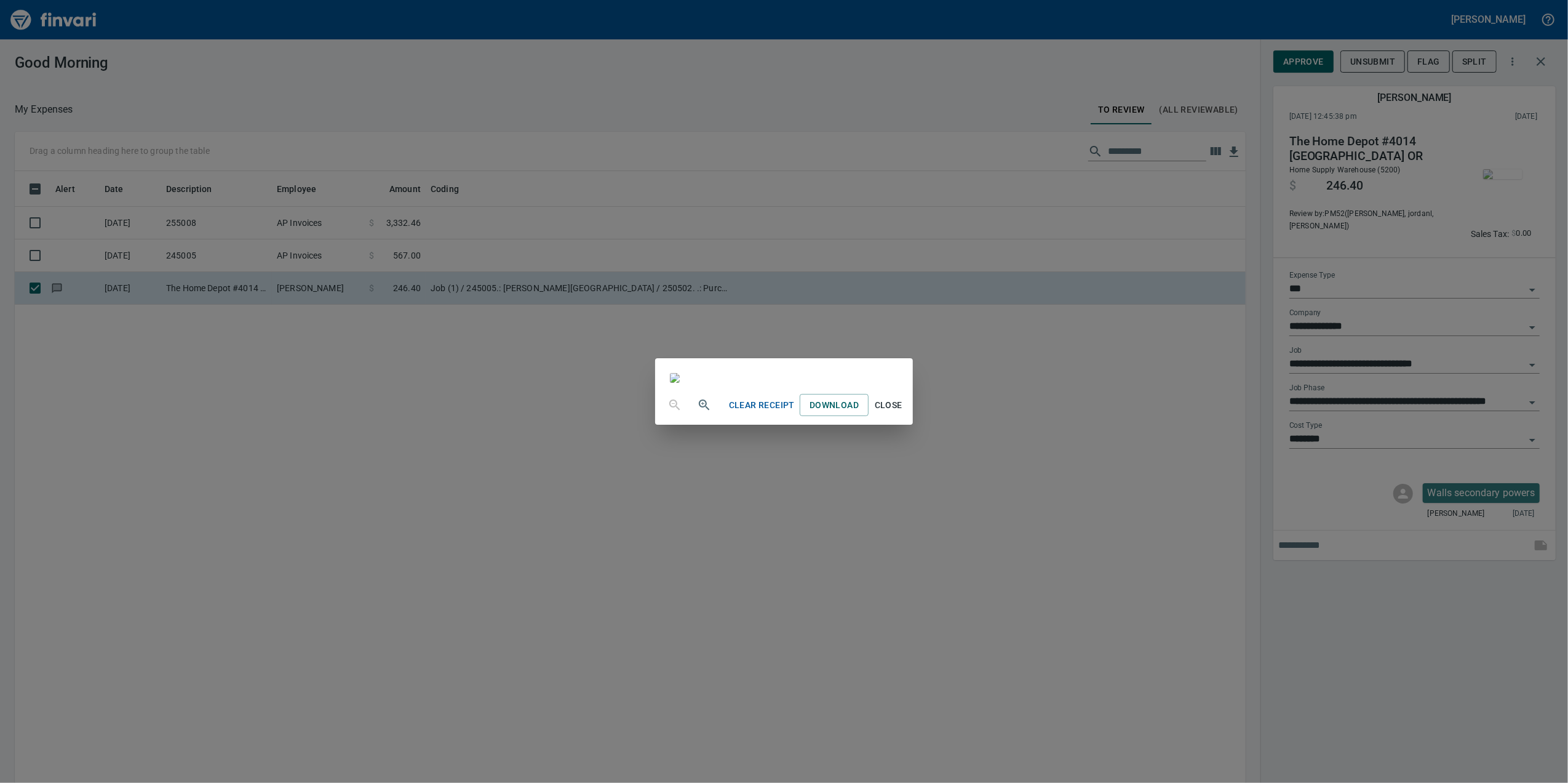
click at [1254, 134] on div "Clear Receipt Download Close" at bounding box center [784, 392] width 1568 height 783
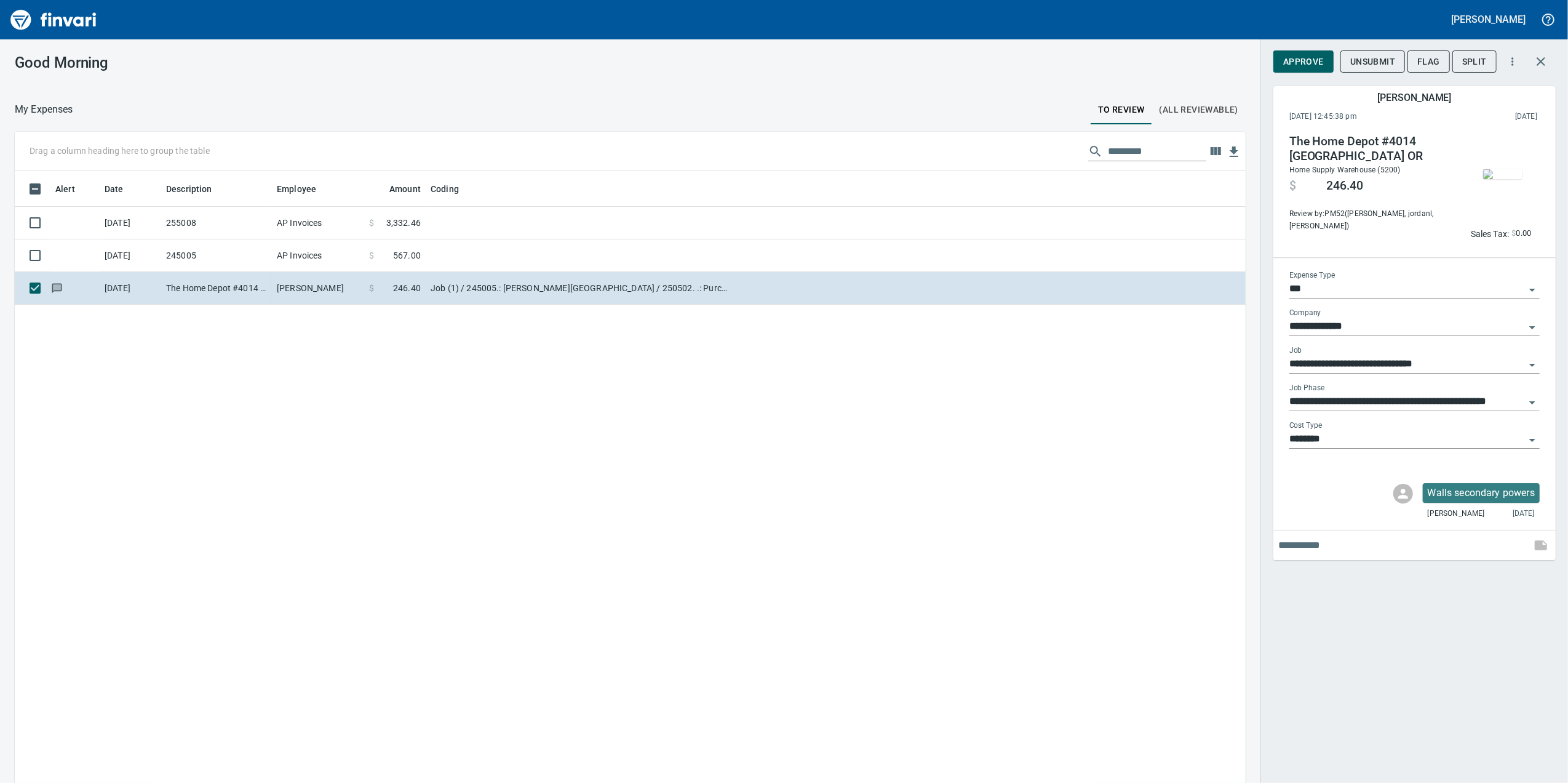
scroll to position [635, 1206]
click at [1327, 62] on button "Approve" at bounding box center [1303, 62] width 60 height 23
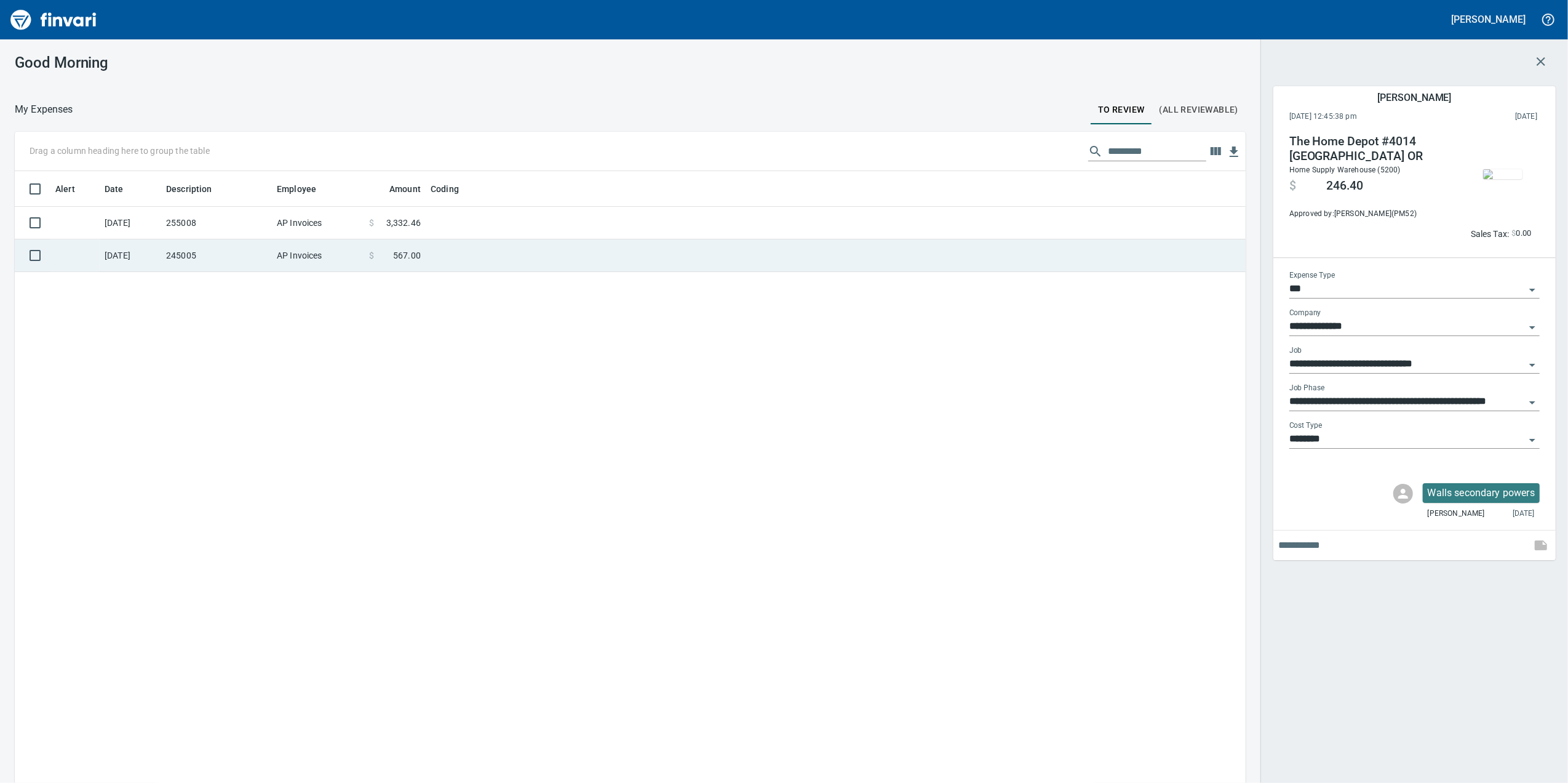
click at [675, 261] on td at bounding box center [580, 255] width 308 height 33
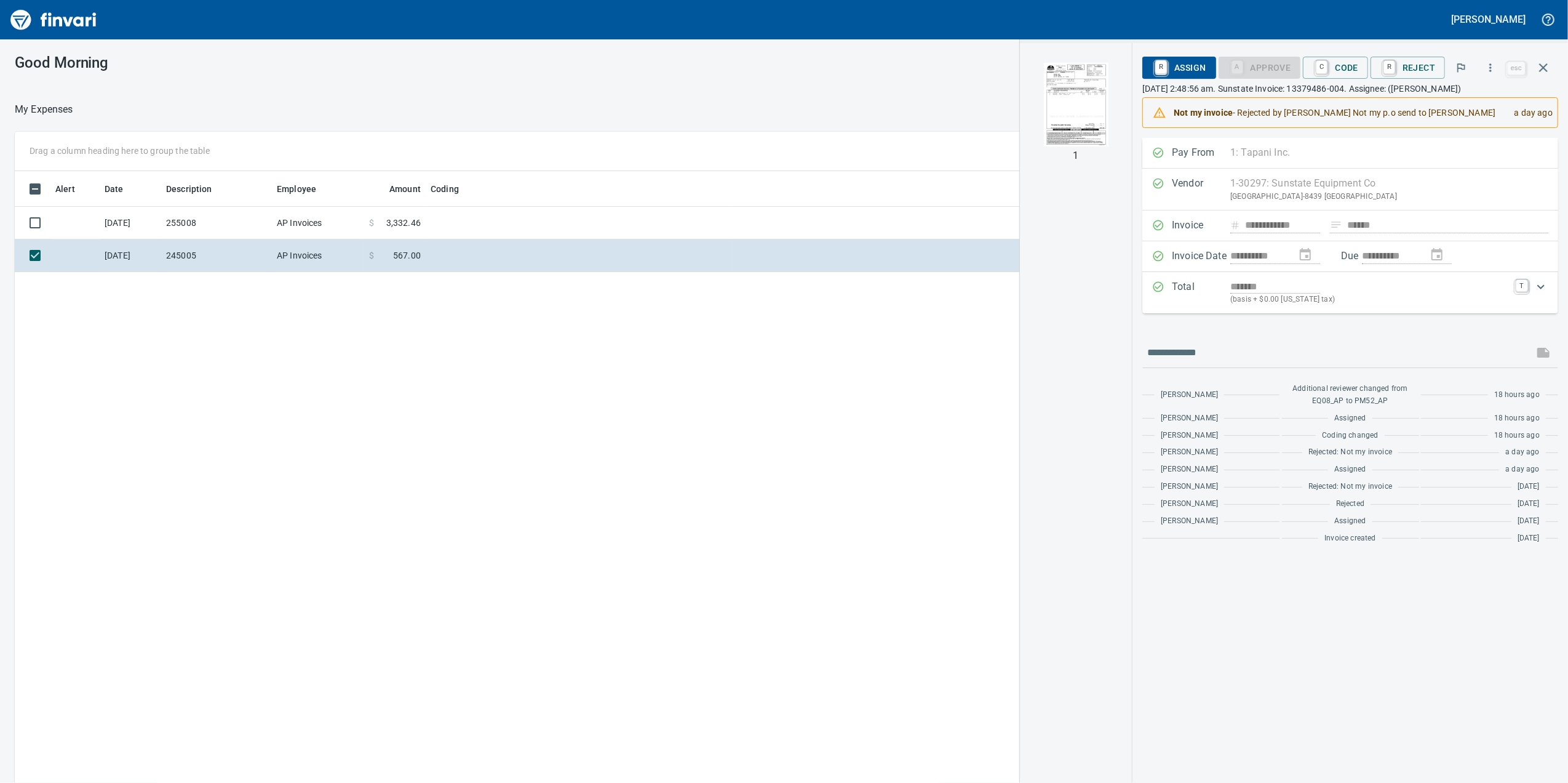
click at [1083, 121] on img "button" at bounding box center [1076, 105] width 84 height 84
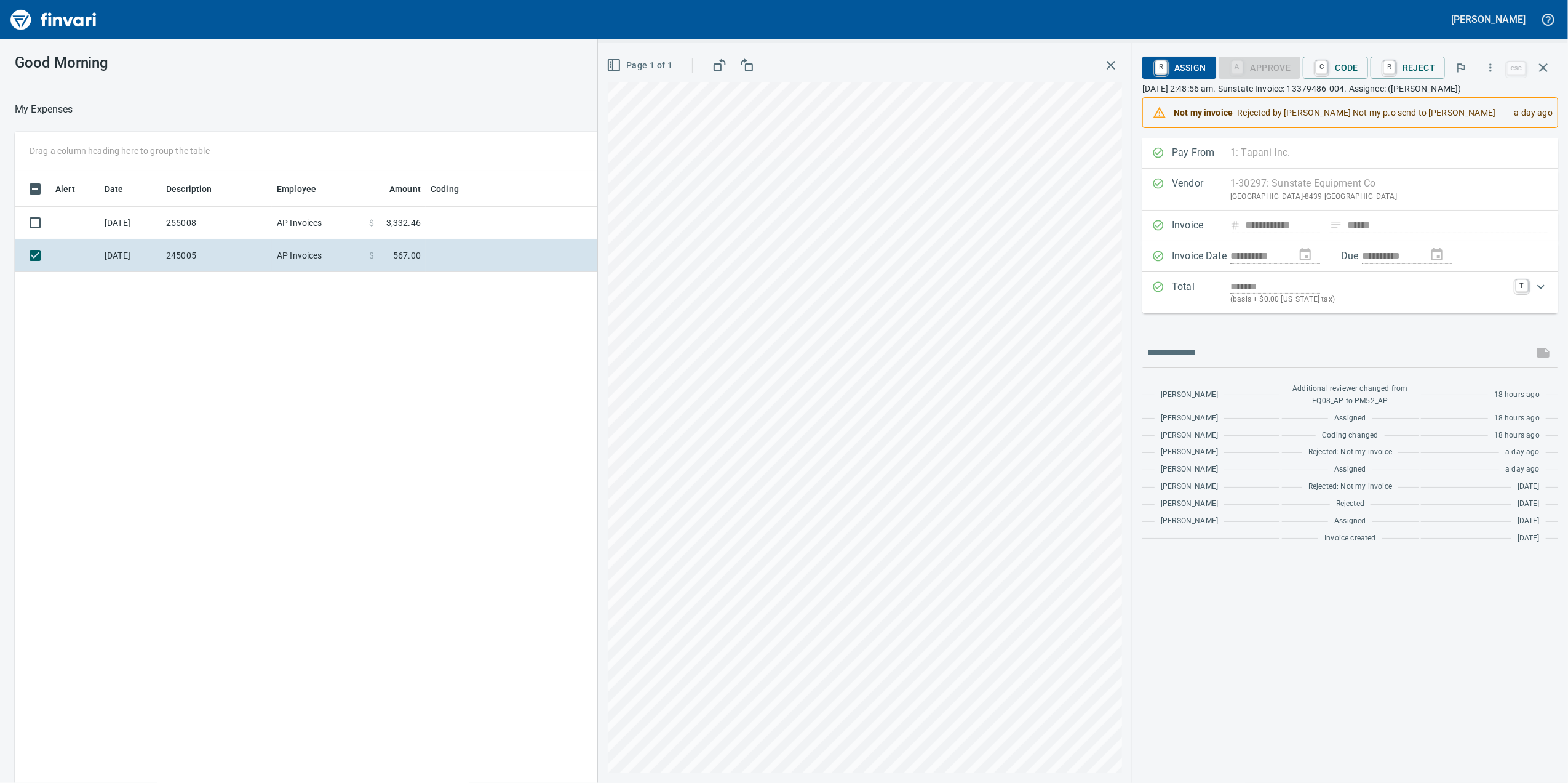
click at [1341, 319] on div "**********" at bounding box center [1350, 344] width 416 height 412
click at [1342, 306] on p "(basis + $0.00 [US_STATE] tax)" at bounding box center [1369, 300] width 278 height 12
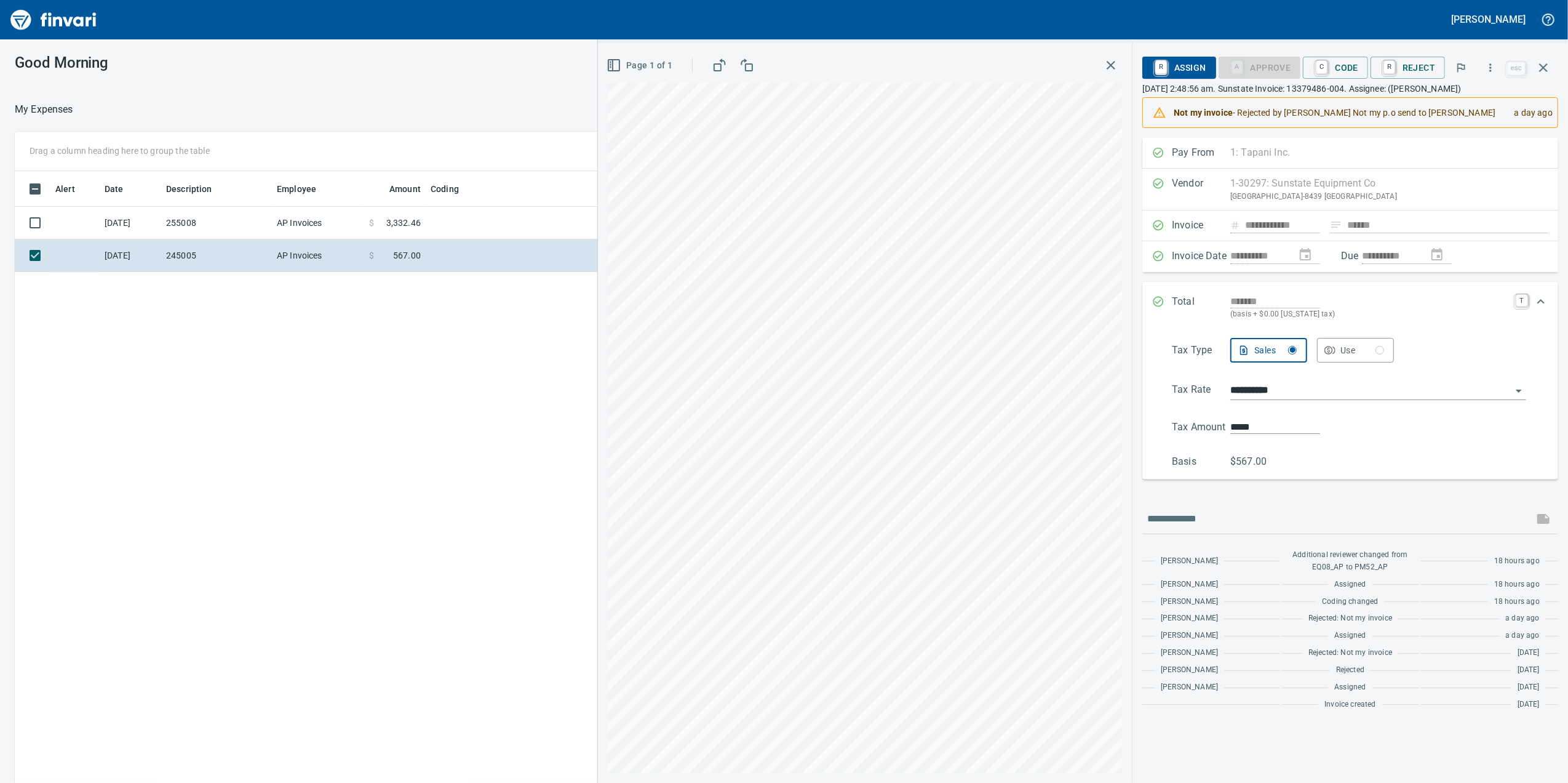
click at [1379, 316] on p "(basis + $0.00 [US_STATE] tax)" at bounding box center [1369, 315] width 278 height 12
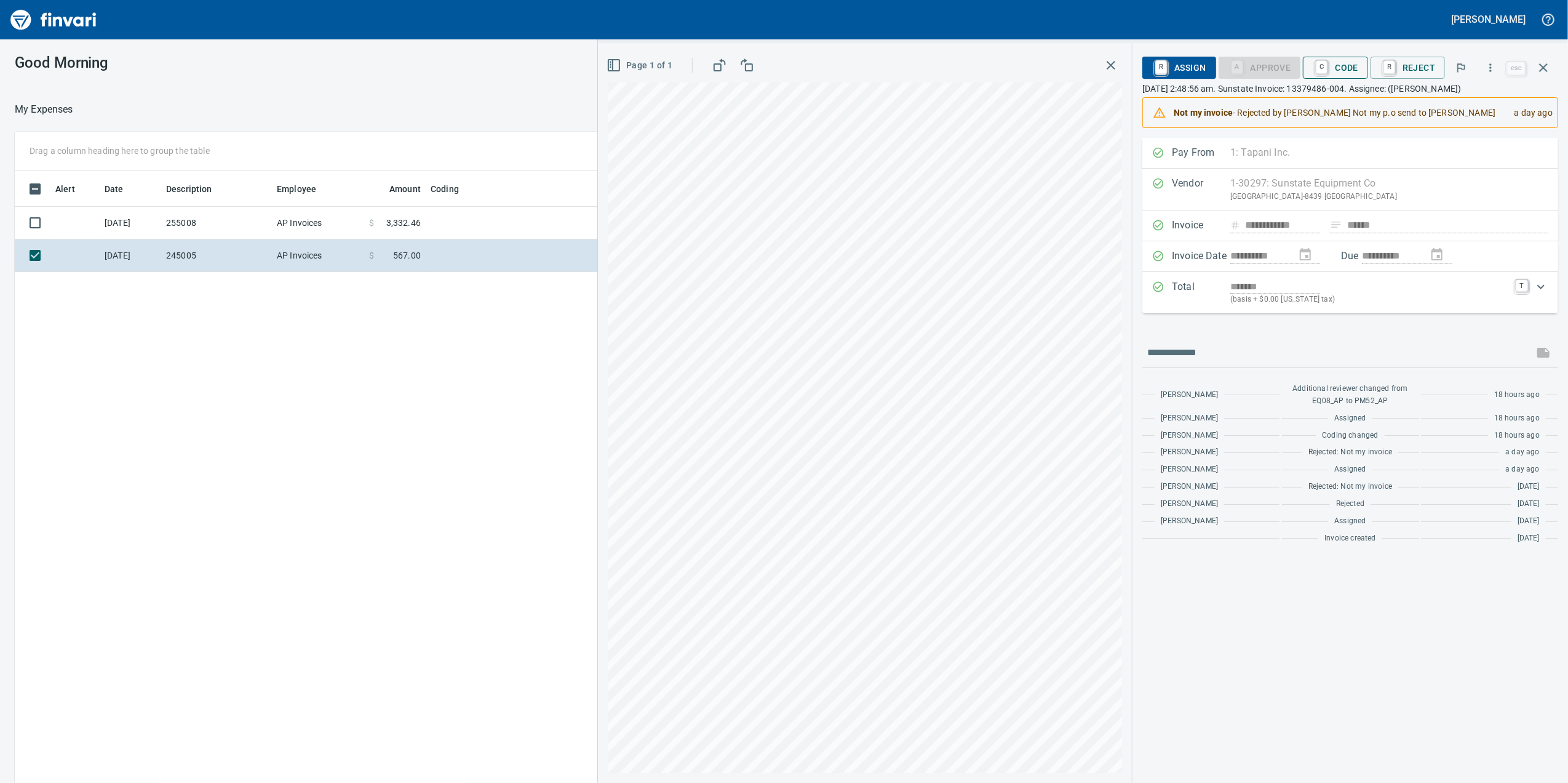
drag, startPoint x: 1347, startPoint y: 79, endPoint x: 1344, endPoint y: 72, distance: 7.6
click at [1346, 79] on div "R Assign A Approve C Code R Reject" at bounding box center [1323, 67] width 362 height 27
click at [1344, 72] on span "C Code" at bounding box center [1335, 68] width 46 height 21
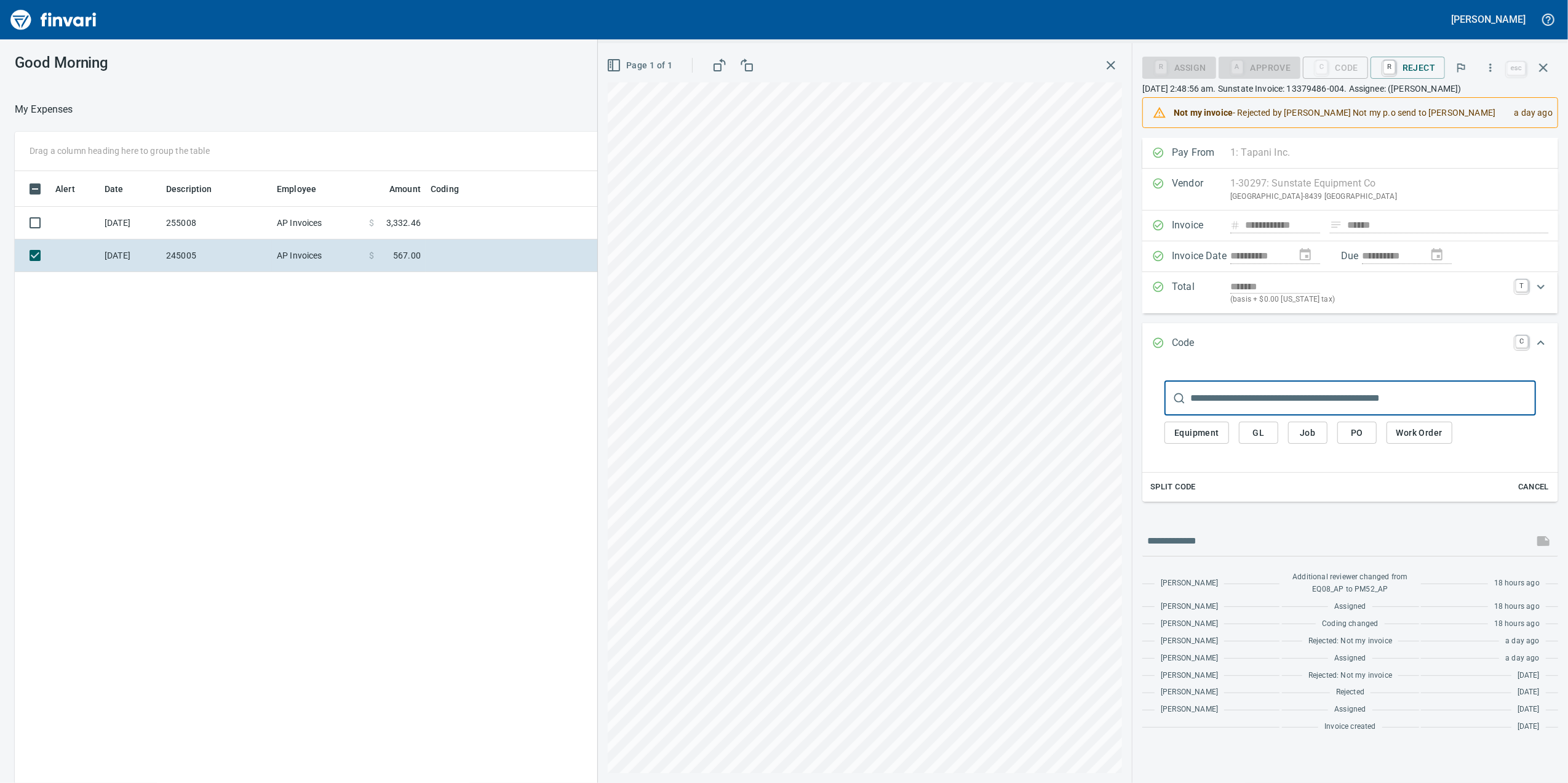
click at [1306, 401] on input "text" at bounding box center [1362, 398] width 346 height 35
click at [1310, 441] on span "Job" at bounding box center [1308, 433] width 19 height 15
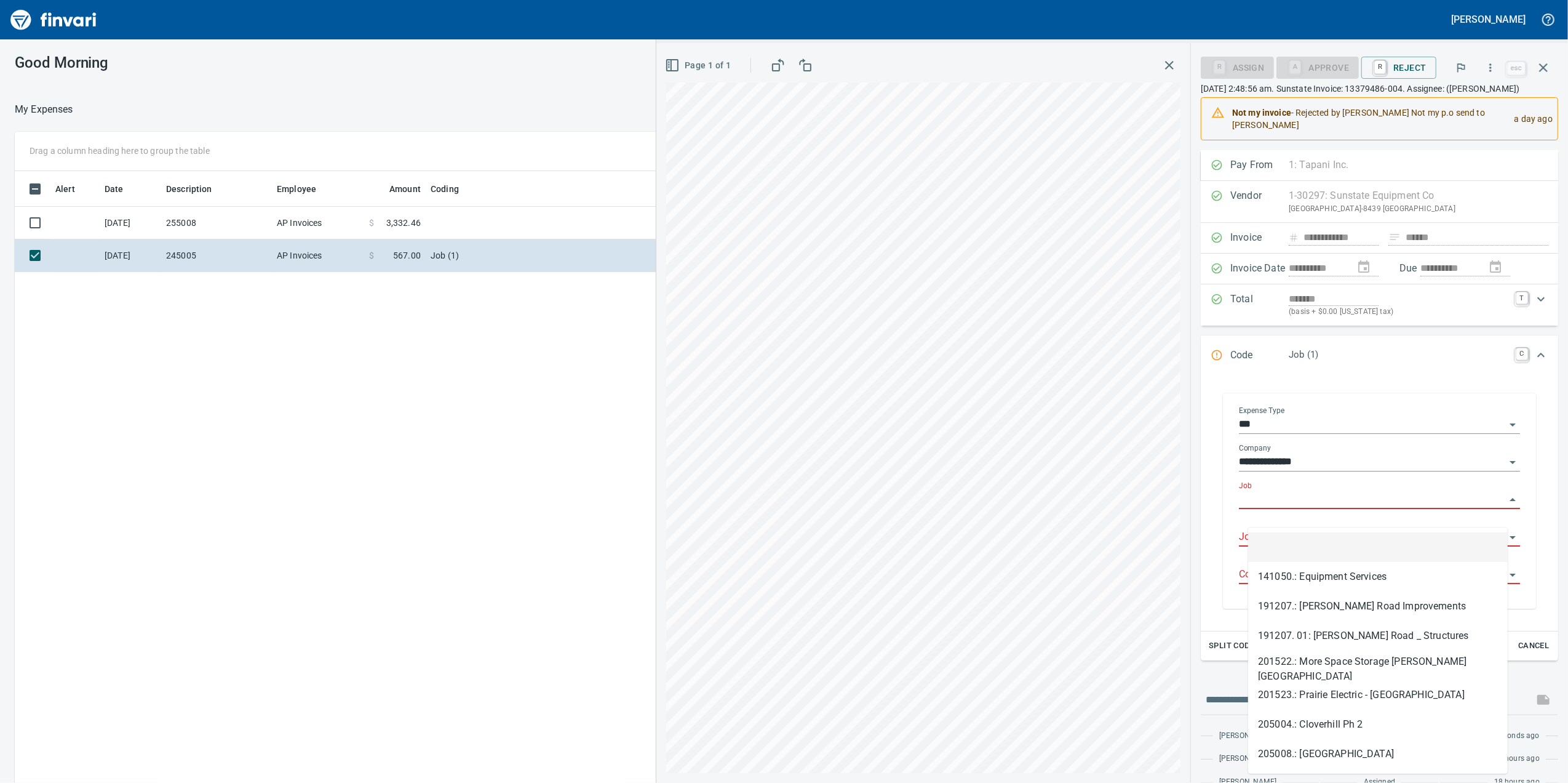
scroll to position [635, 1206]
click at [1292, 509] on input "Job" at bounding box center [1372, 500] width 267 height 17
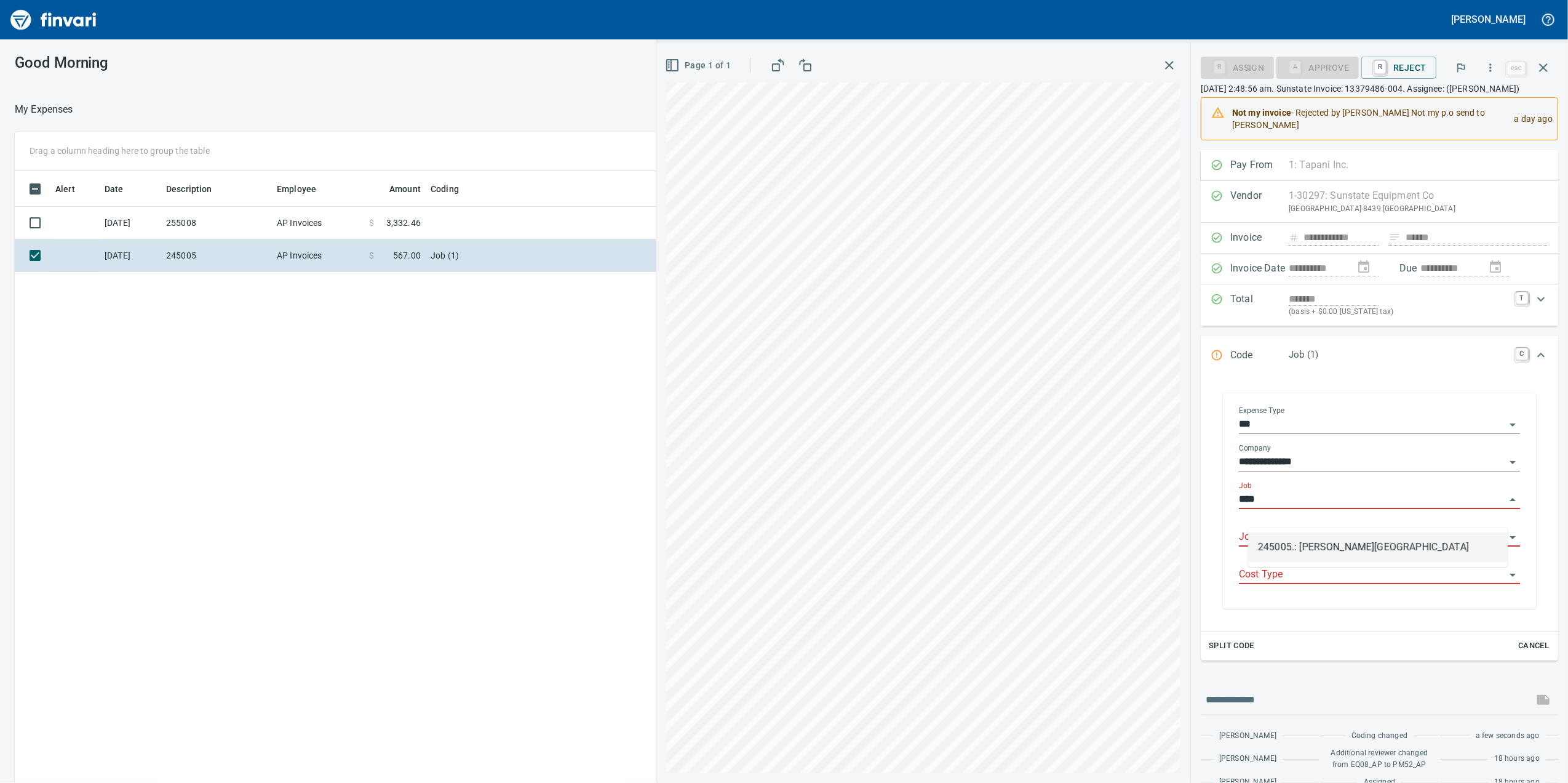
click at [1325, 543] on li "245005.: [PERSON_NAME][GEOGRAPHIC_DATA]" at bounding box center [1378, 547] width 260 height 30
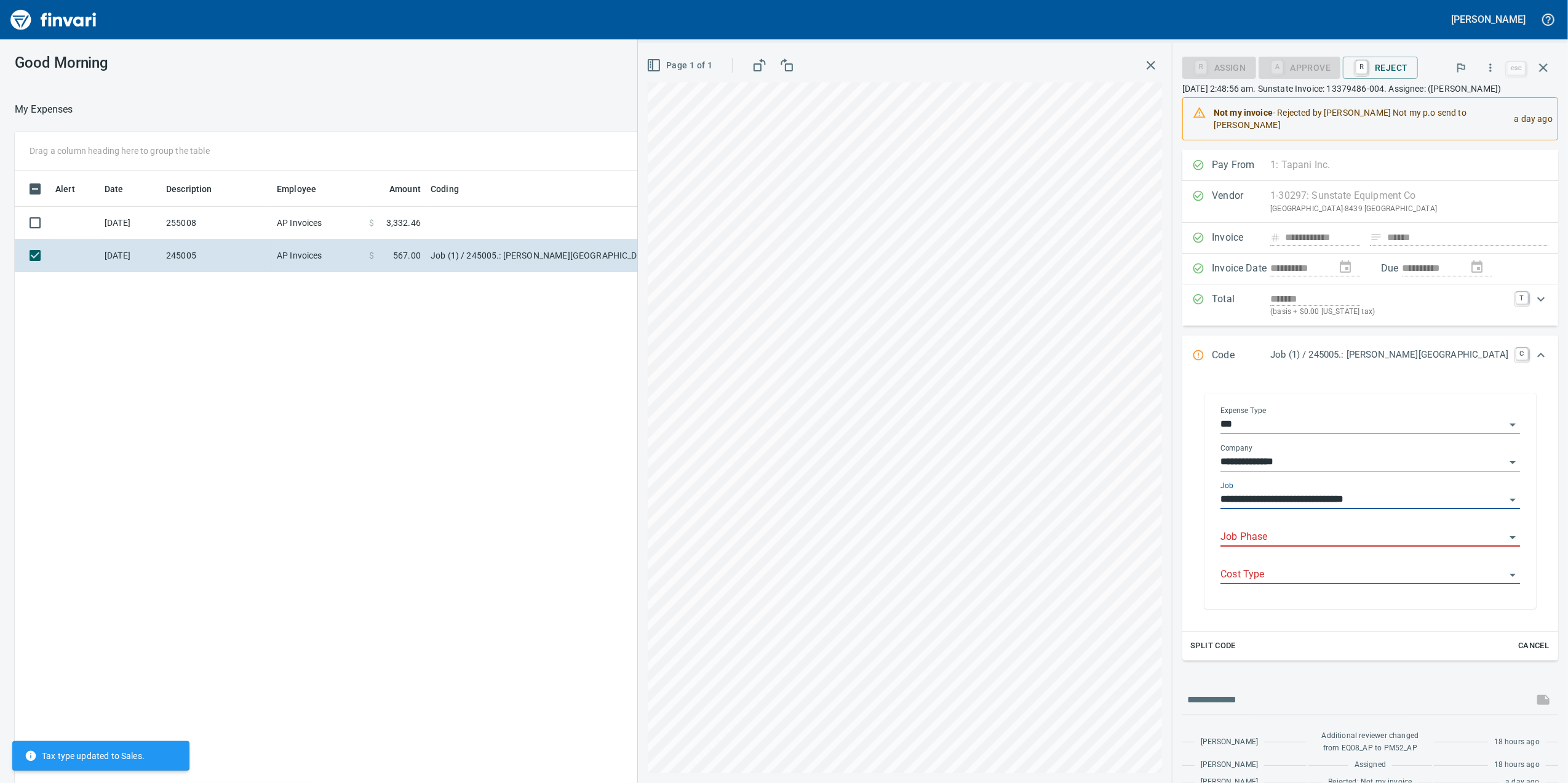
type input "**********"
click at [1294, 546] on input "Job Phase" at bounding box center [1362, 537] width 285 height 17
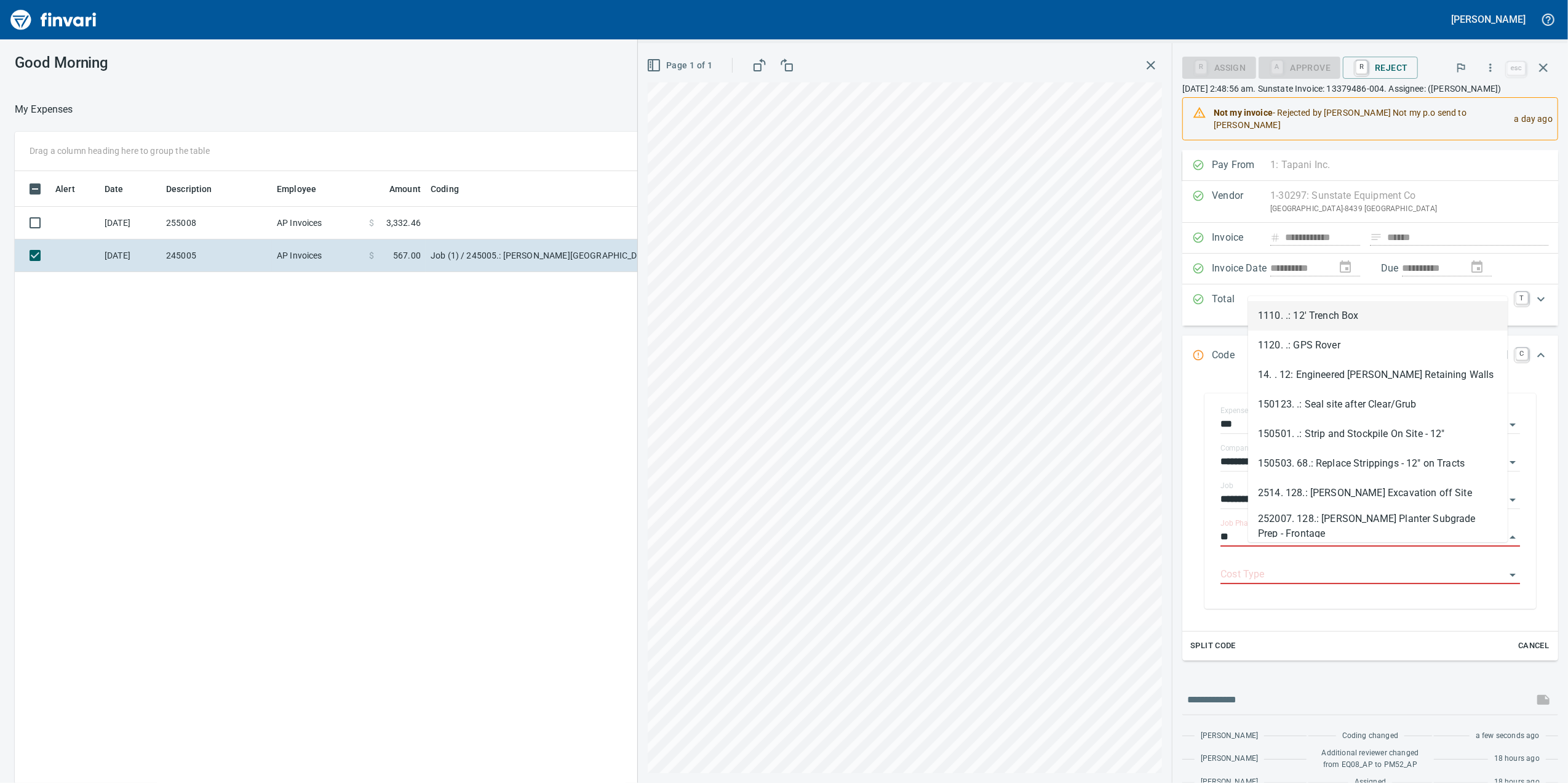
type input "*"
click at [1404, 315] on li "1110. .: 12' Trench Box" at bounding box center [1378, 315] width 260 height 30
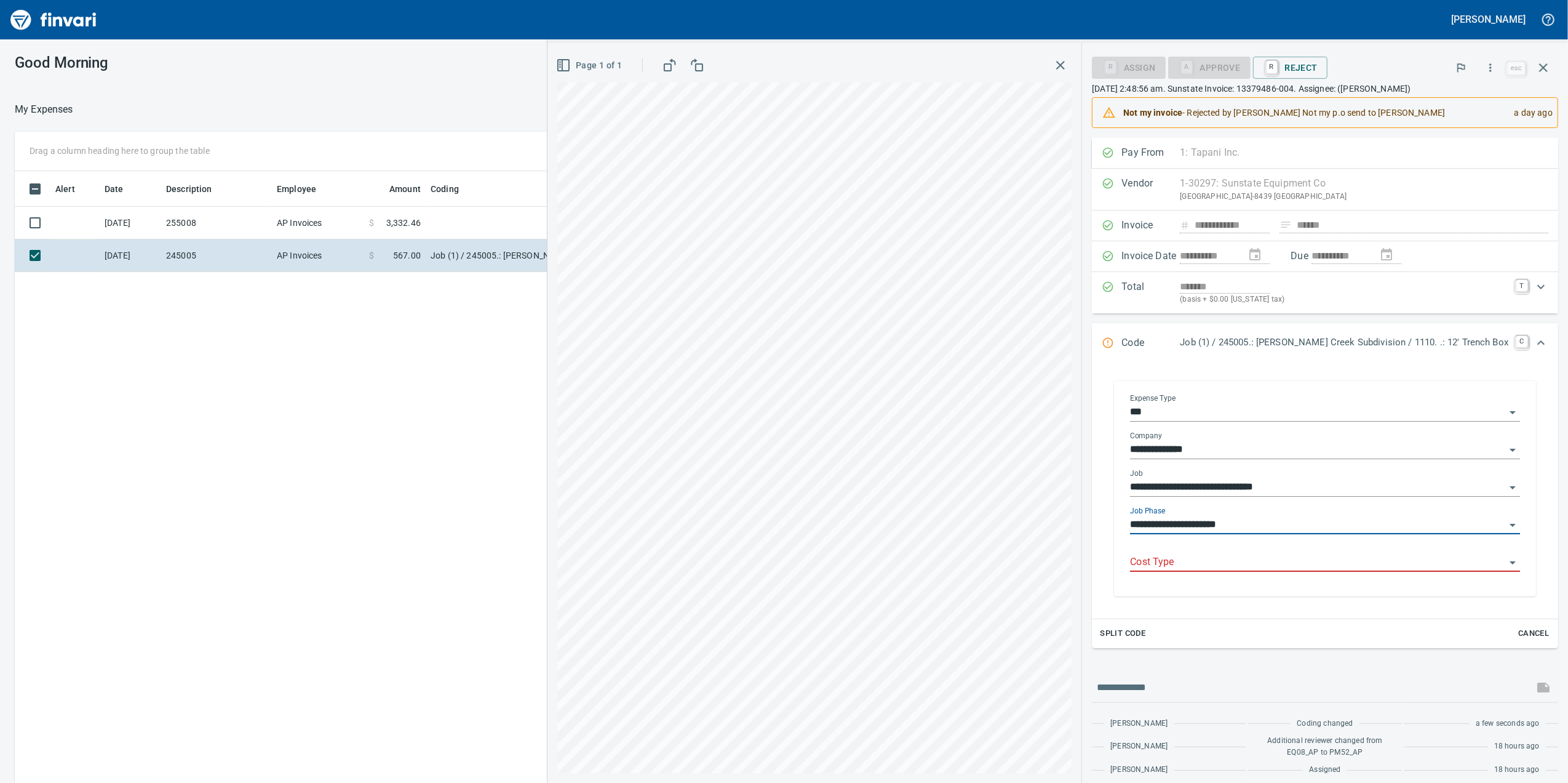
click at [1184, 560] on div "Cost Type" at bounding box center [1324, 558] width 390 height 28
type input "**********"
click at [1186, 563] on input "Cost Type" at bounding box center [1317, 562] width 375 height 17
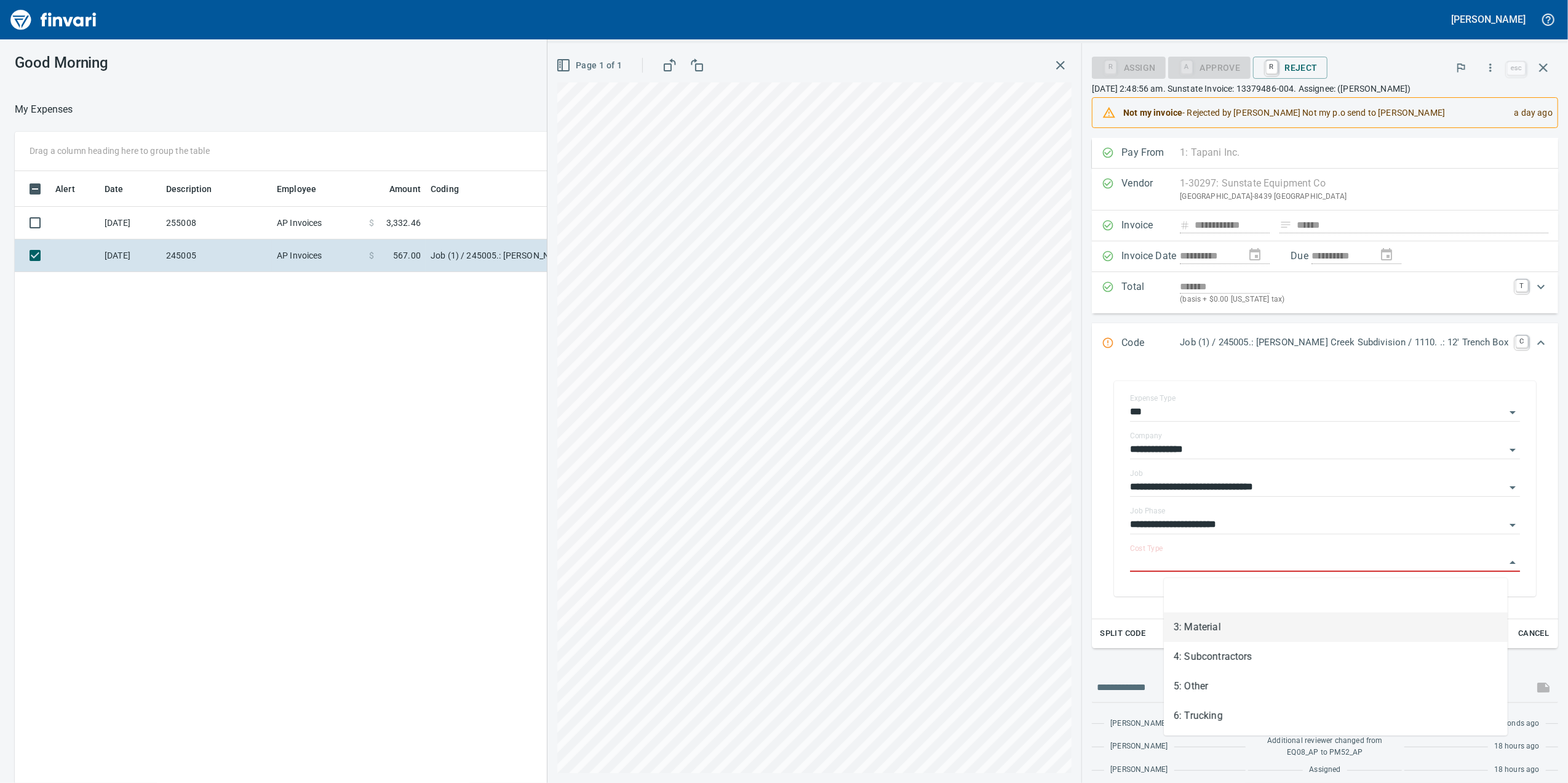
click at [1199, 630] on li "3: Material" at bounding box center [1335, 627] width 344 height 30
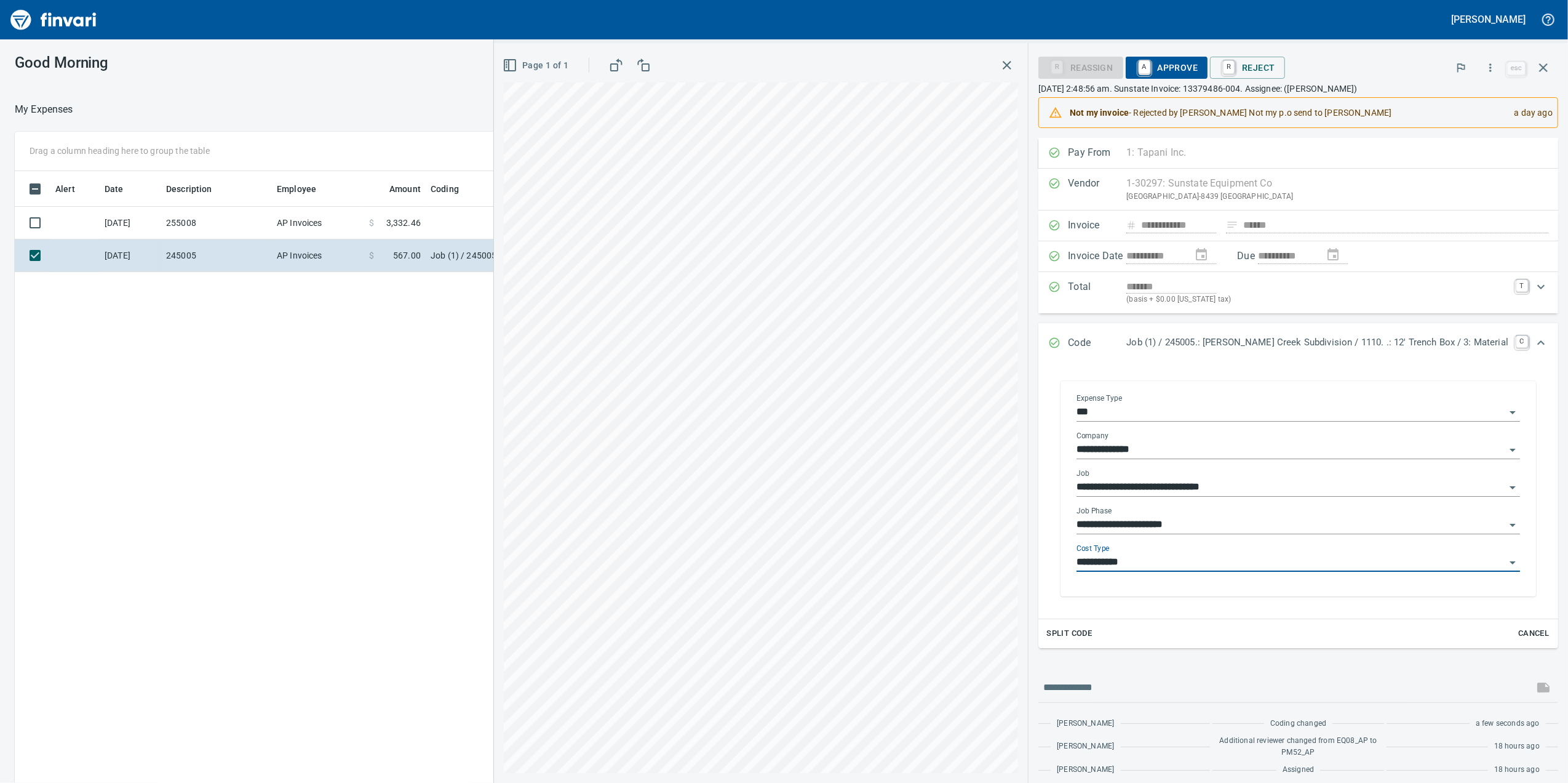
click at [1179, 560] on input "**********" at bounding box center [1290, 562] width 429 height 17
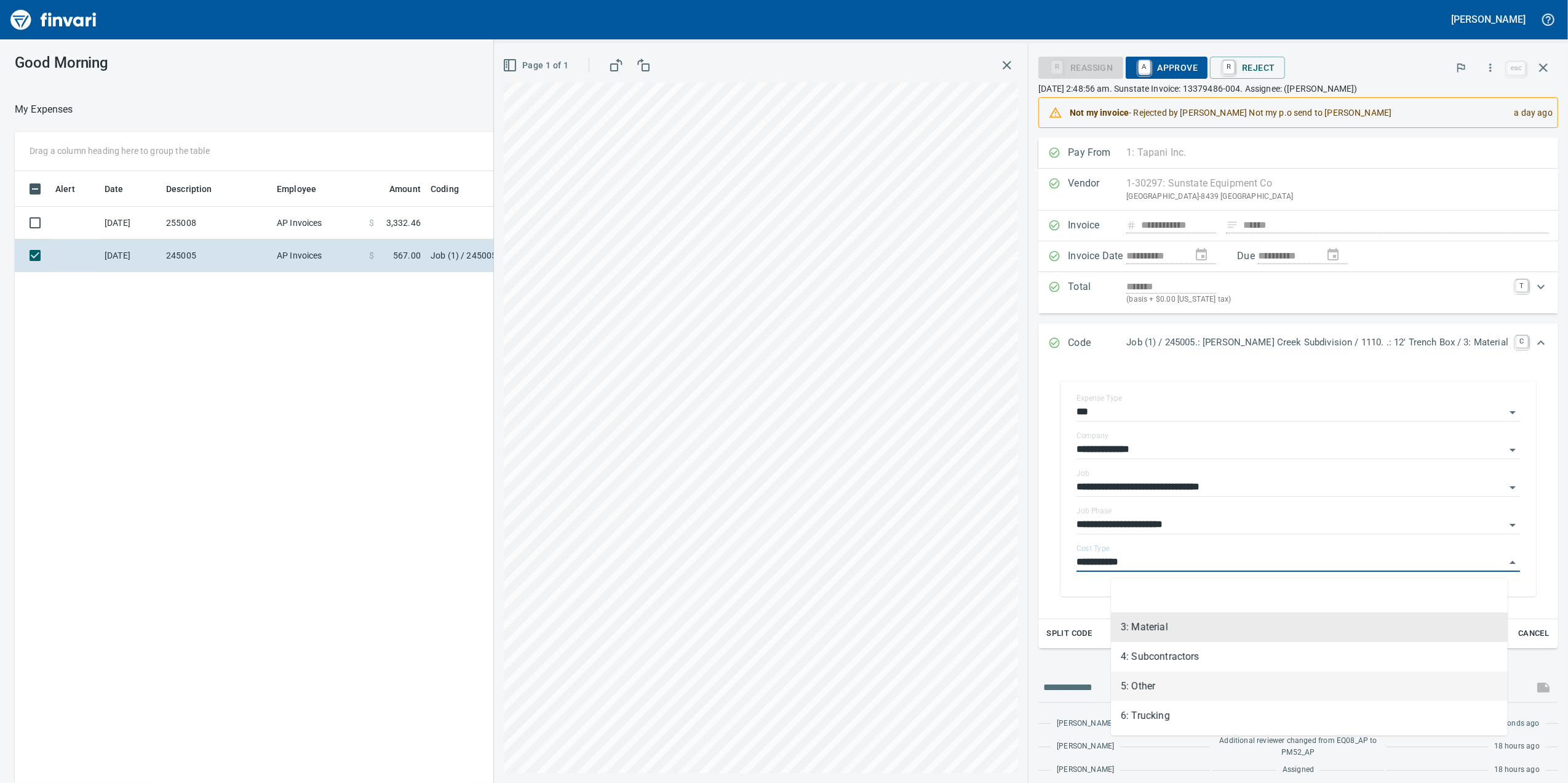
click at [1159, 695] on li "5: Other" at bounding box center [1309, 686] width 397 height 30
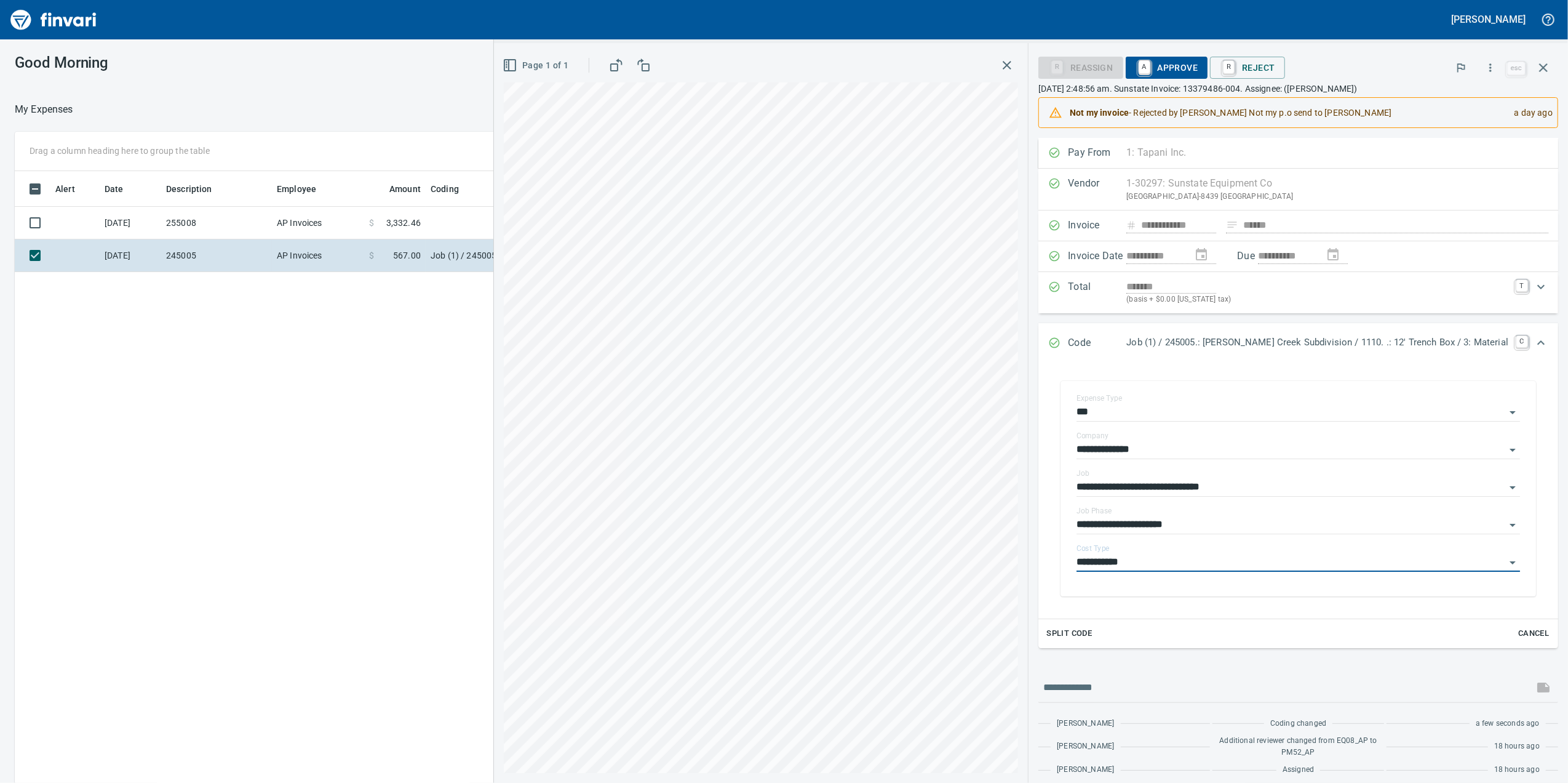
type input "********"
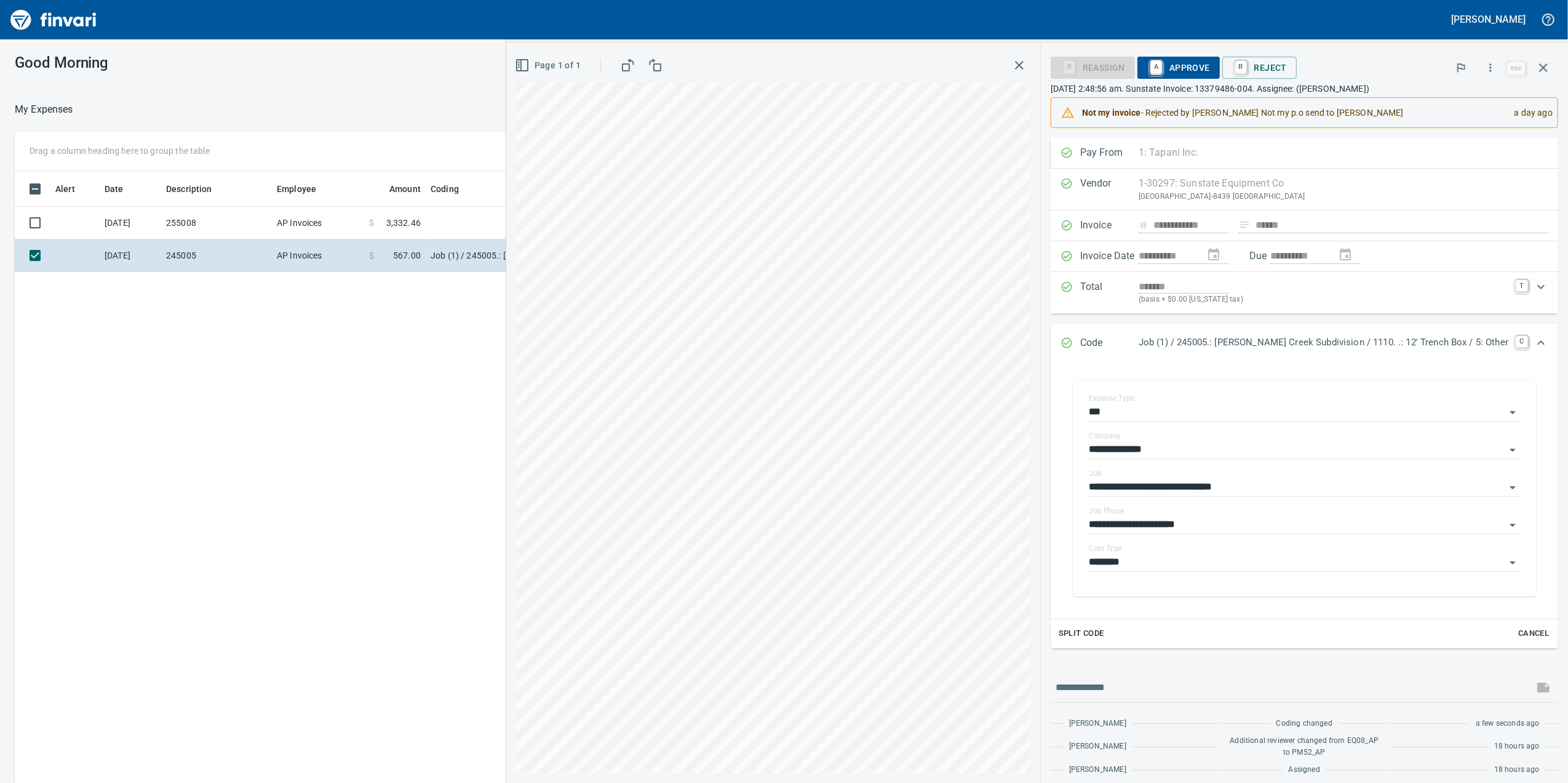
click at [1085, 652] on div "**********" at bounding box center [1037, 412] width 1062 height 739
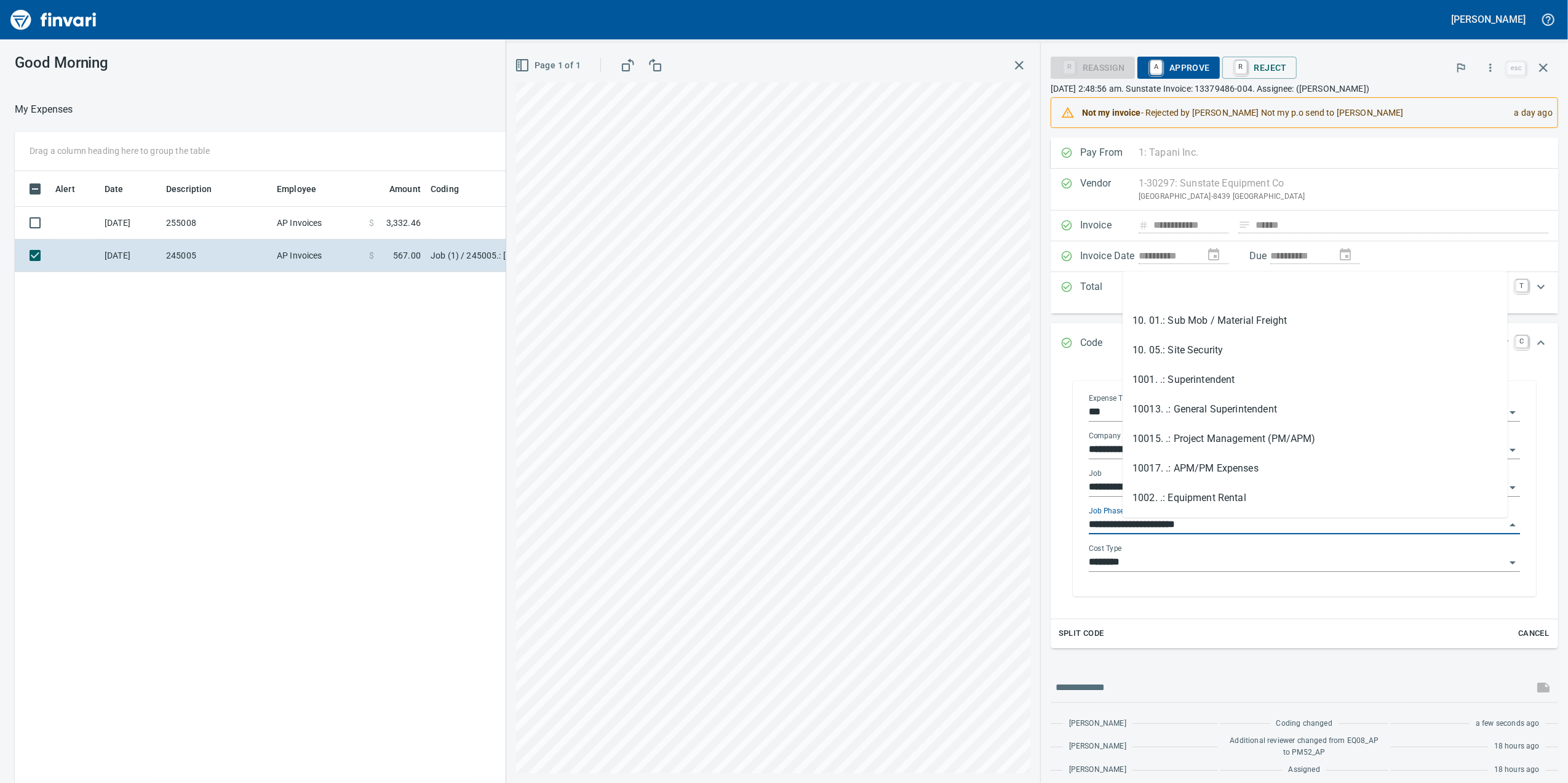
click at [914, 585] on div "**********" at bounding box center [1037, 412] width 1062 height 739
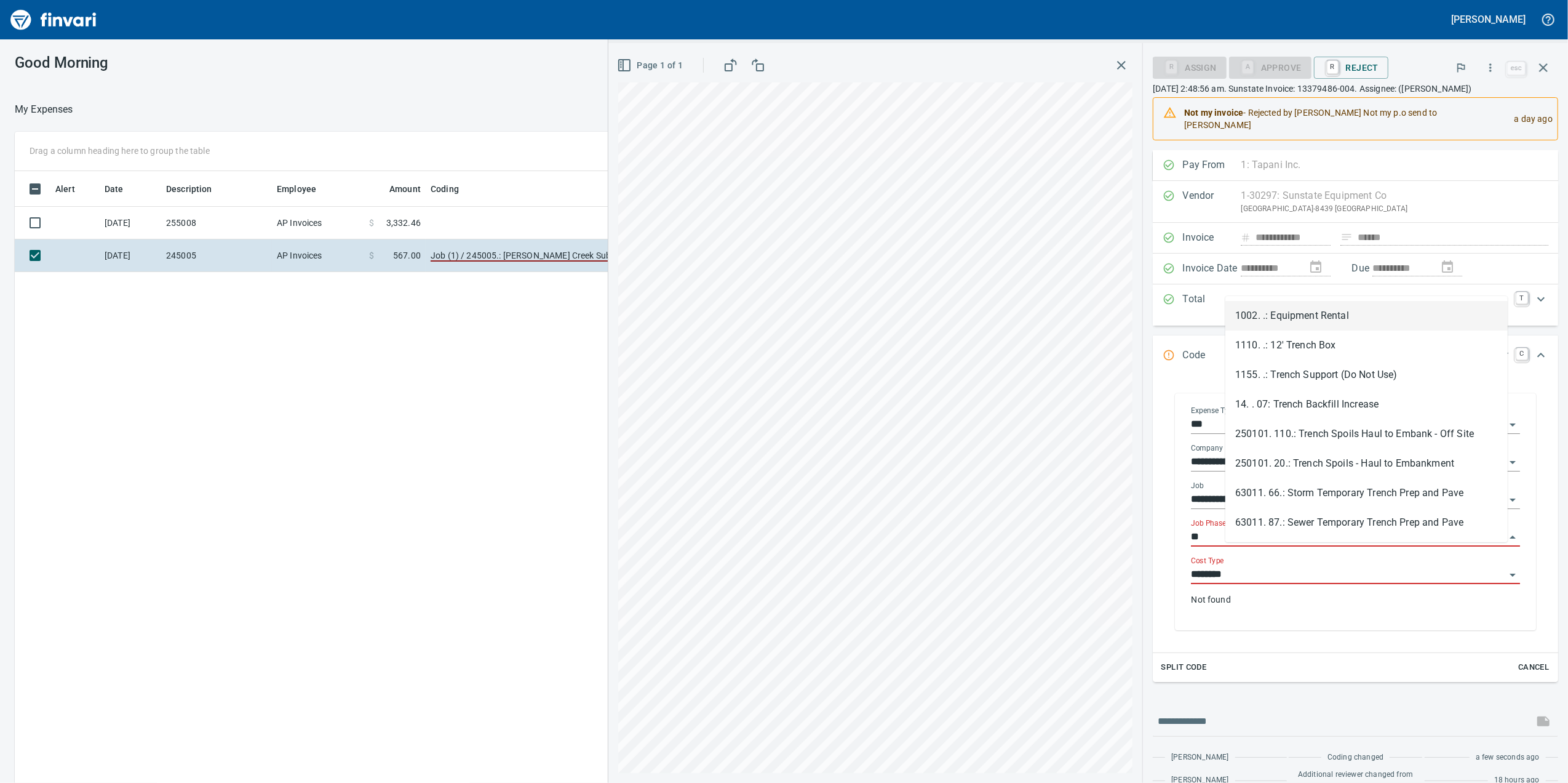
type input "*"
click at [1363, 316] on li "1110. .: 12' Trench Box" at bounding box center [1366, 315] width 283 height 30
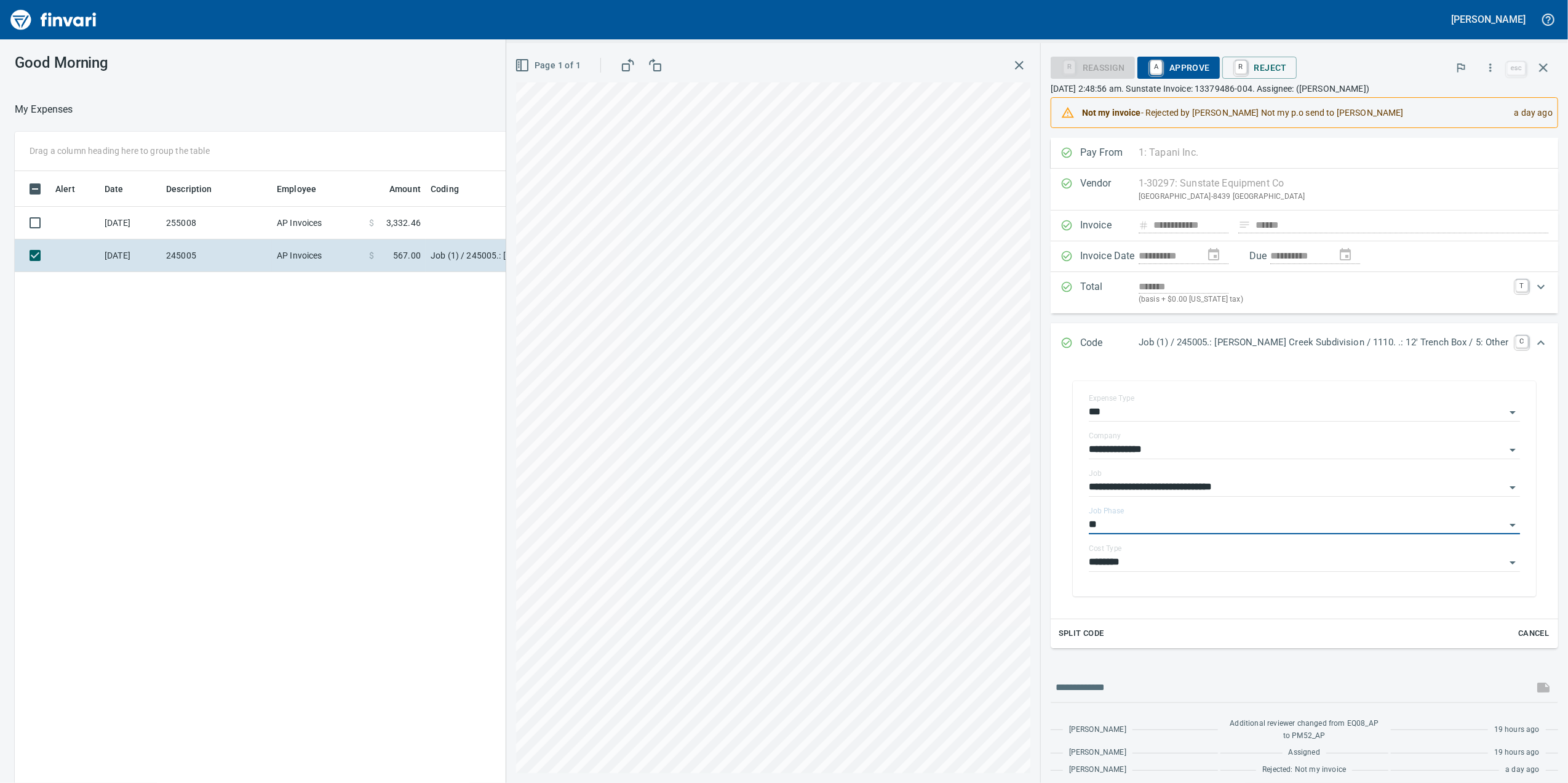
type input "**********"
click at [1210, 64] on span "A Approve" at bounding box center [1178, 68] width 63 height 21
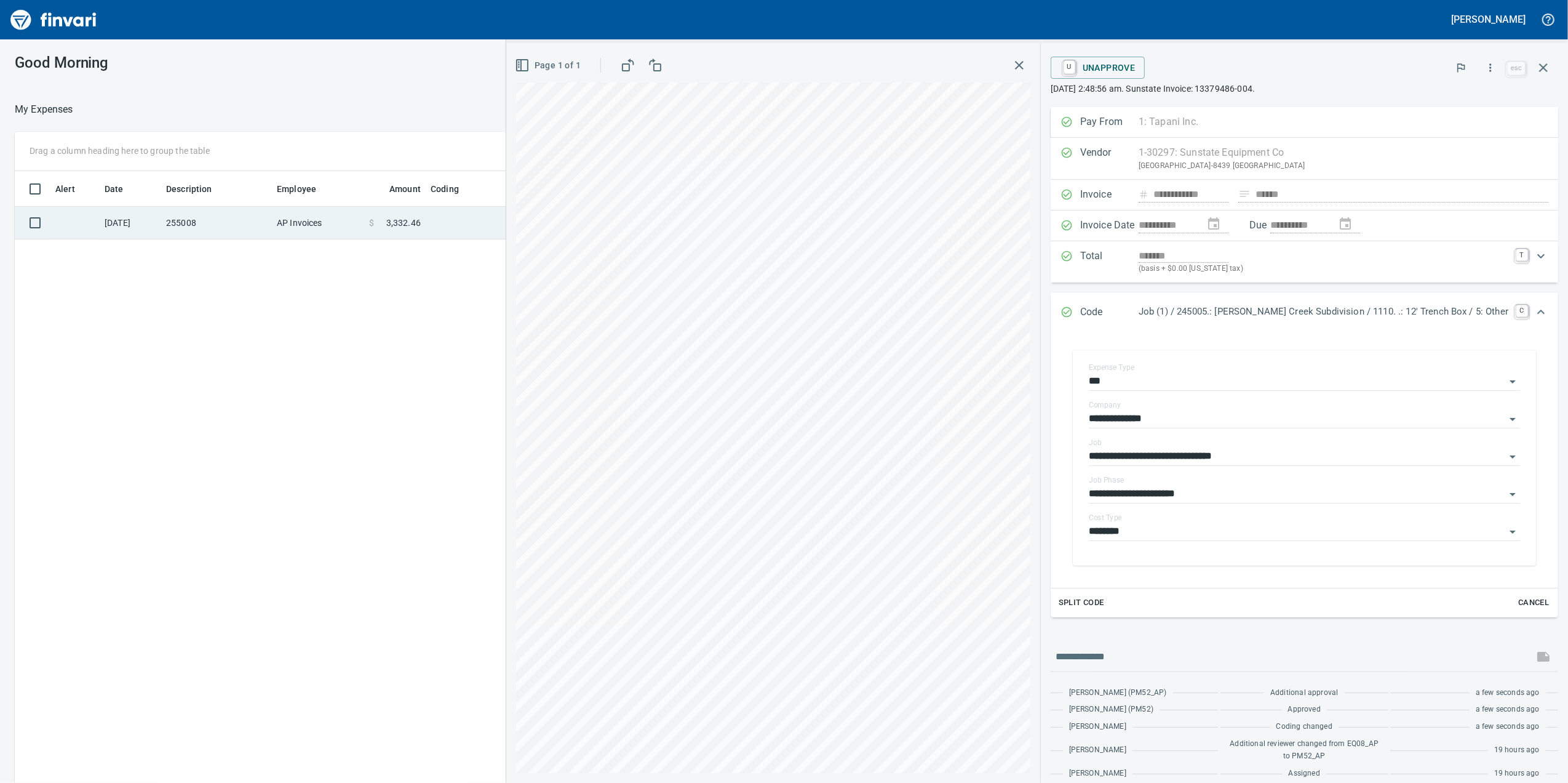
click at [348, 217] on td "AP Invoices" at bounding box center [318, 222] width 92 height 33
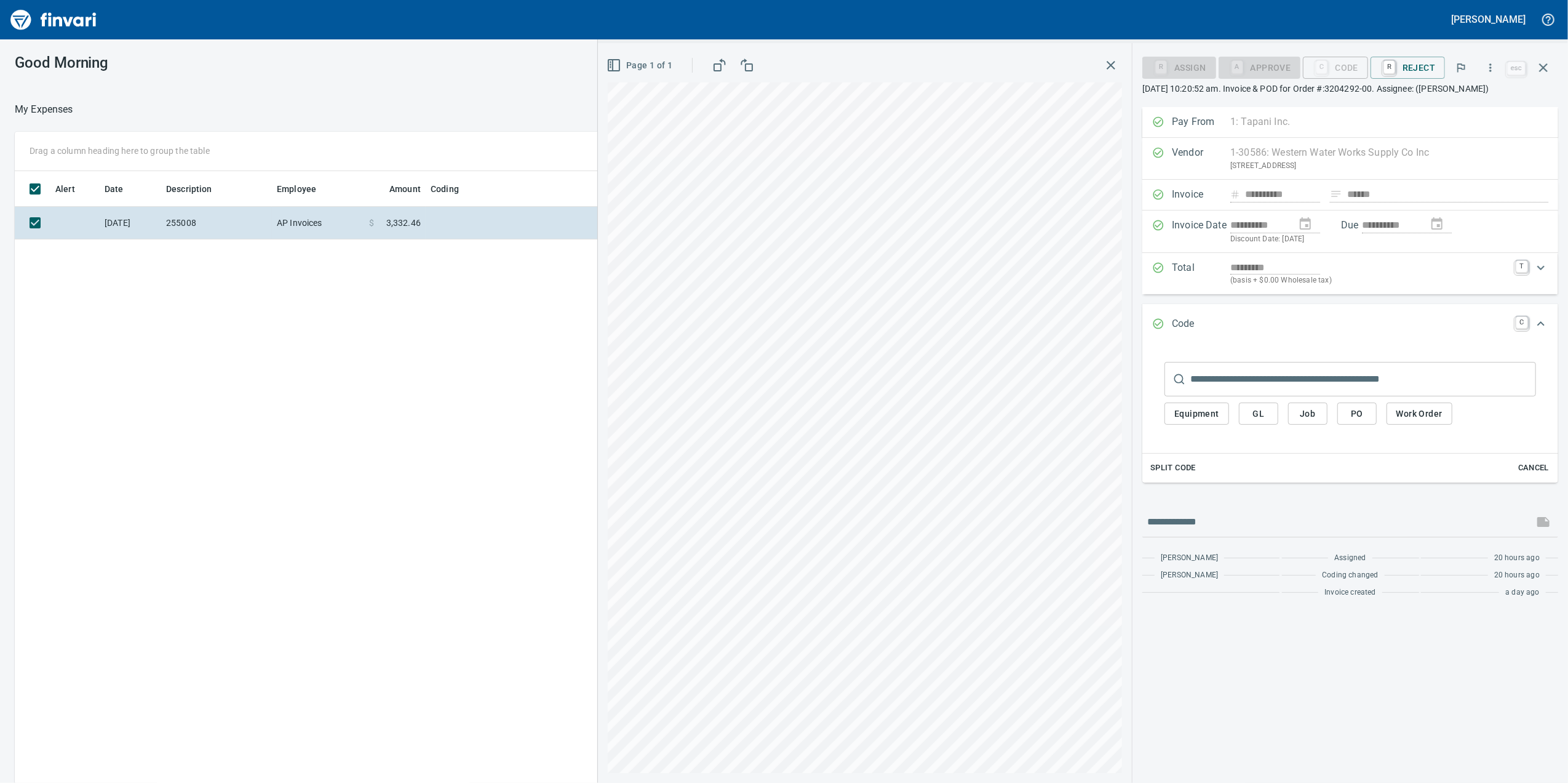
click at [550, 423] on div "**********" at bounding box center [784, 475] width 1568 height 687
click at [1290, 425] on button "Job" at bounding box center [1308, 414] width 39 height 23
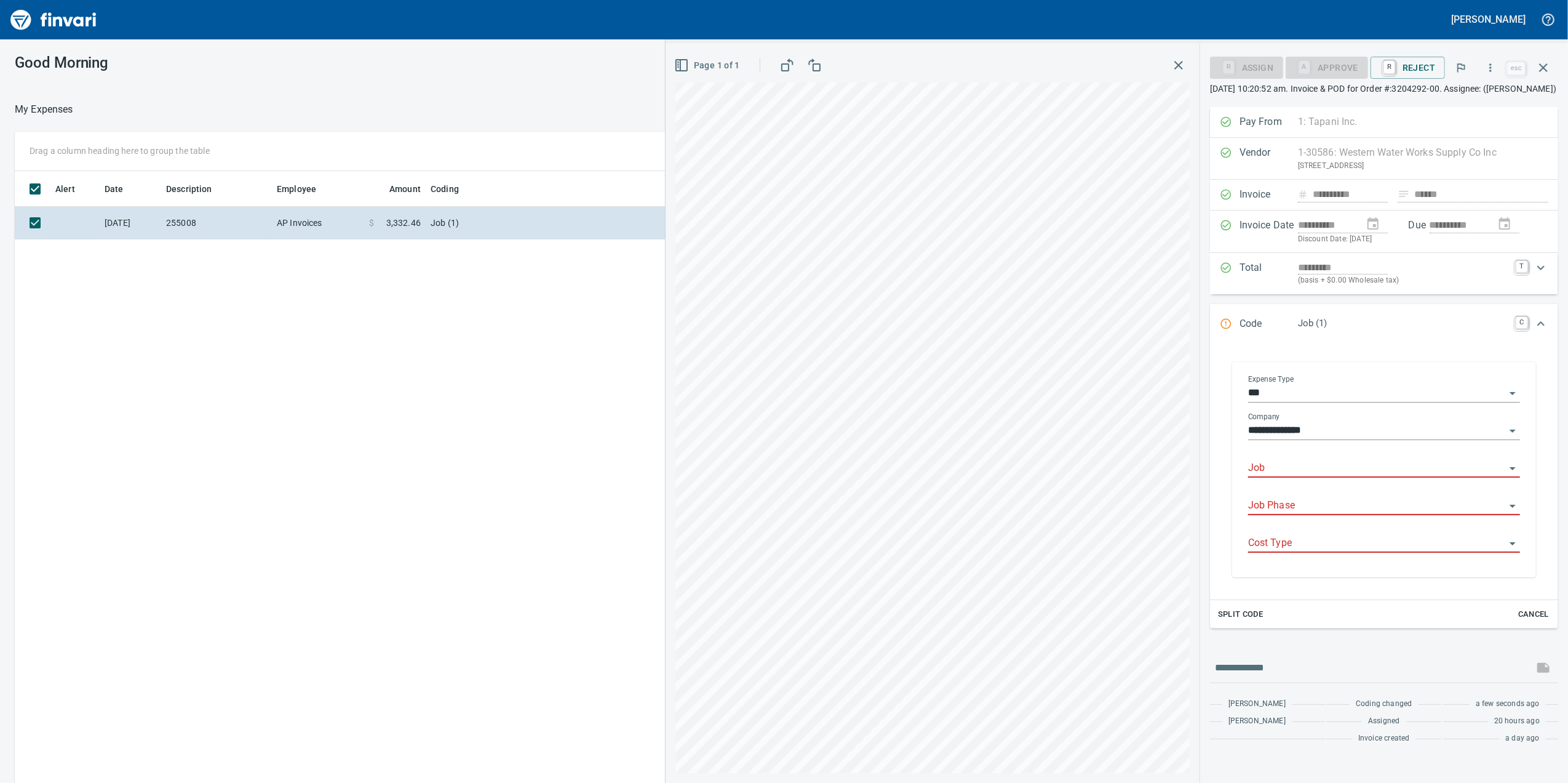
scroll to position [635, 1206]
click at [1307, 477] on input "Job" at bounding box center [1376, 468] width 257 height 17
click at [1319, 505] on li "255008.: [GEOGRAPHIC_DATA]" at bounding box center [1384, 514] width 272 height 30
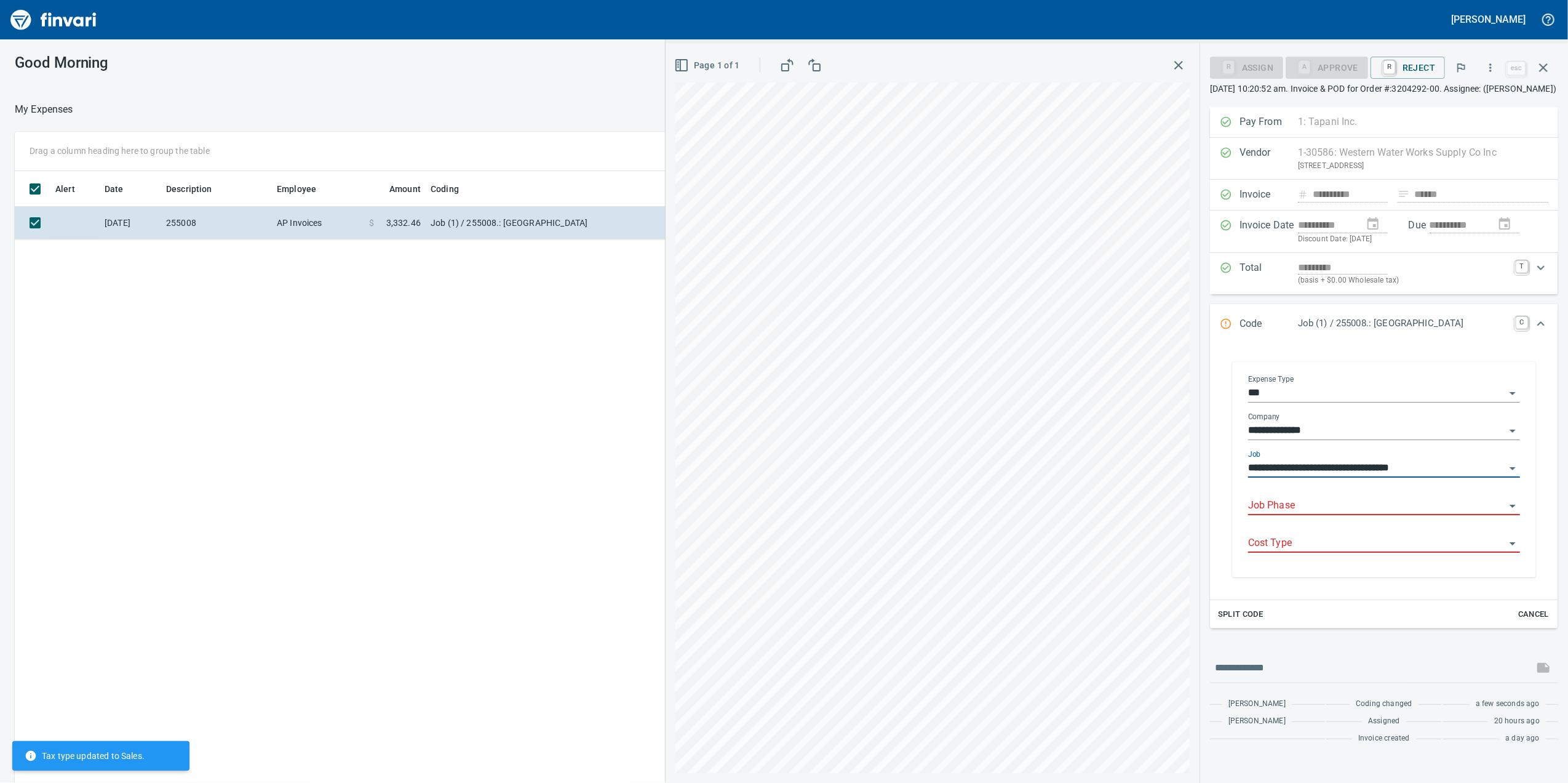
type input "**********"
click at [1290, 525] on div "Job Phase" at bounding box center [1384, 506] width 272 height 37
click at [1284, 514] on input "Job Phase" at bounding box center [1376, 506] width 257 height 17
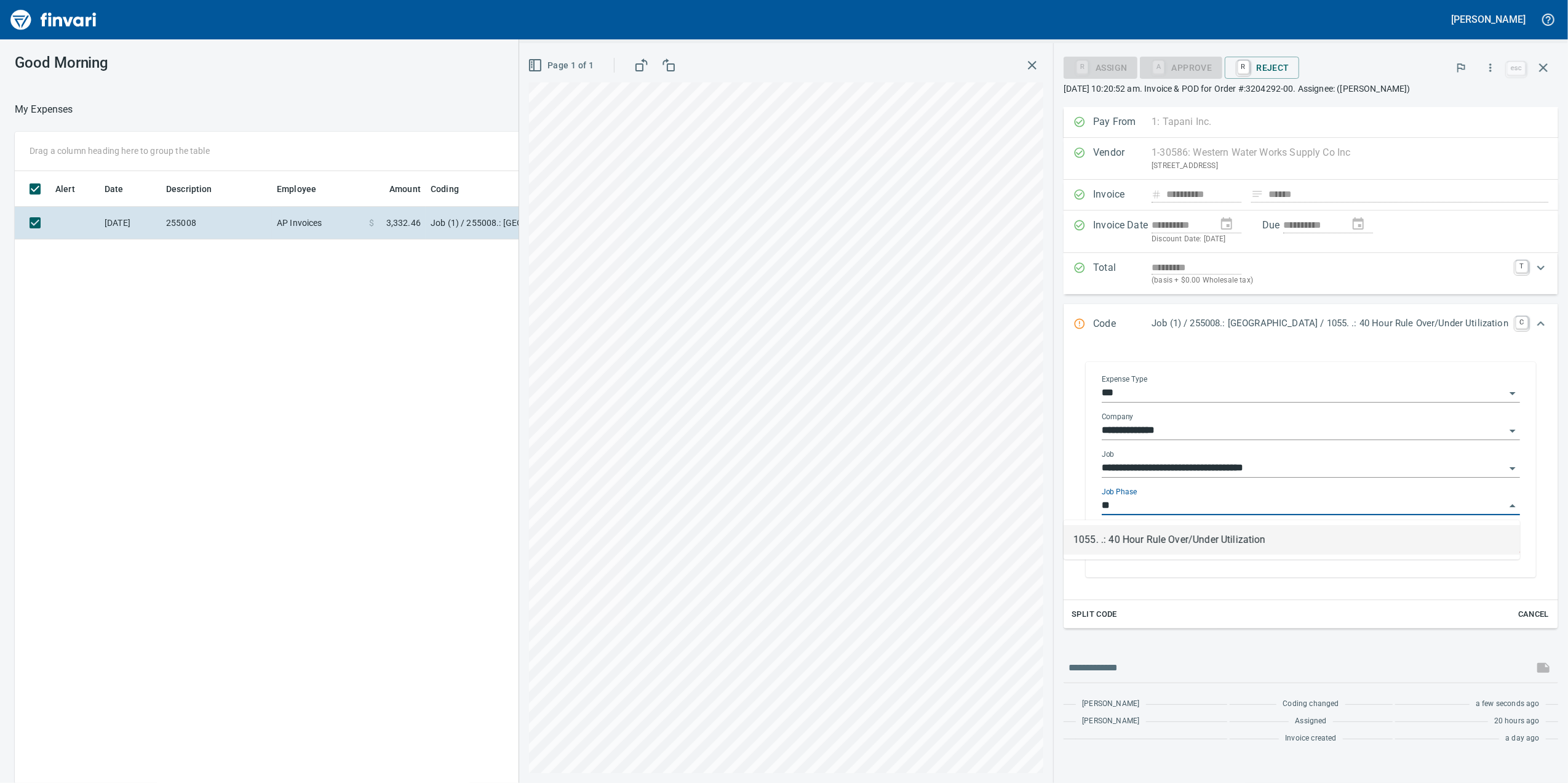
type input "*"
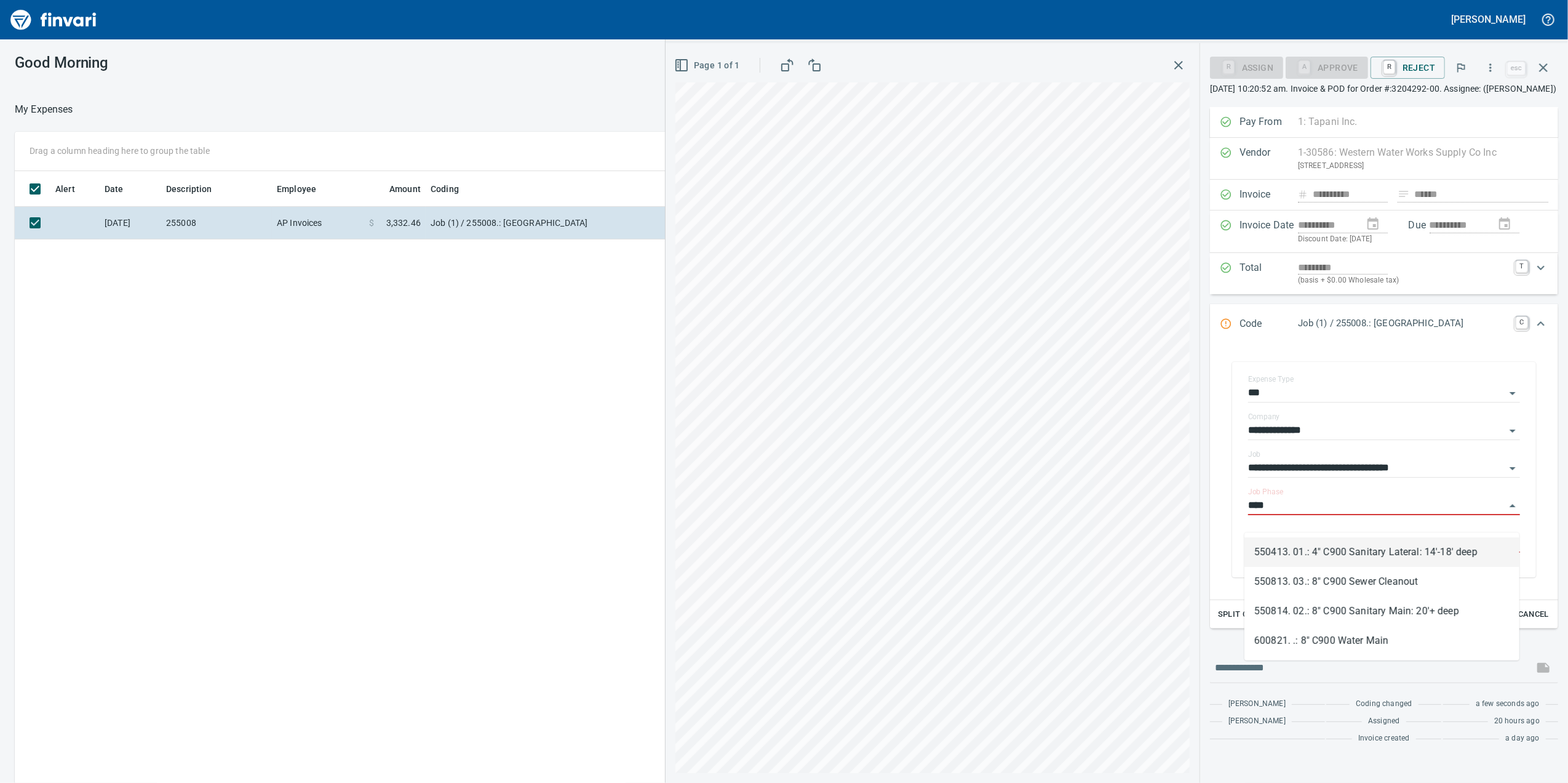
click at [1373, 555] on li "550413. 01.: 4" C900 Sanitary Lateral: 14'-18' deep" at bounding box center [1382, 552] width 275 height 30
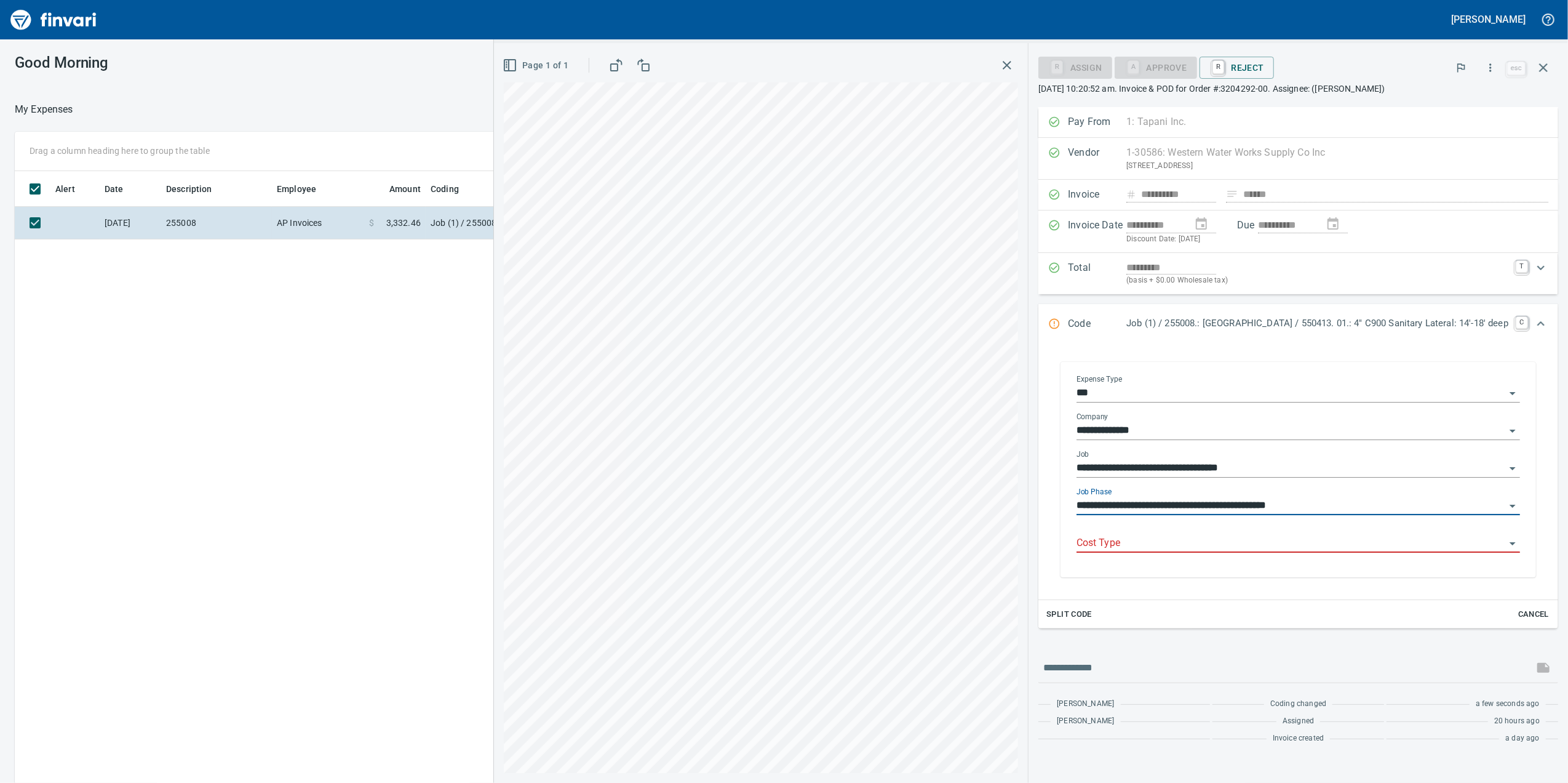
type input "**********"
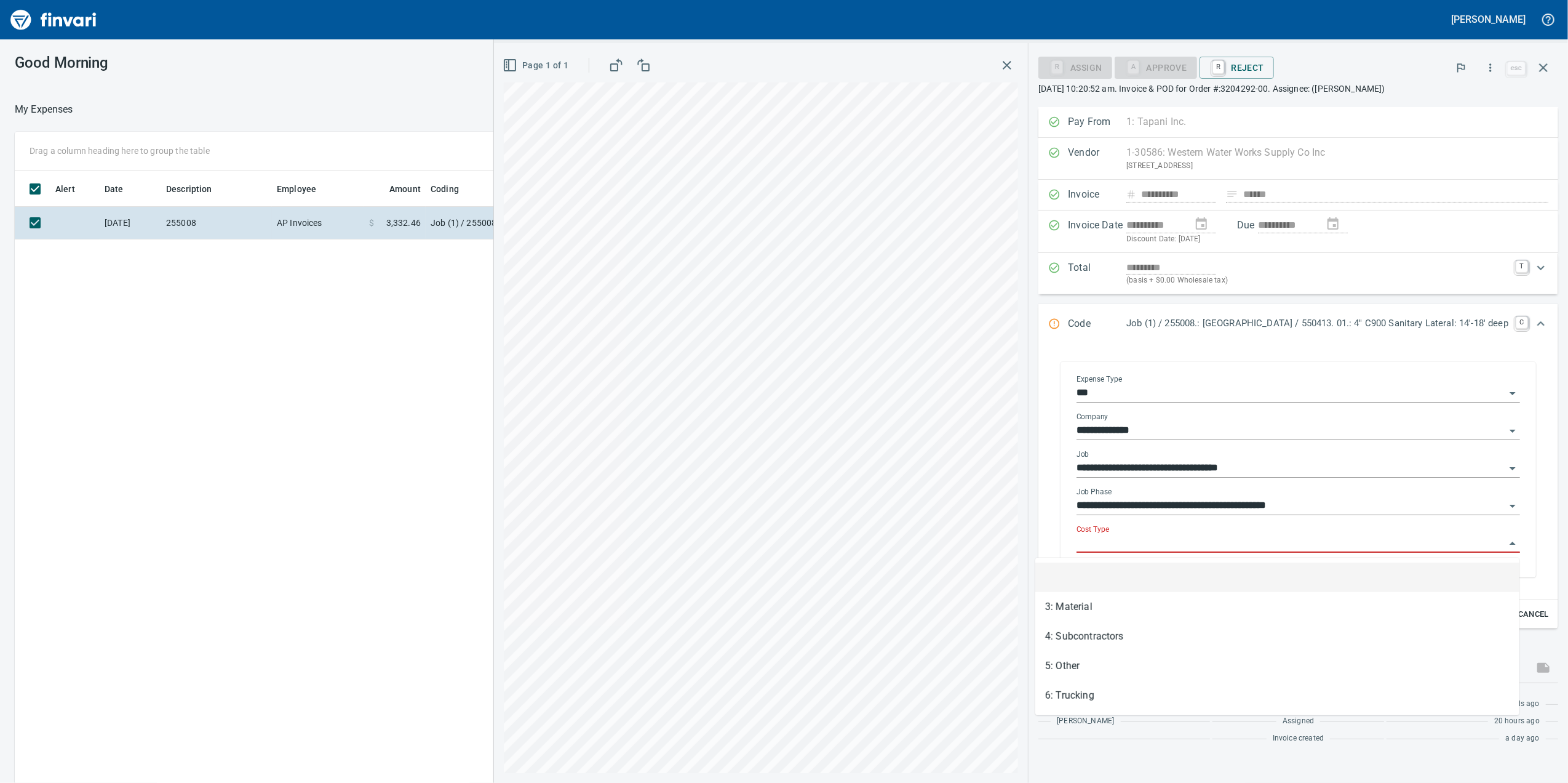
click at [1195, 550] on input "Cost Type" at bounding box center [1290, 543] width 429 height 17
click at [1132, 597] on li "3: Material" at bounding box center [1277, 606] width 484 height 30
type input "**********"
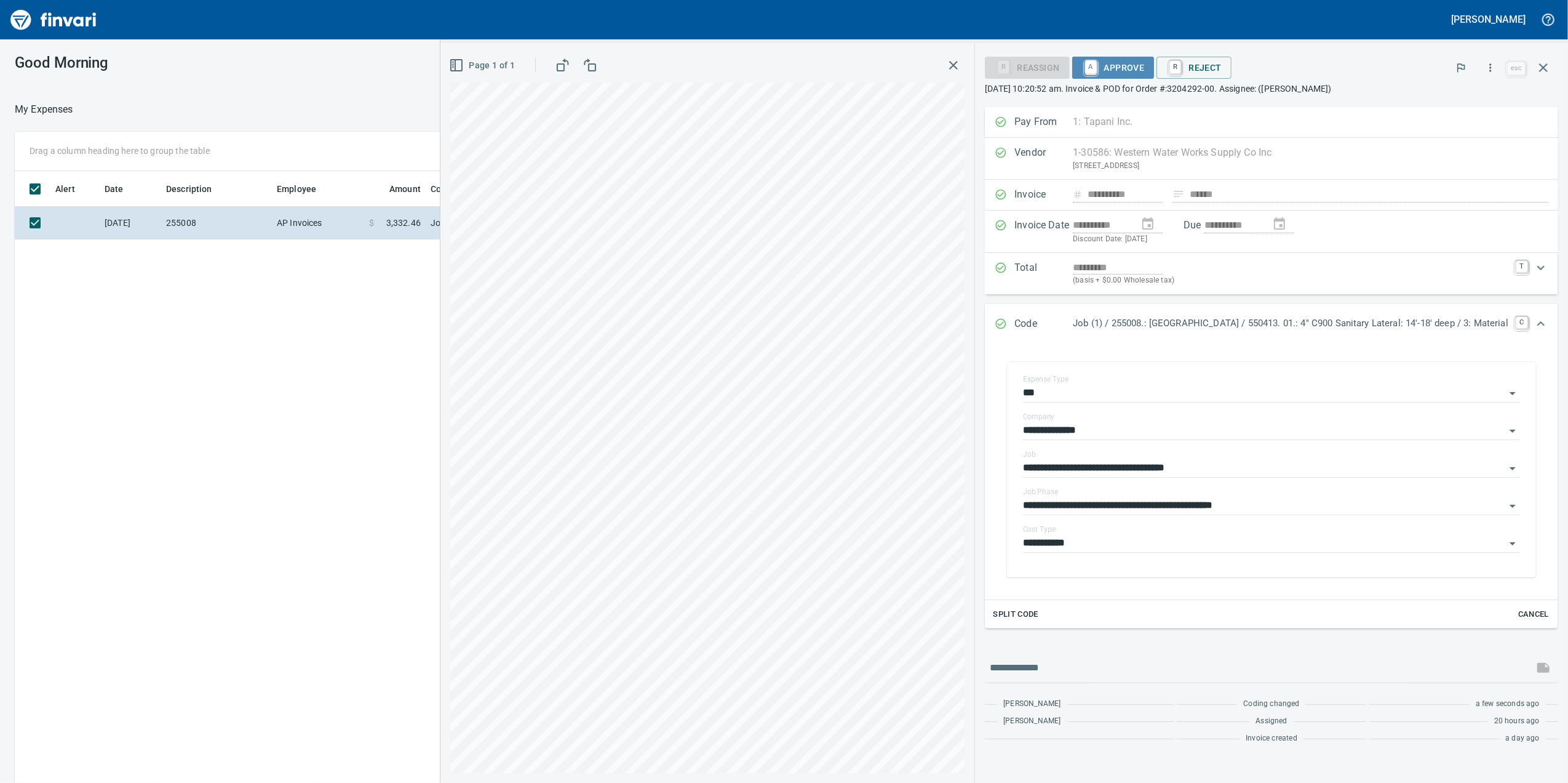
click at [1082, 64] on span "A Approve" at bounding box center [1113, 68] width 63 height 21
